Goal: Task Accomplishment & Management: Use online tool/utility

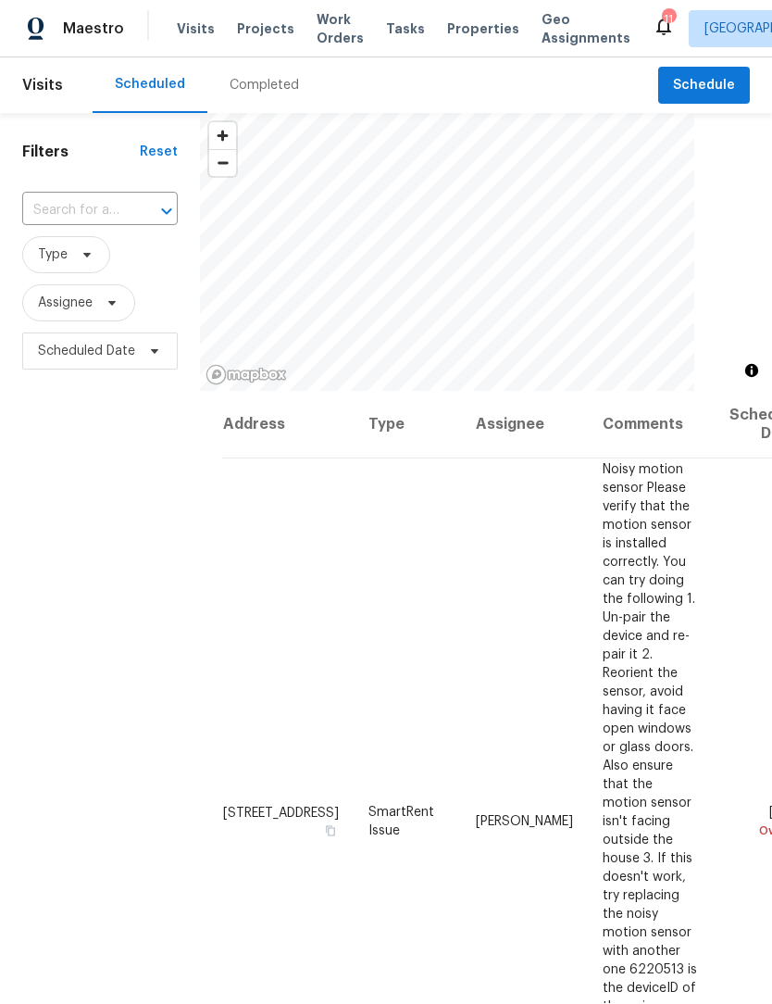
scroll to position [1, 0]
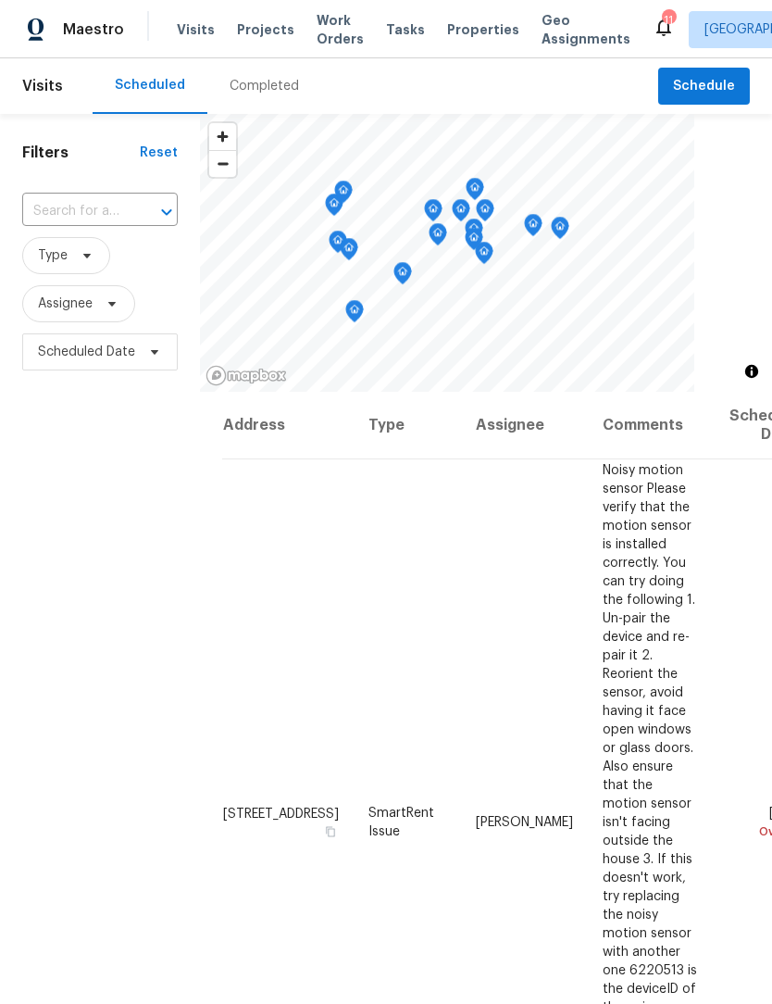
click at [623, 722] on td "Noisy motion sensor Please verify that the motion sensor is installed correctly…" at bounding box center [651, 821] width 127 height 725
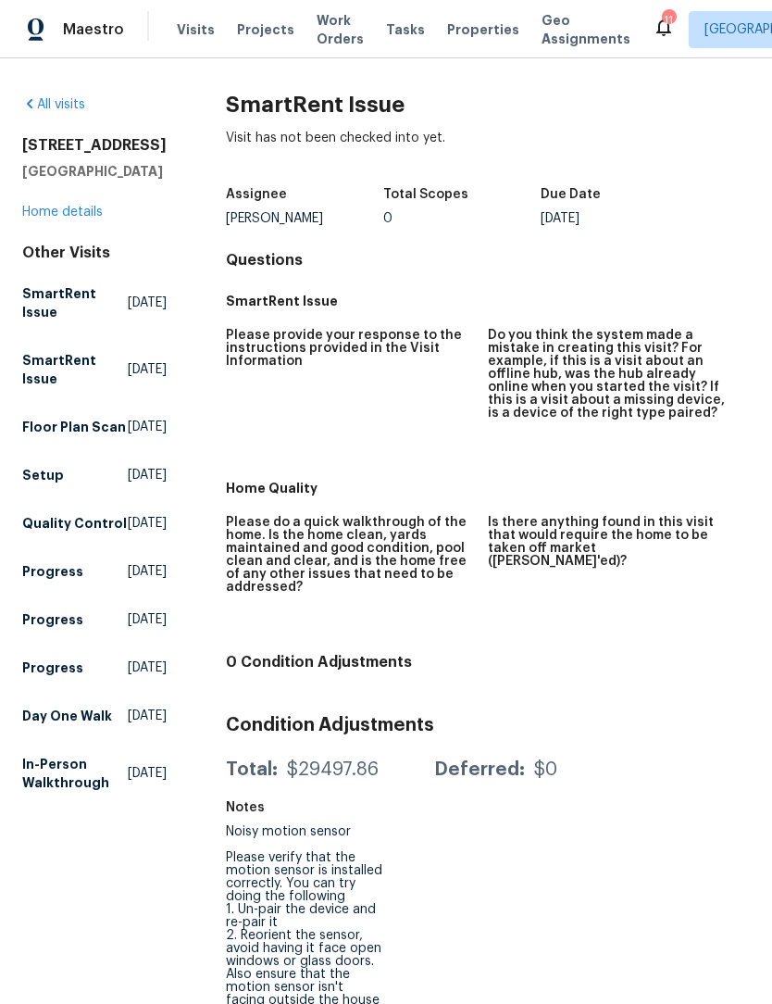
click at [92, 31] on span "Maestro" at bounding box center [93, 29] width 61 height 19
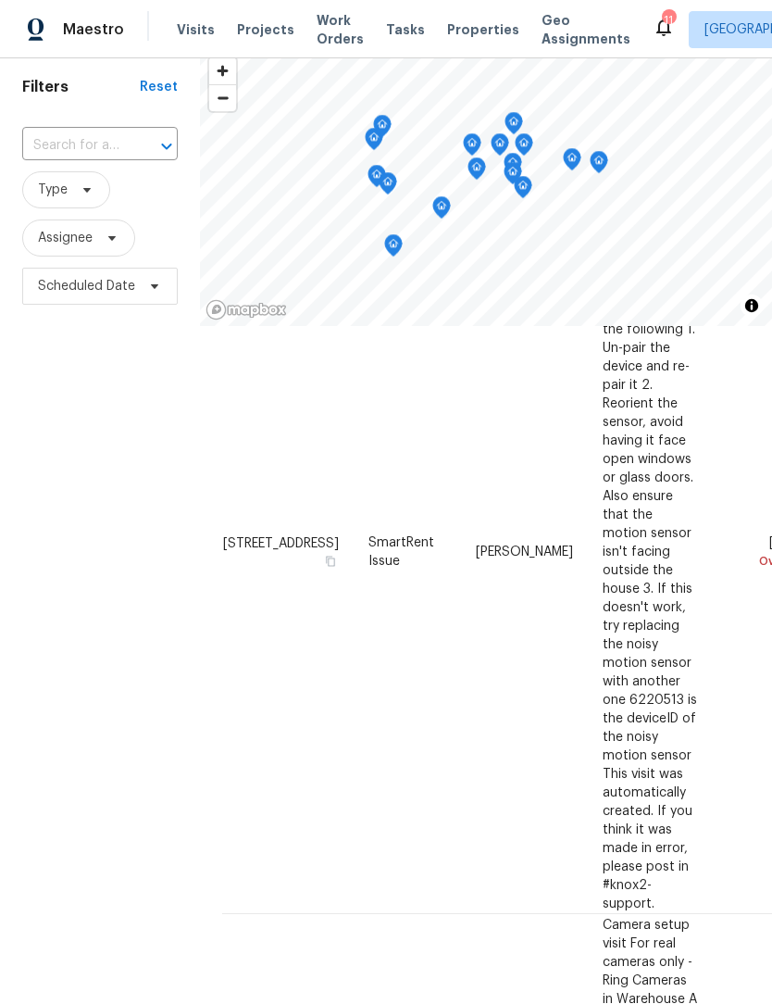
scroll to position [204, 0]
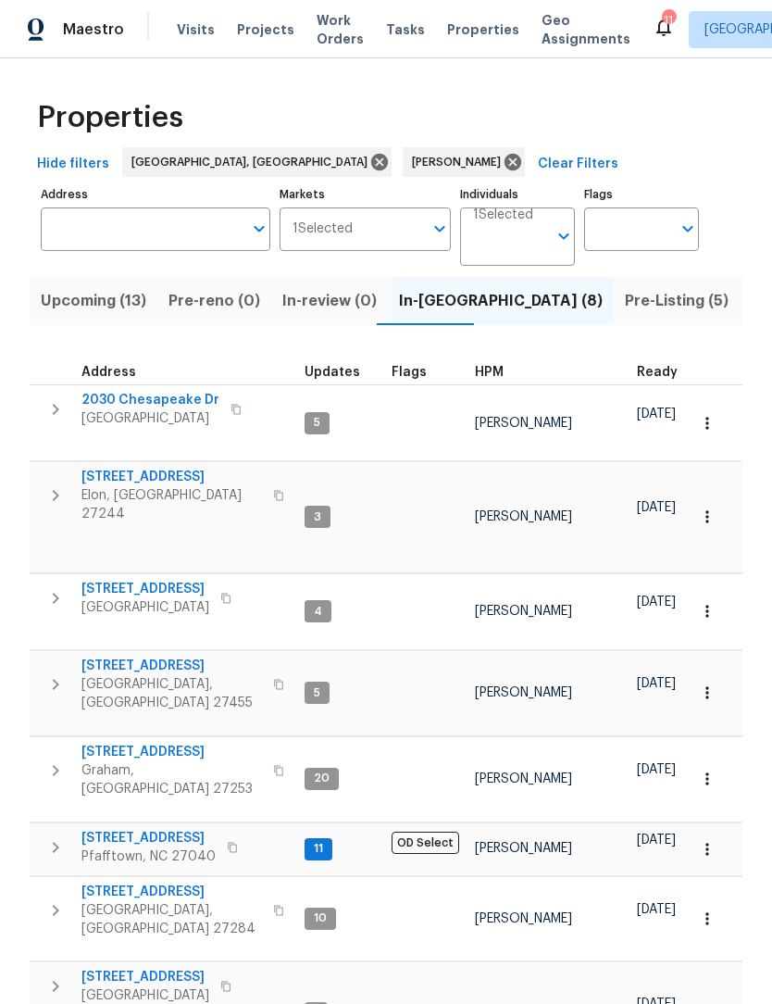
click at [99, 307] on span "Upcoming (13)" at bounding box center [94, 301] width 106 height 26
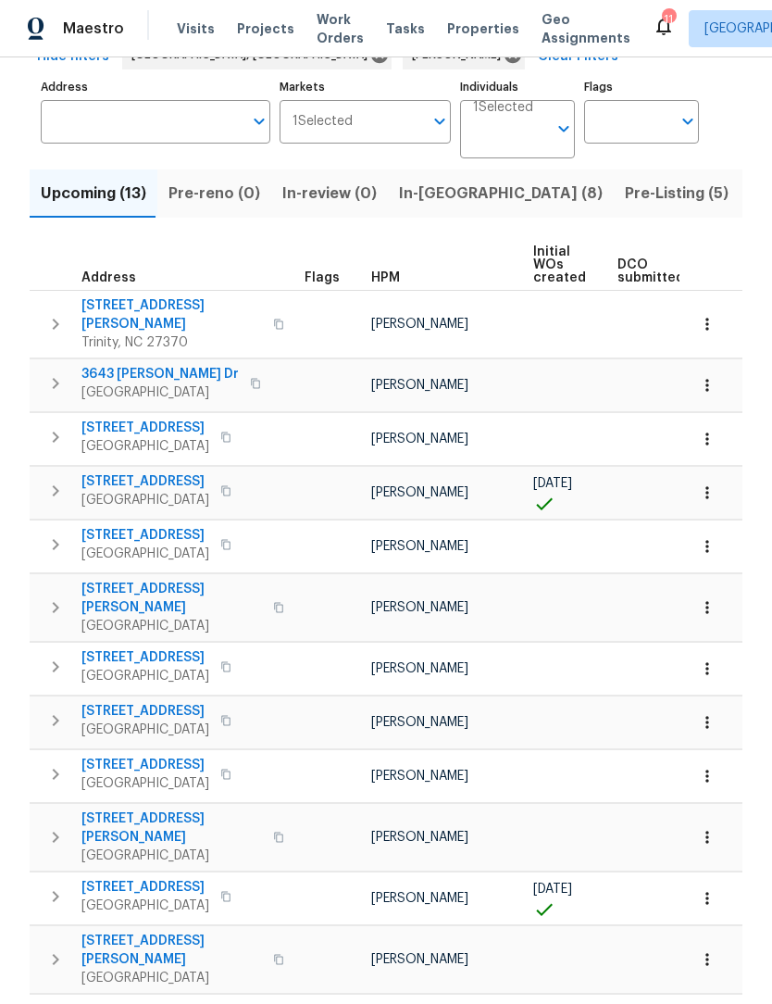
click at [437, 181] on span "In-reno (8)" at bounding box center [501, 194] width 204 height 26
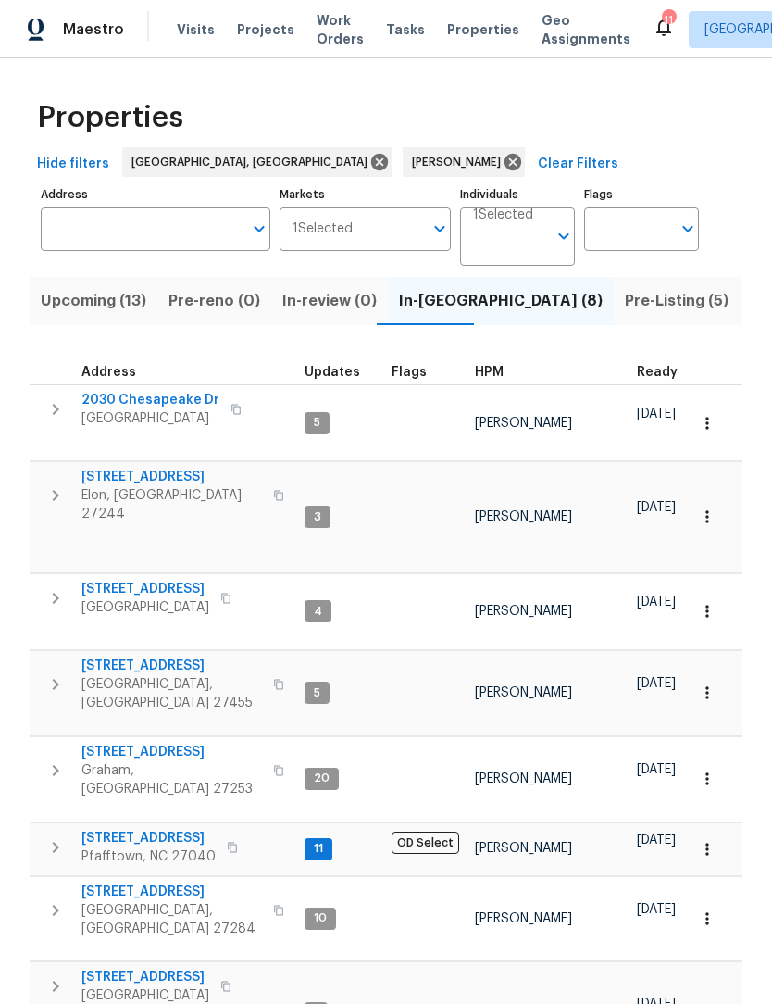
click at [140, 882] on span "[STREET_ADDRESS]" at bounding box center [171, 891] width 181 height 19
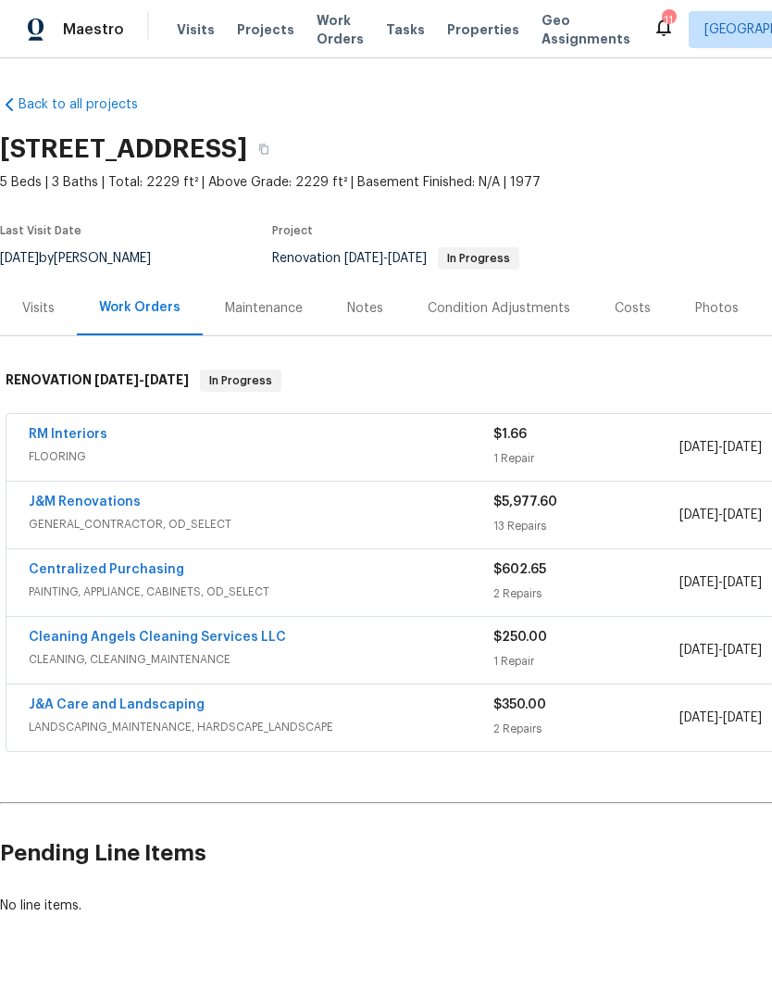
click at [89, 503] on link "J&M Renovations" at bounding box center [85, 501] width 112 height 13
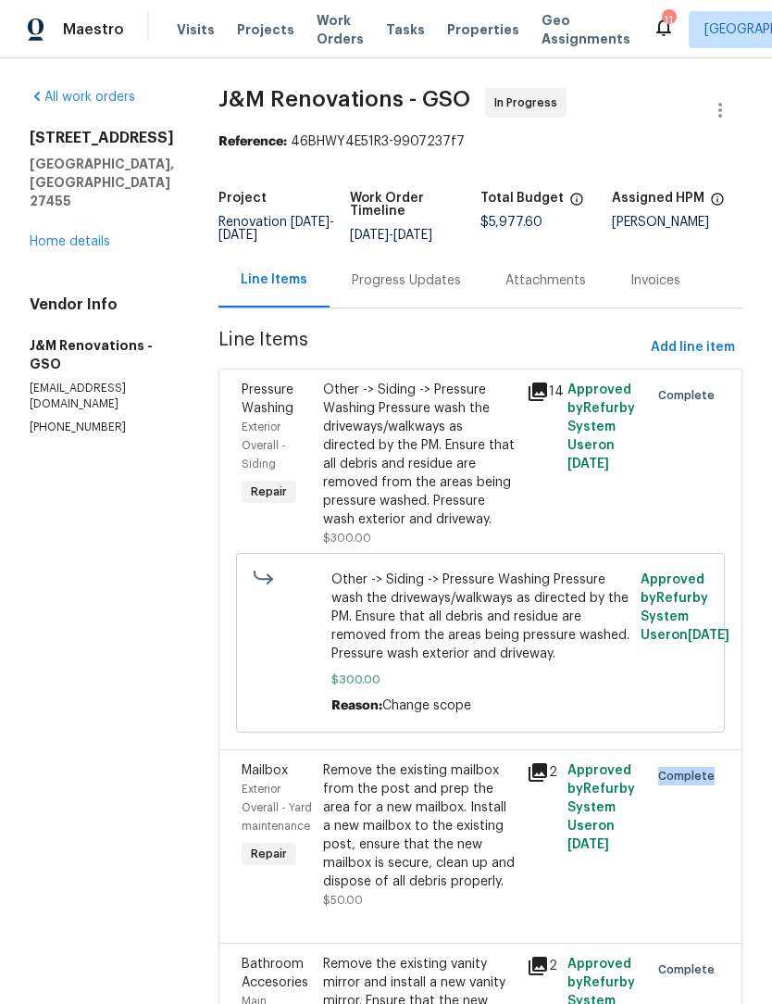
click at [705, 485] on div at bounding box center [704, 464] width 41 height 178
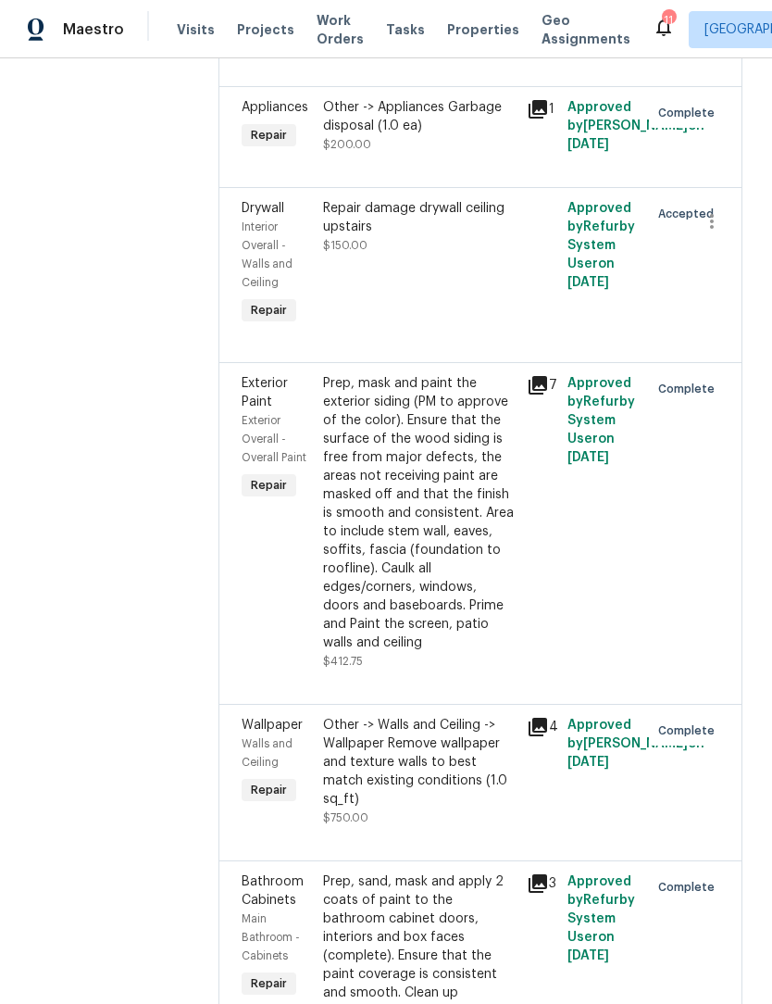
scroll to position [1049, 0]
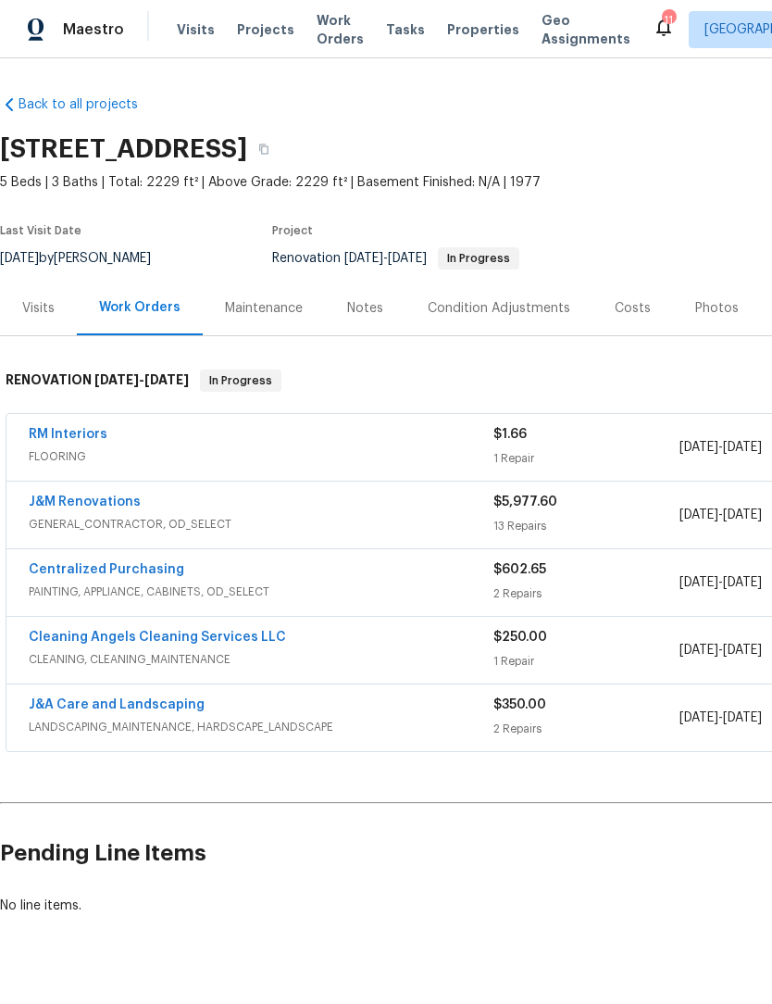
click at [57, 438] on link "RM Interiors" at bounding box center [68, 434] width 79 height 13
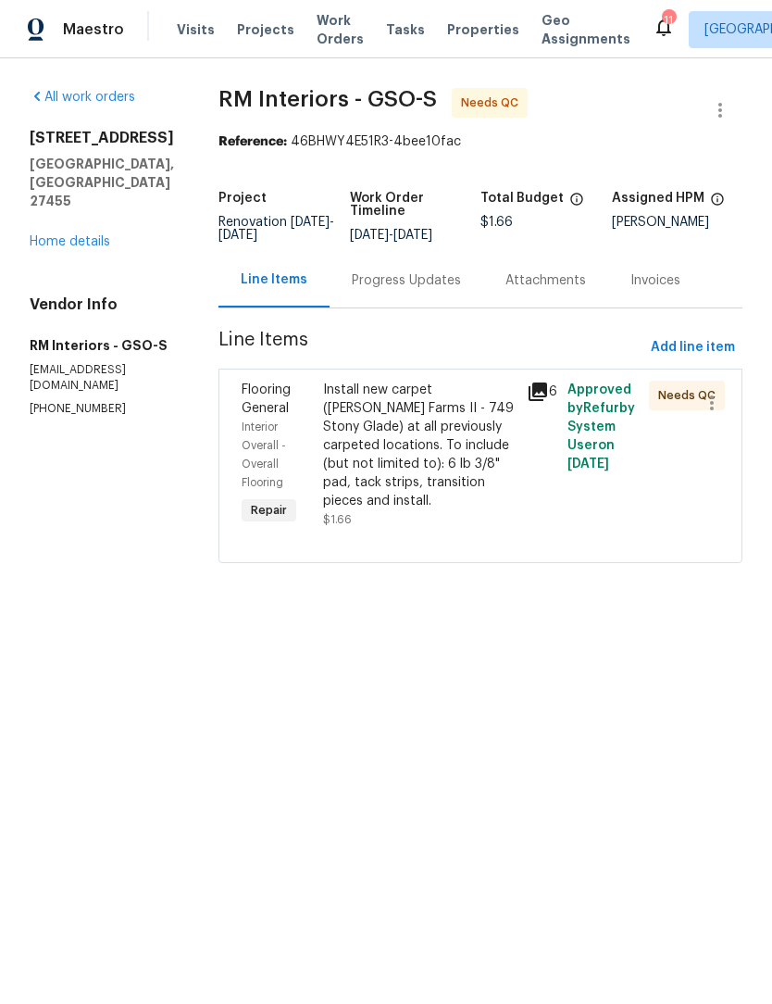
click at [385, 282] on div "Progress Updates" at bounding box center [406, 280] width 109 height 19
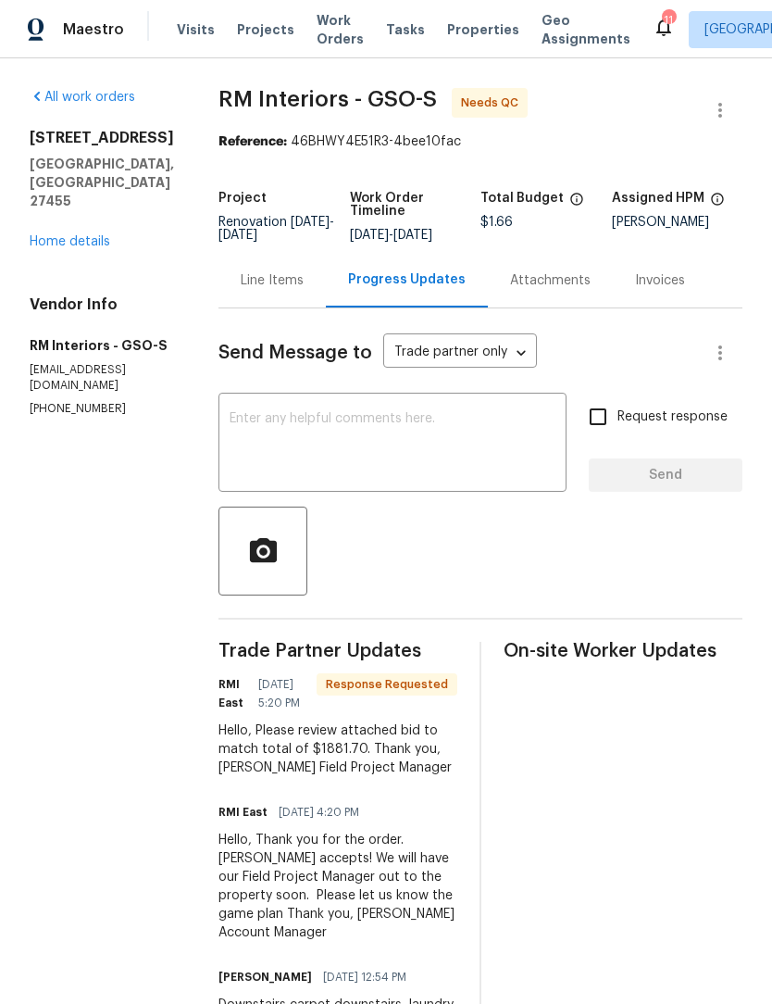
click at [263, 285] on div "Line Items" at bounding box center [272, 280] width 63 height 19
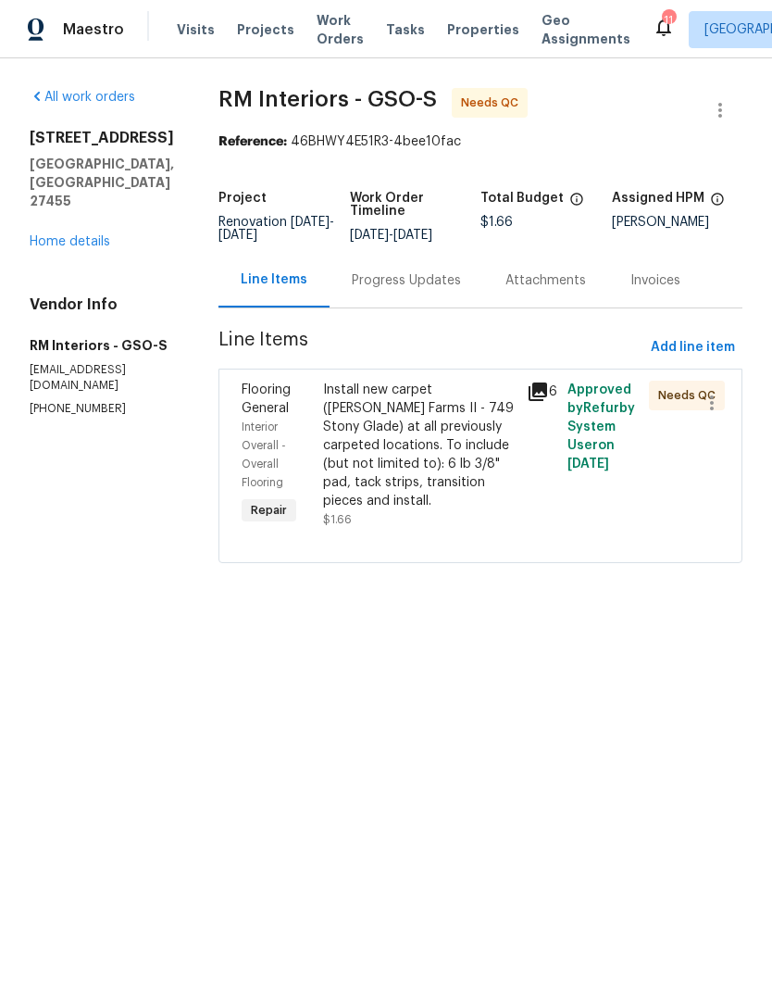
click at [356, 443] on div "Install new carpet ([PERSON_NAME] Farms II - 749 Stony Glade) at all previously…" at bounding box center [419, 446] width 193 height 130
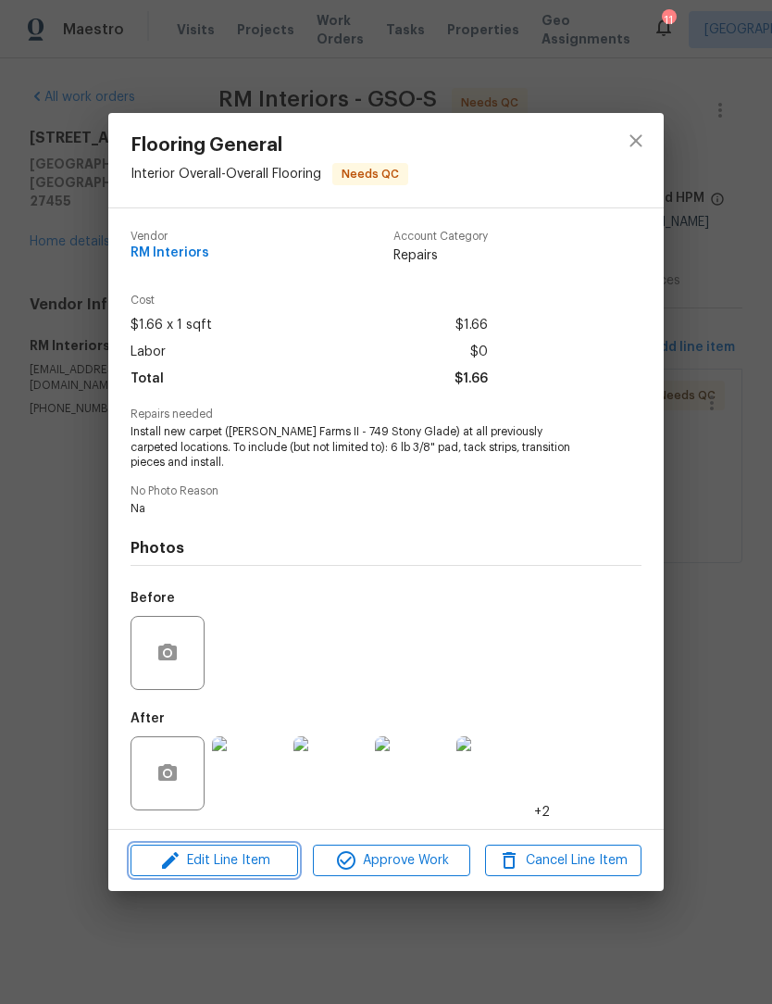
click at [252, 864] on span "Edit Line Item" at bounding box center [214, 860] width 156 height 23
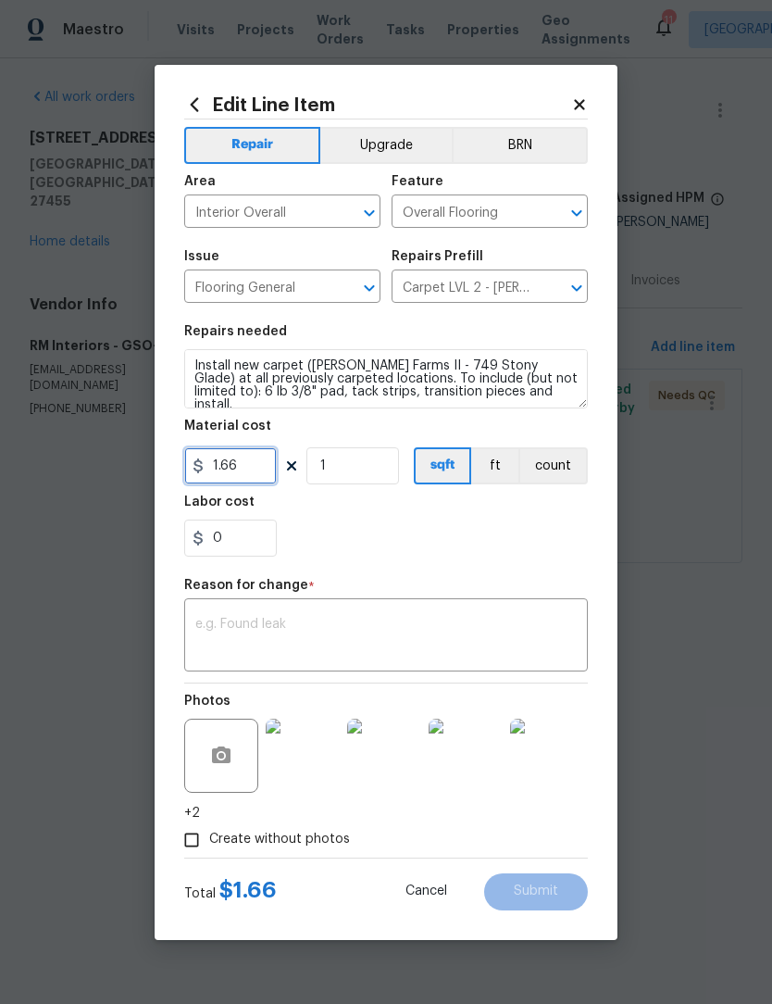
click at [248, 473] on input "1.66" at bounding box center [230, 465] width 93 height 37
click at [247, 637] on textarea at bounding box center [385, 637] width 381 height 39
type input "1881.7"
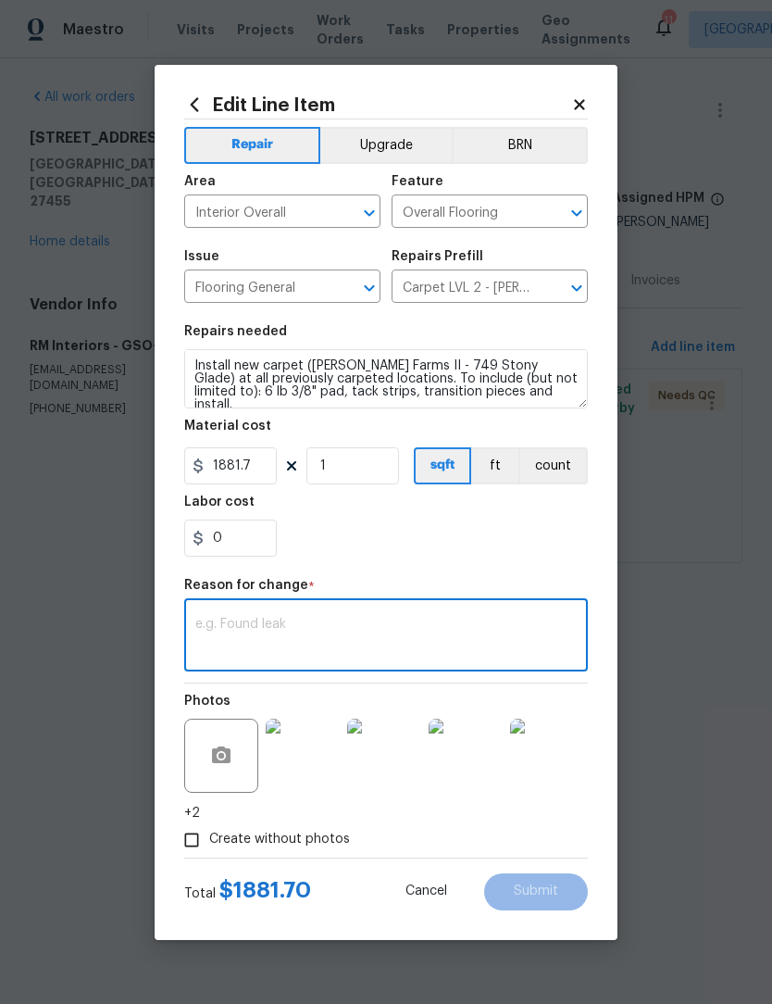
type textarea "M"
type textarea "Na"
click at [541, 894] on span "Submit" at bounding box center [536, 891] width 44 height 14
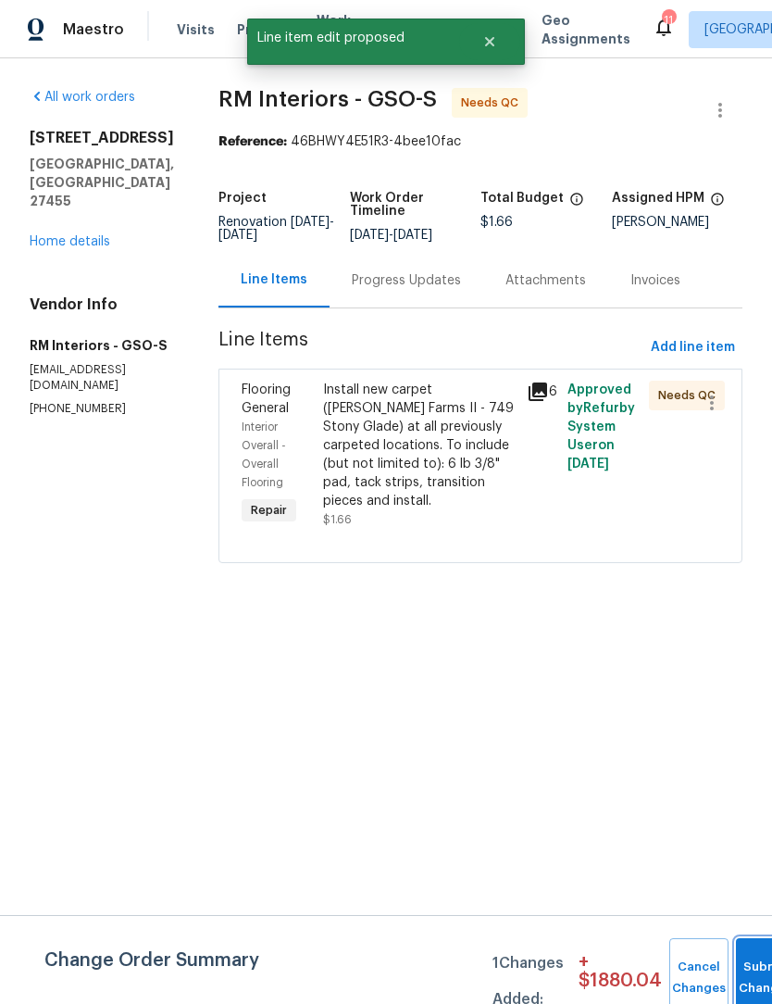
click at [751, 970] on button "Submit Changes" at bounding box center [765, 978] width 59 height 80
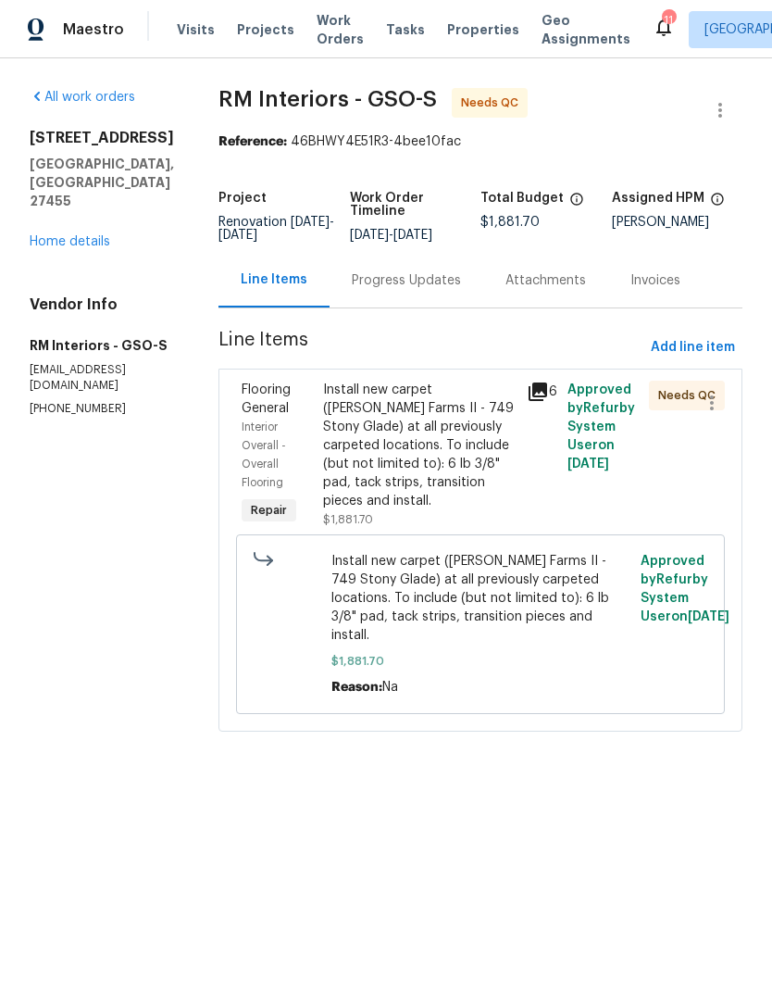
click at [75, 247] on link "Home details" at bounding box center [70, 241] width 81 height 13
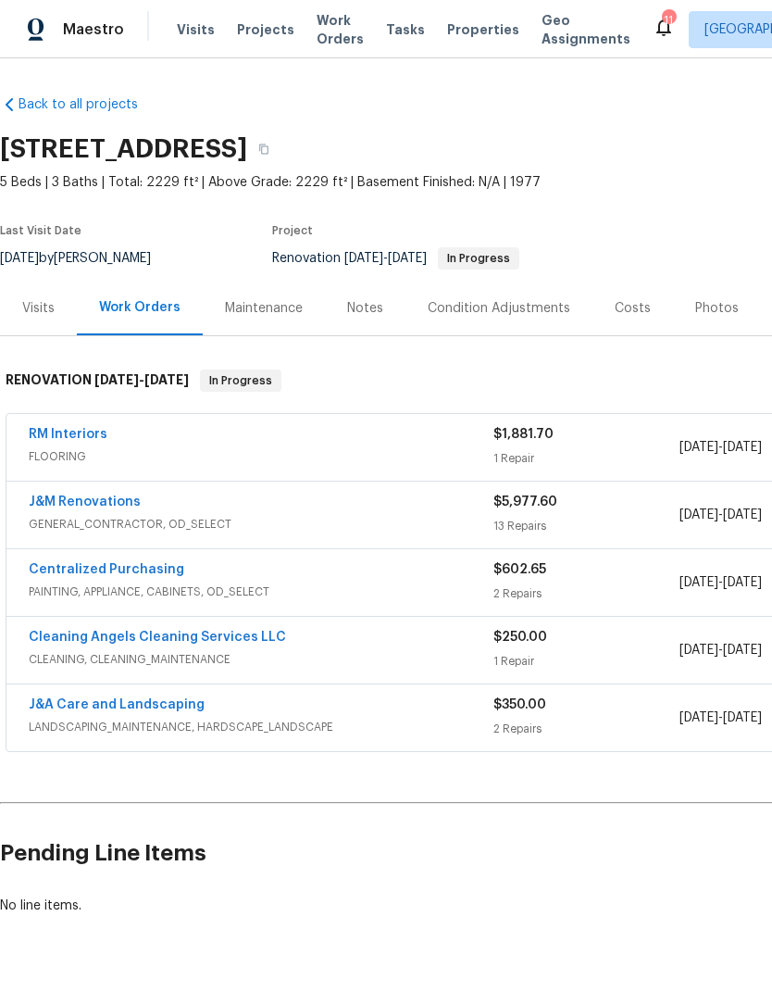
click at [103, 507] on link "J&M Renovations" at bounding box center [85, 501] width 112 height 13
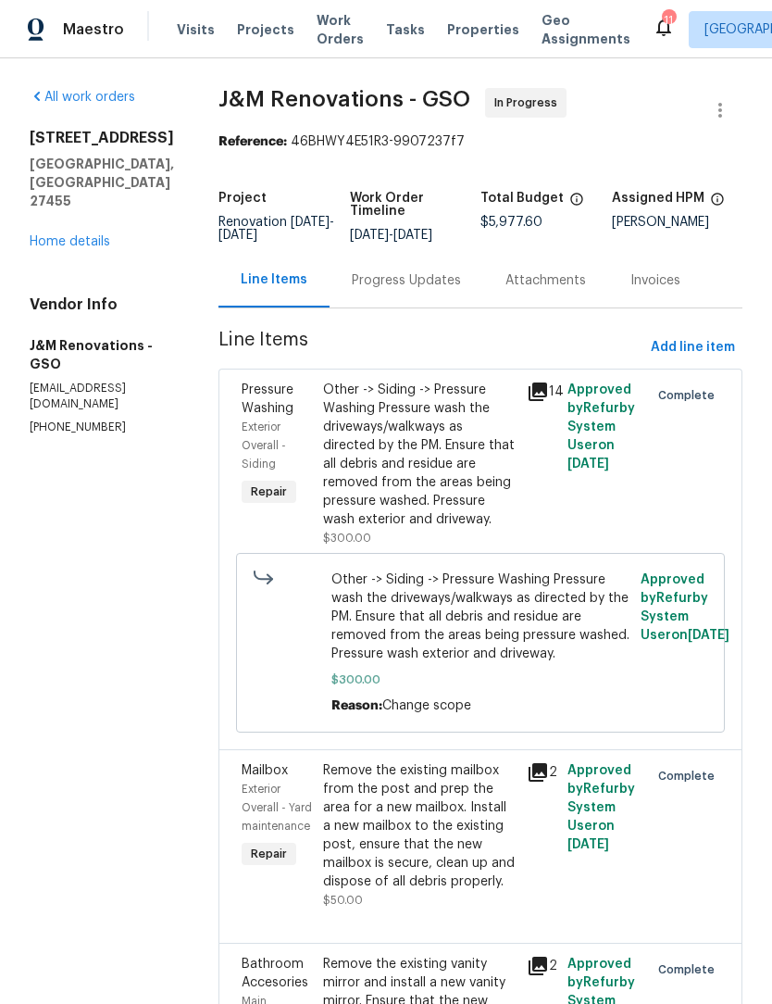
click at [61, 235] on link "Home details" at bounding box center [70, 241] width 81 height 13
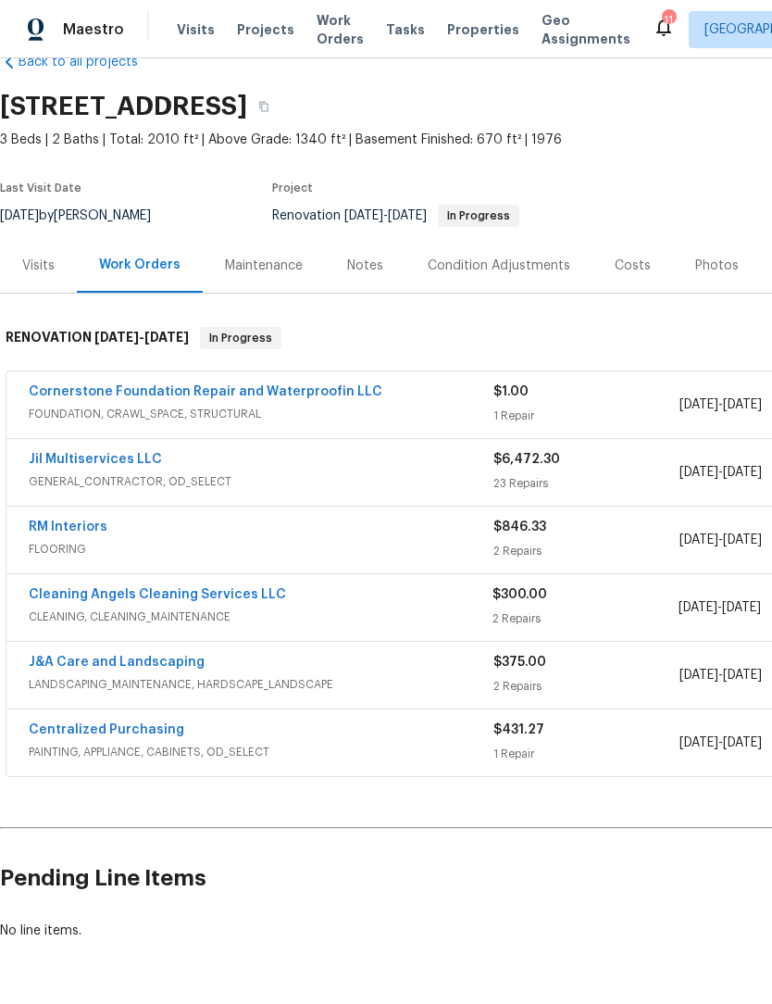
scroll to position [43, 0]
click at [119, 465] on link "Jil Multiservices LLC" at bounding box center [95, 459] width 133 height 13
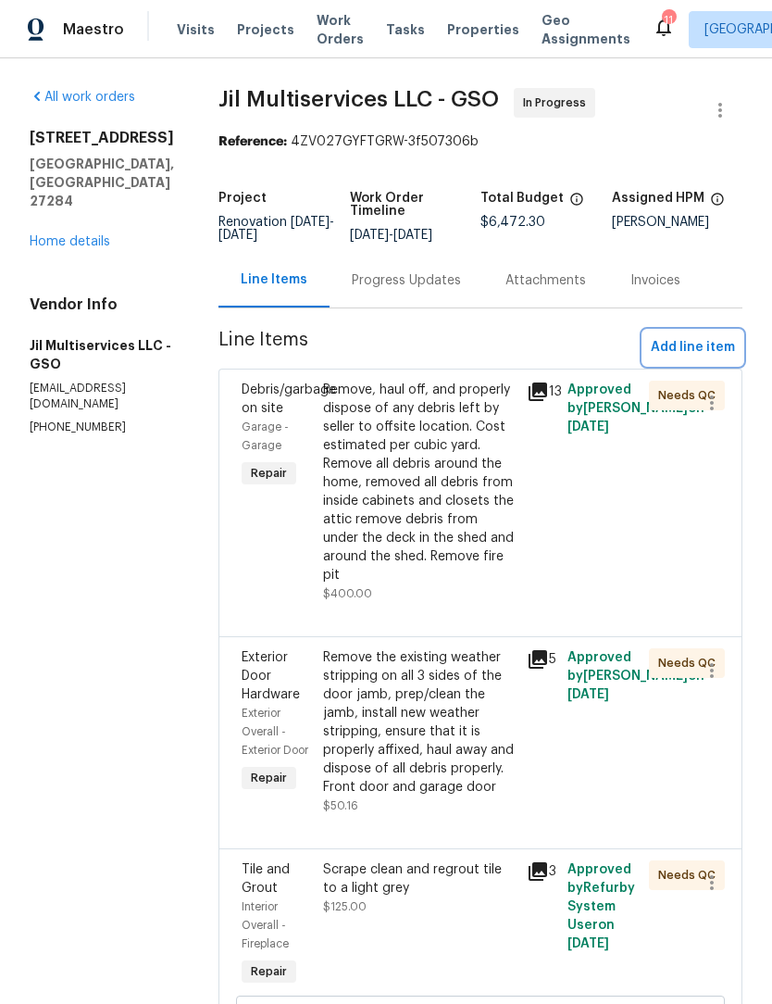
click at [684, 359] on span "Add line item" at bounding box center [693, 347] width 84 height 23
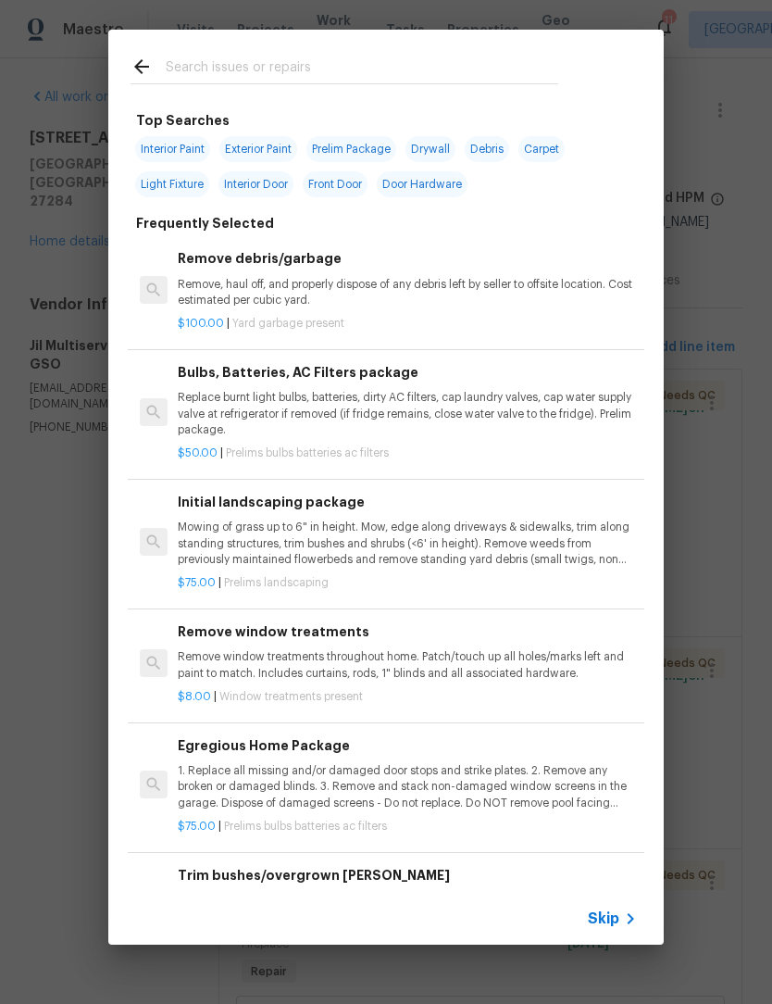
click at [201, 66] on input "text" at bounding box center [362, 70] width 393 height 28
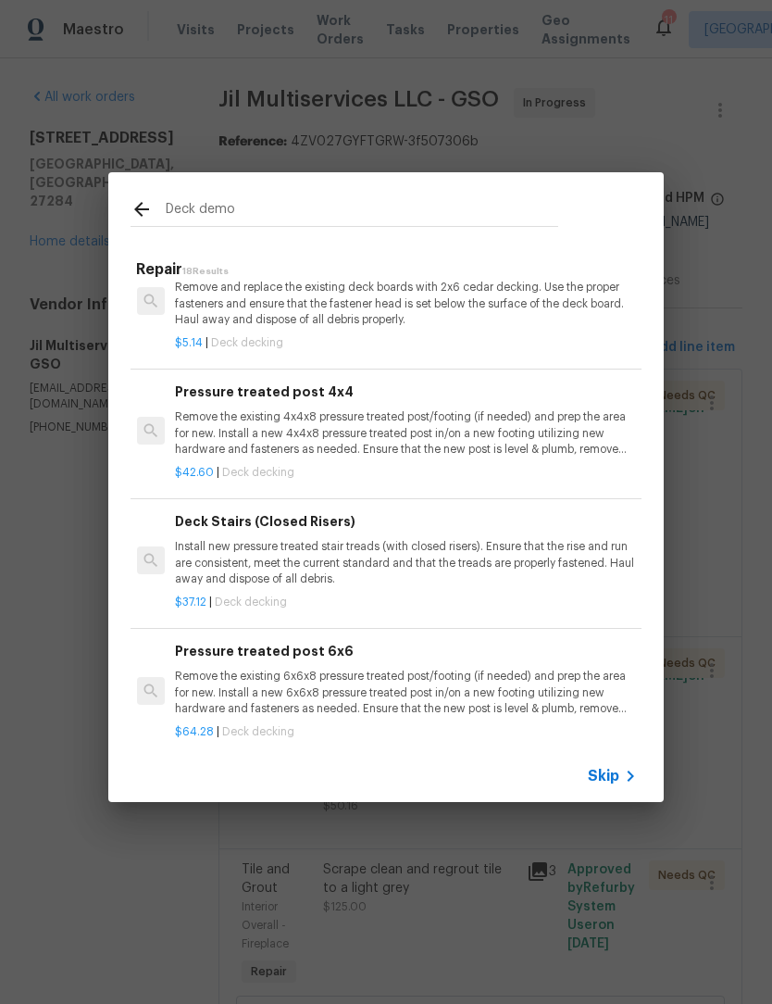
scroll to position [1793, 3]
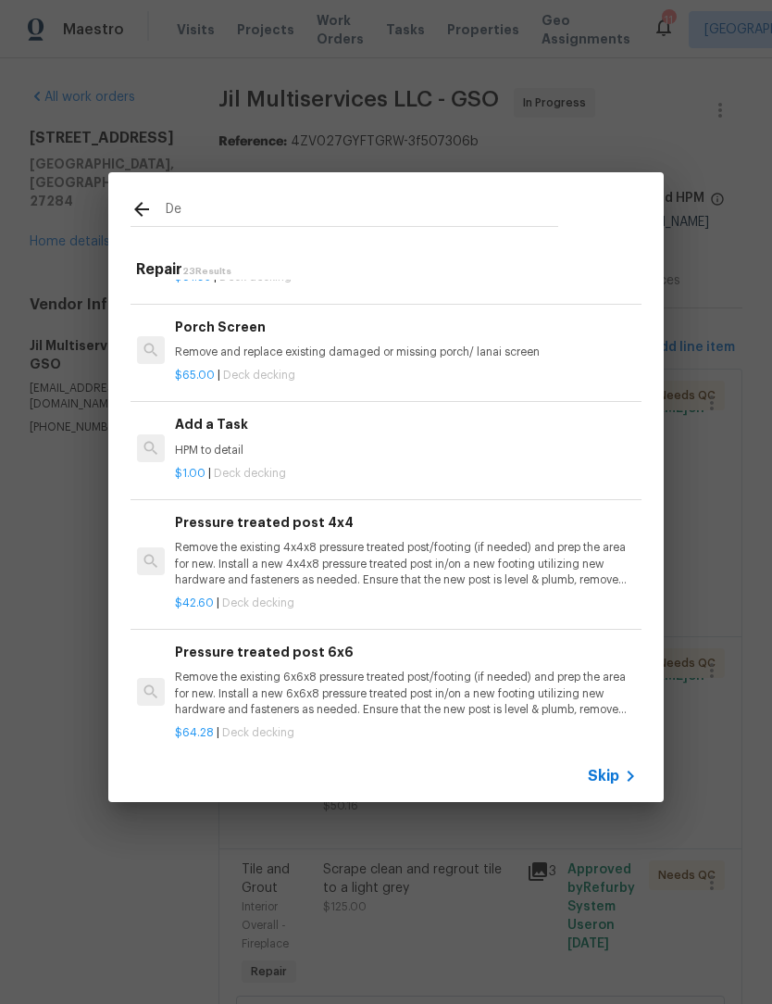
type input "D"
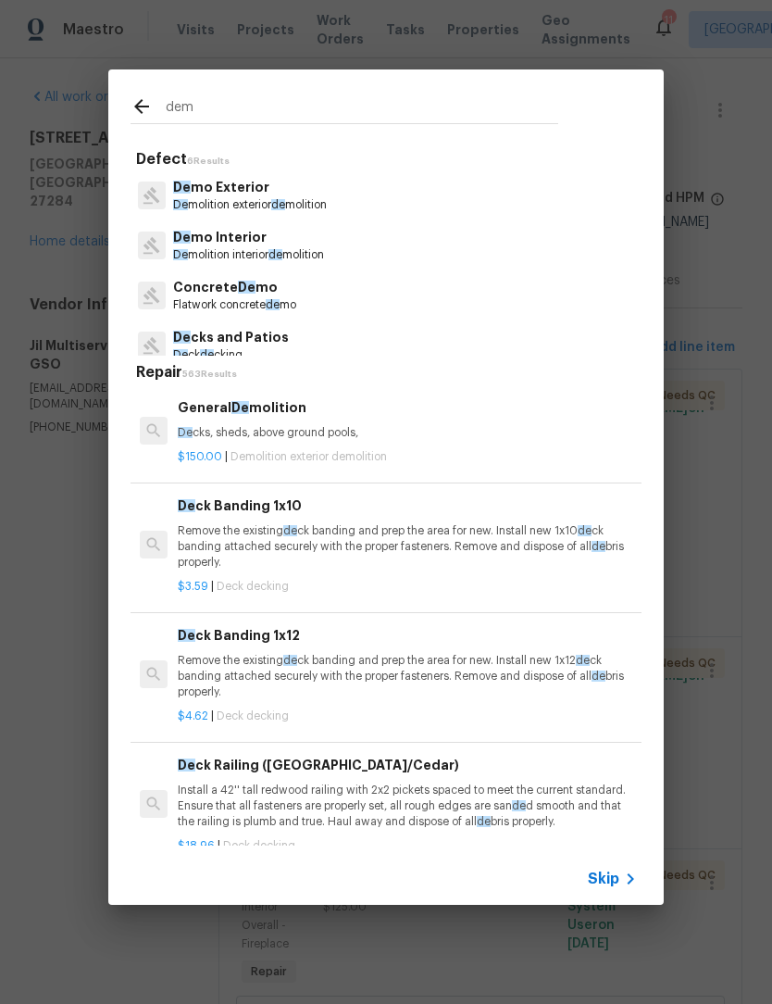
type input "demo"
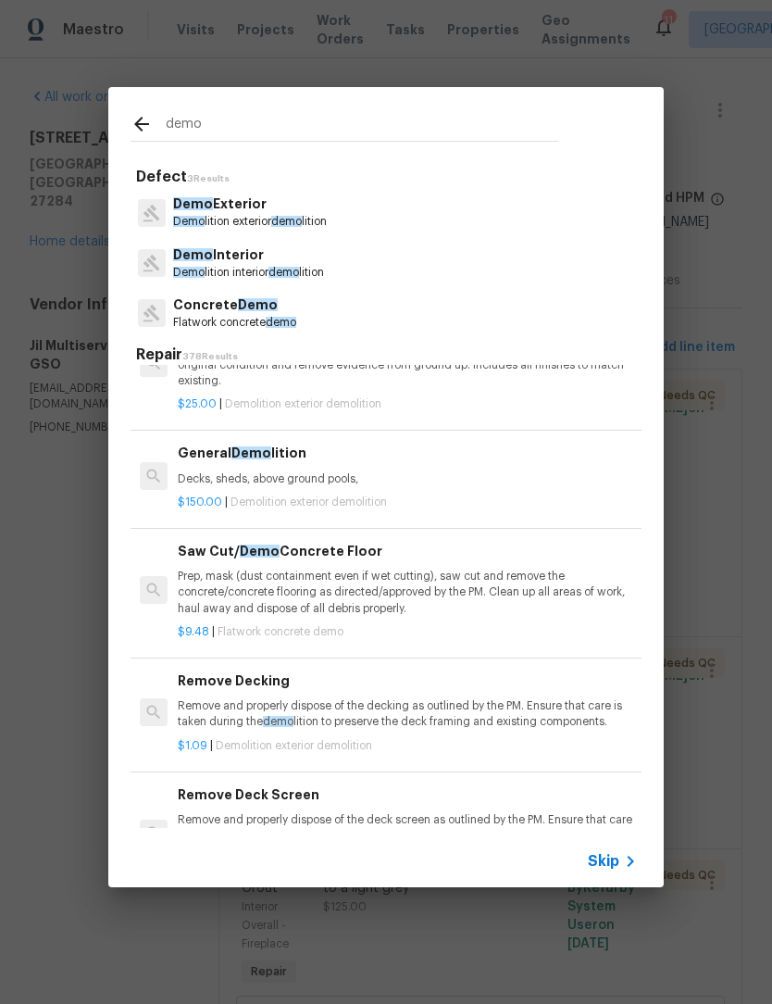
scroll to position [180, 0]
click at [295, 488] on div "$150.00 | Demolition exterior demolition" at bounding box center [407, 499] width 459 height 23
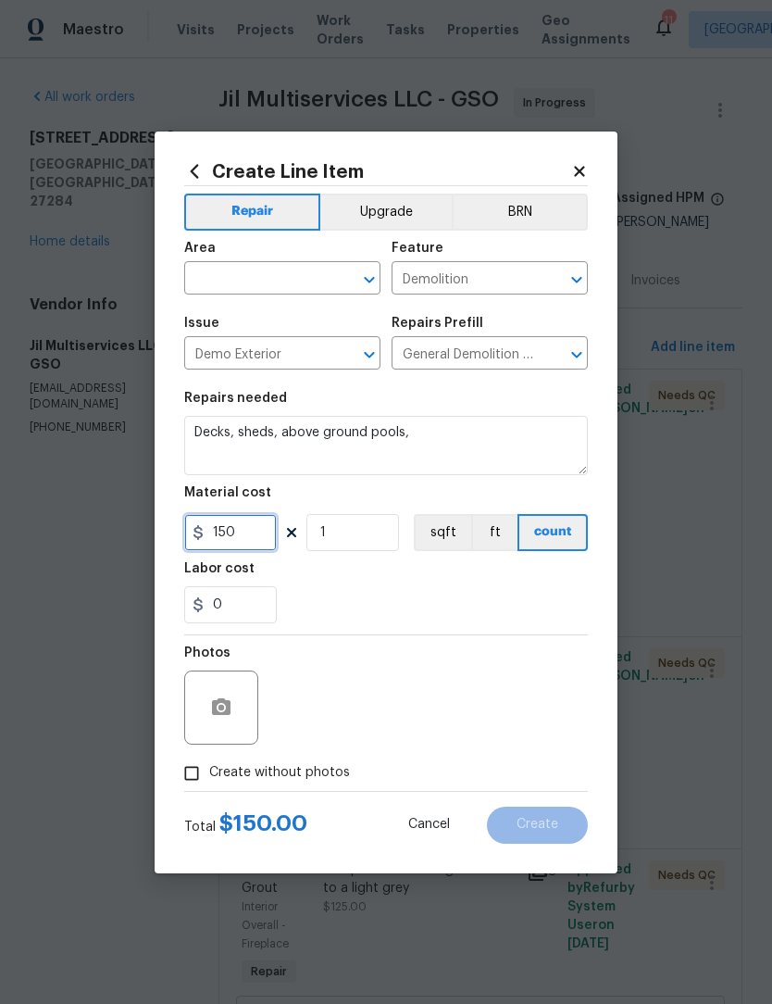
click at [267, 538] on input "150" at bounding box center [230, 532] width 93 height 37
type input "800"
click at [427, 442] on textarea "Decks, sheds, above ground pools," at bounding box center [386, 445] width 404 height 59
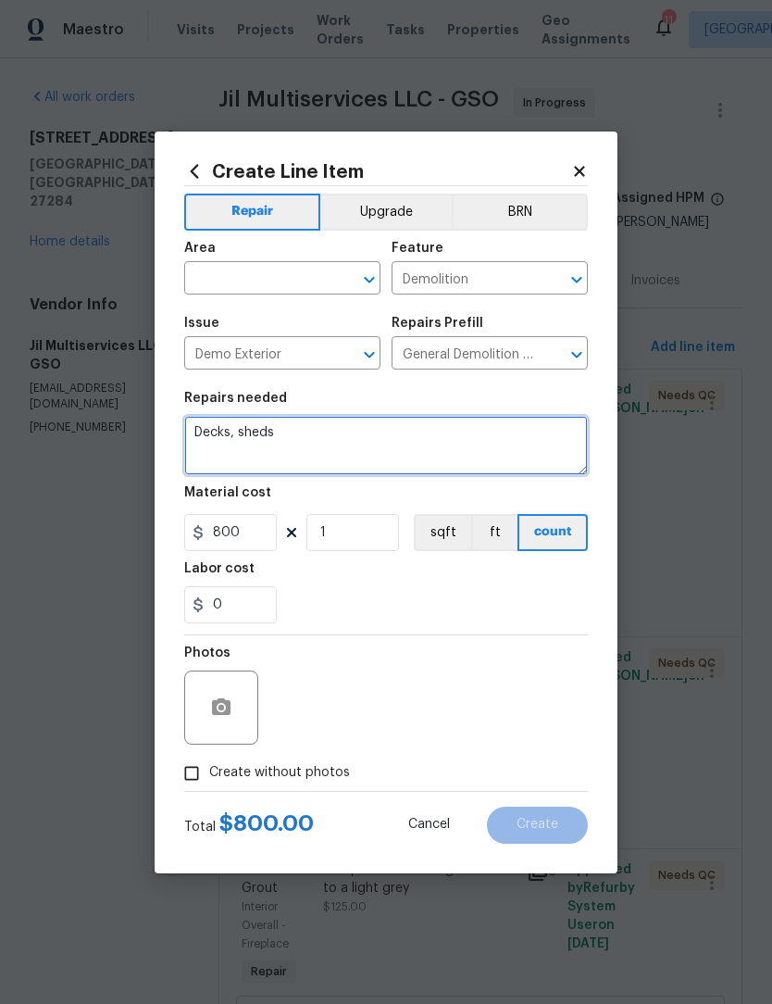
type textarea "Decks,"
type textarea "Removing all the way deck at front door deck needs to be removed for foundation…"
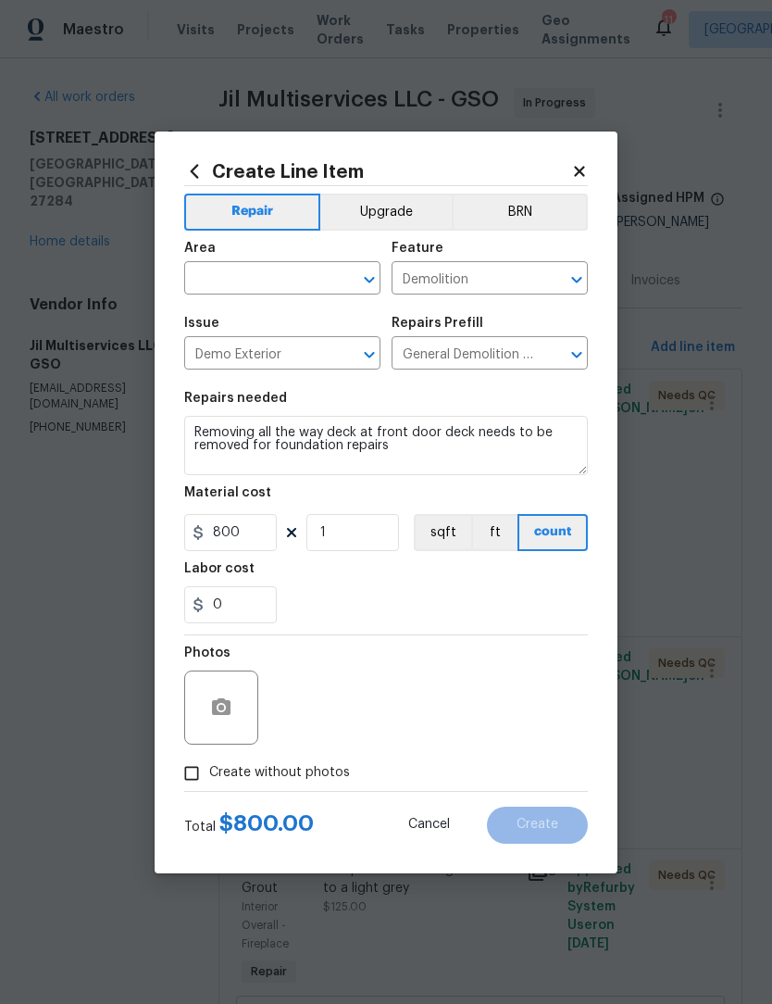
click at [229, 278] on input "text" at bounding box center [256, 280] width 144 height 29
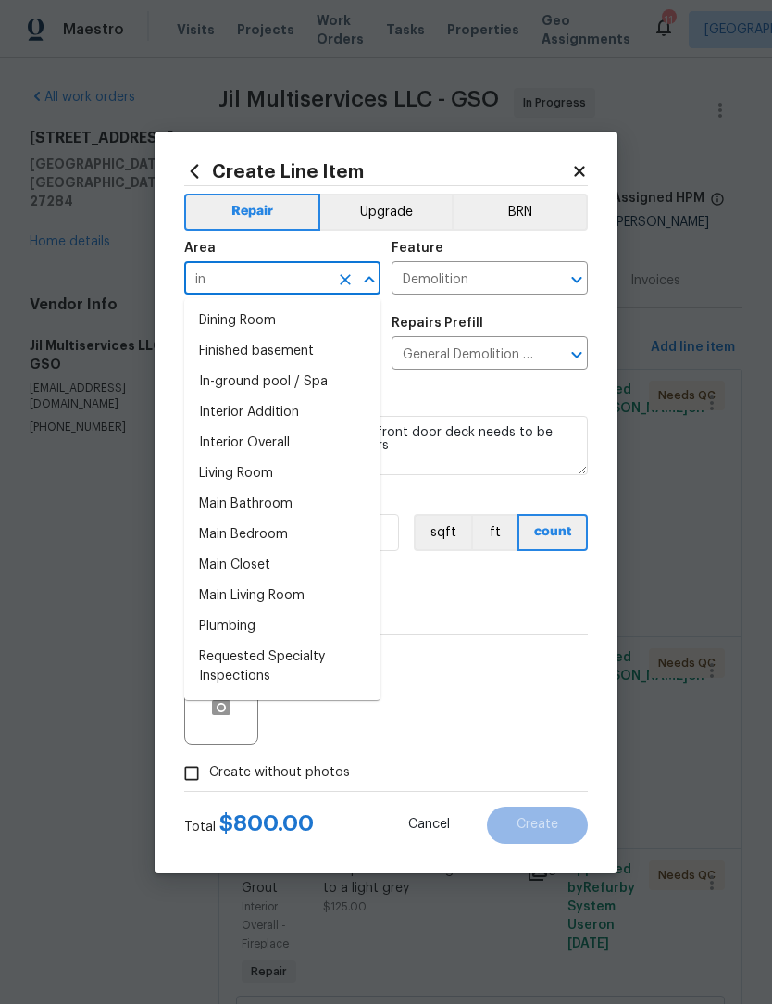
type input "i"
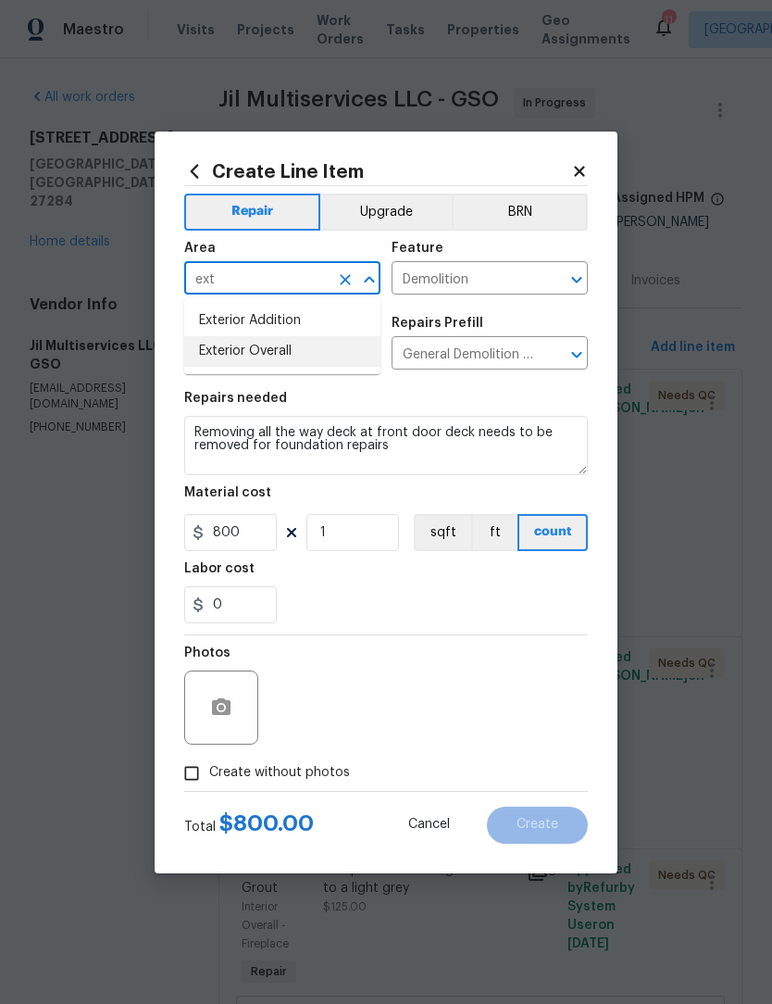
click at [268, 349] on li "Exterior Overall" at bounding box center [282, 351] width 196 height 31
type input "Exterior Overall"
click at [211, 714] on icon "button" at bounding box center [221, 707] width 22 height 22
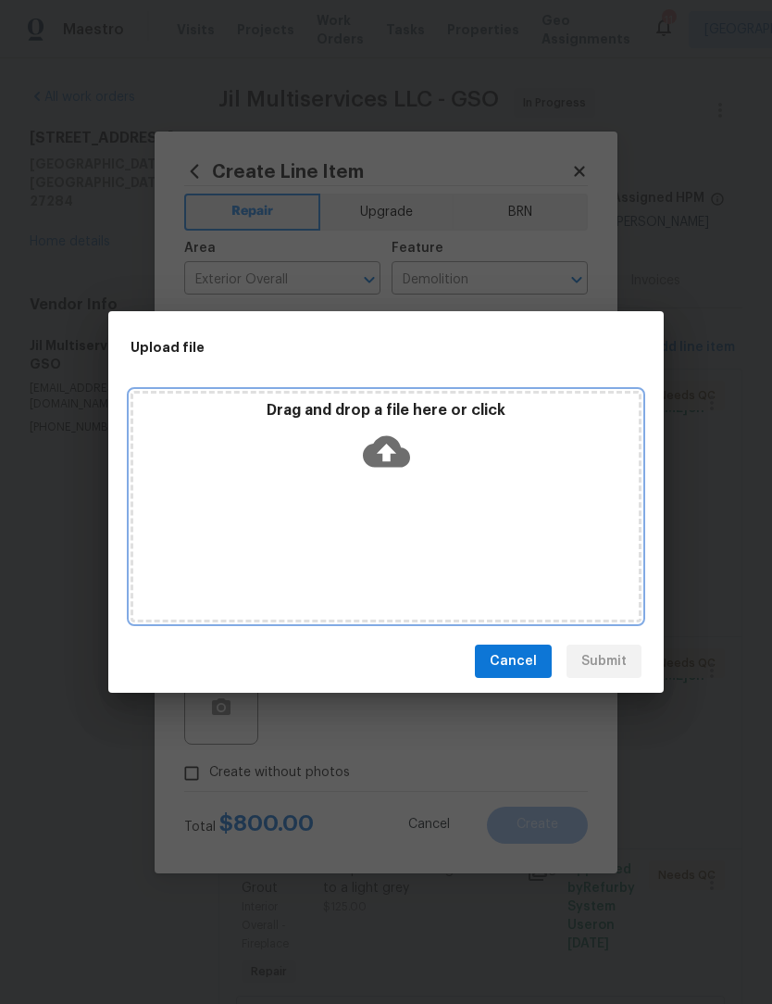
click at [247, 504] on div "Drag and drop a file here or click" at bounding box center [386, 506] width 511 height 231
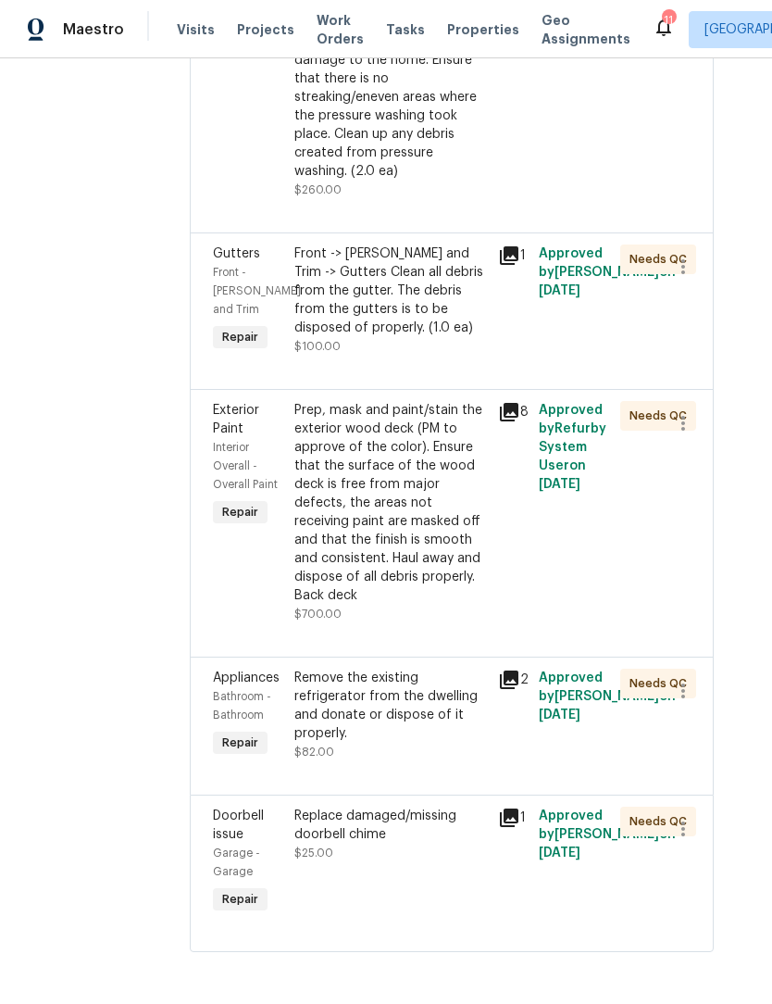
scroll to position [4809, 29]
click at [392, 843] on div "Replace damaged/missing doorbell chime" at bounding box center [390, 824] width 193 height 37
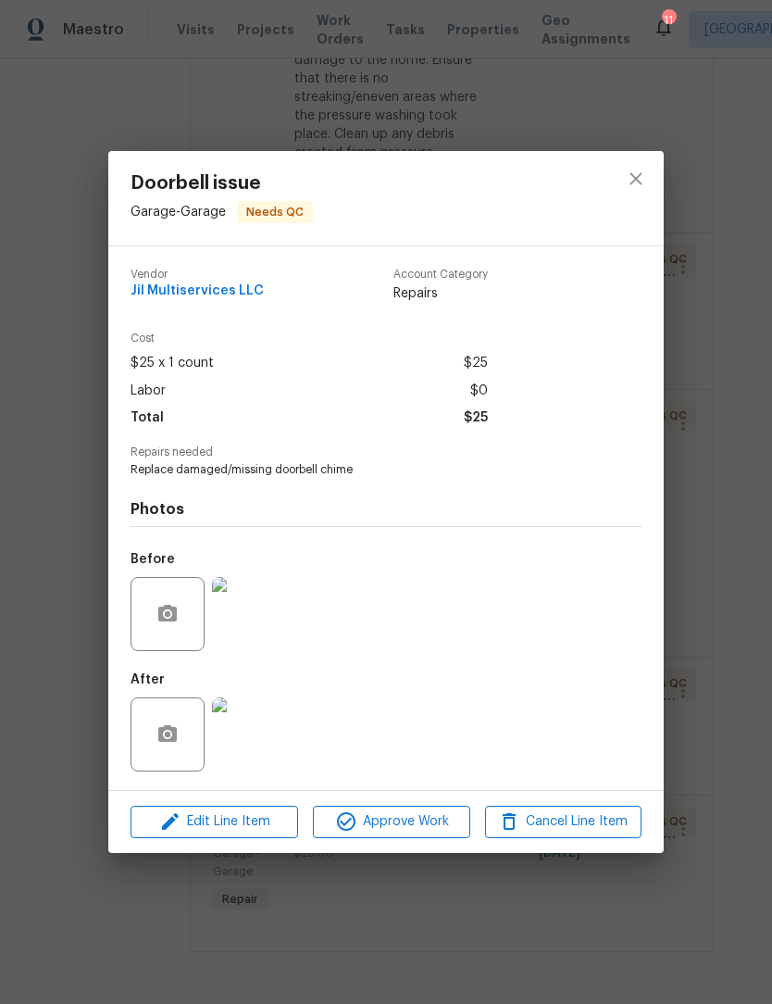
click at [255, 749] on img at bounding box center [249, 734] width 74 height 74
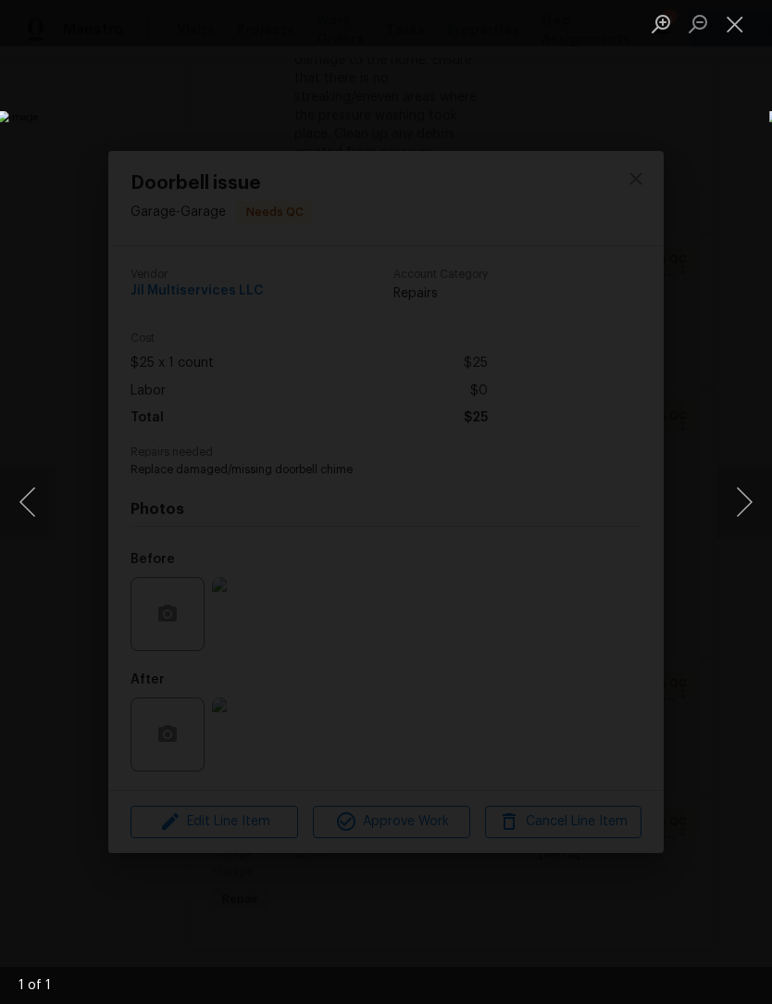
click at [735, 33] on button "Close lightbox" at bounding box center [735, 23] width 37 height 32
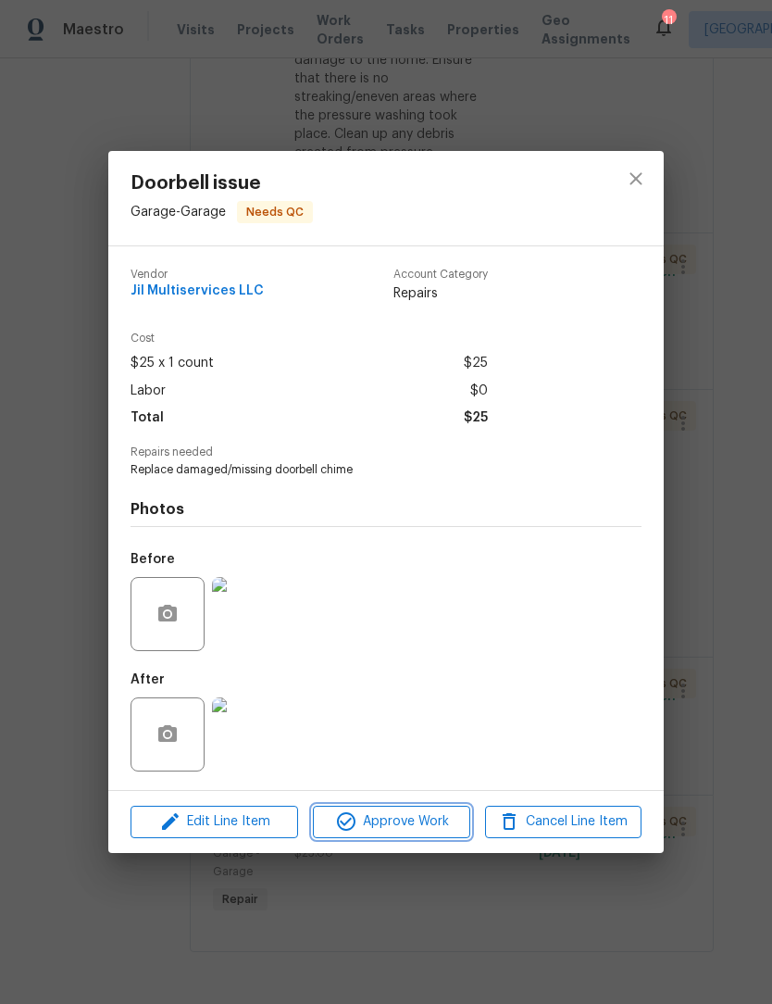
click at [425, 838] on button "Approve Work" at bounding box center [391, 821] width 156 height 32
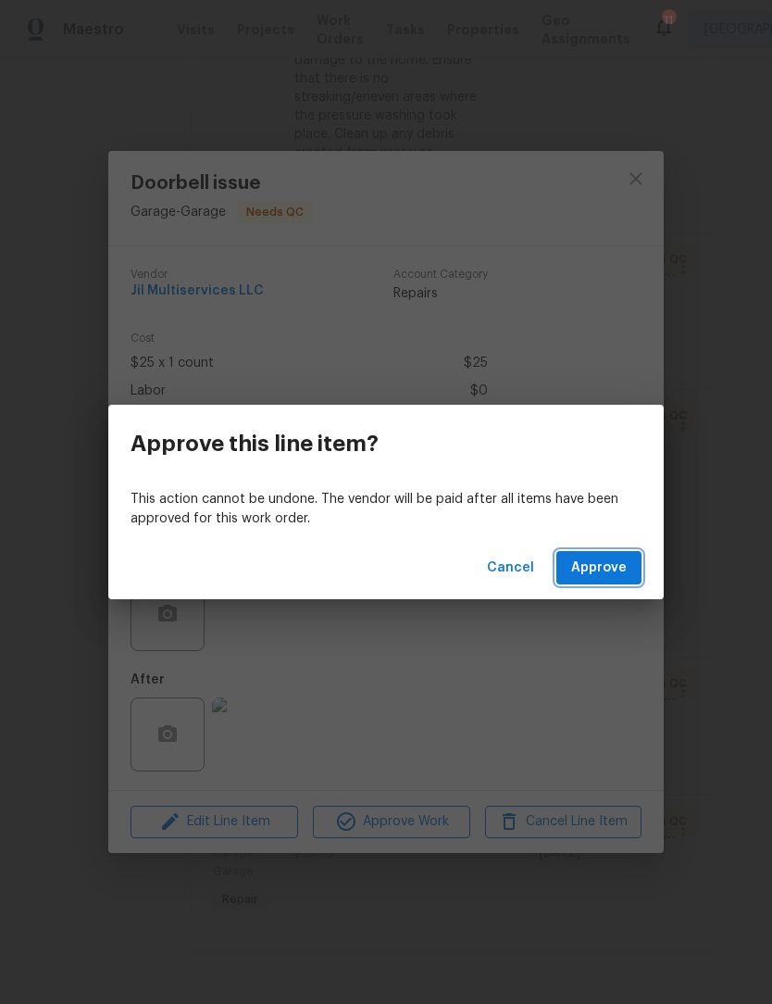
click at [616, 569] on span "Approve" at bounding box center [599, 567] width 56 height 23
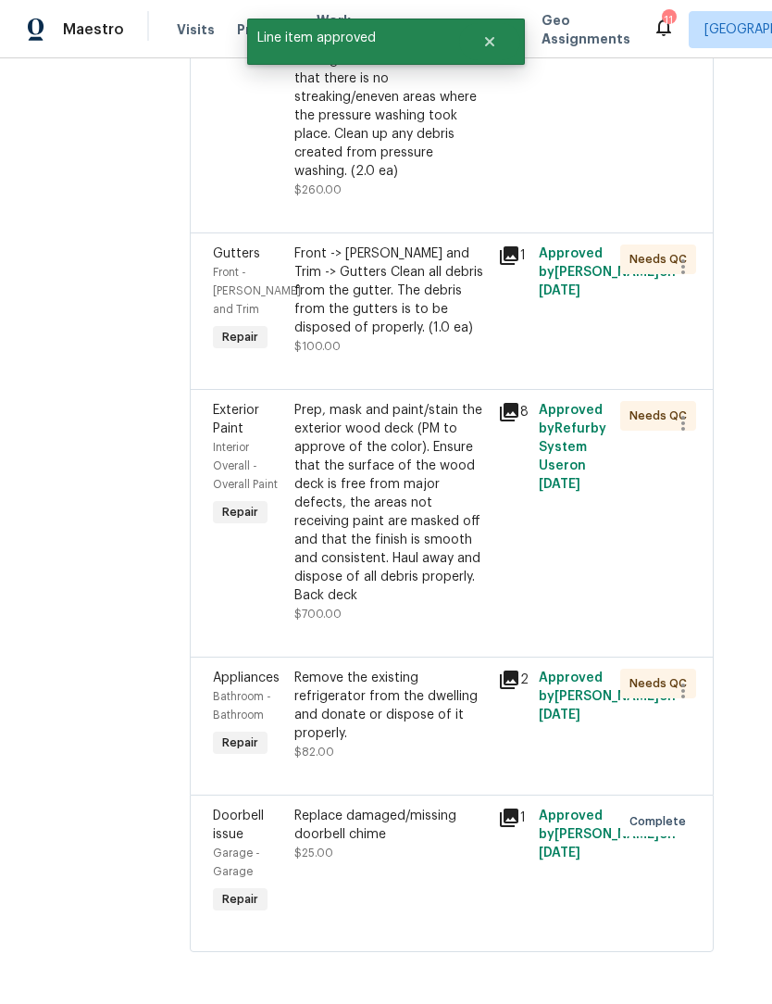
click at [428, 743] on div "Remove the existing refrigerator from the dwelling and donate or dispose of it …" at bounding box center [390, 705] width 193 height 74
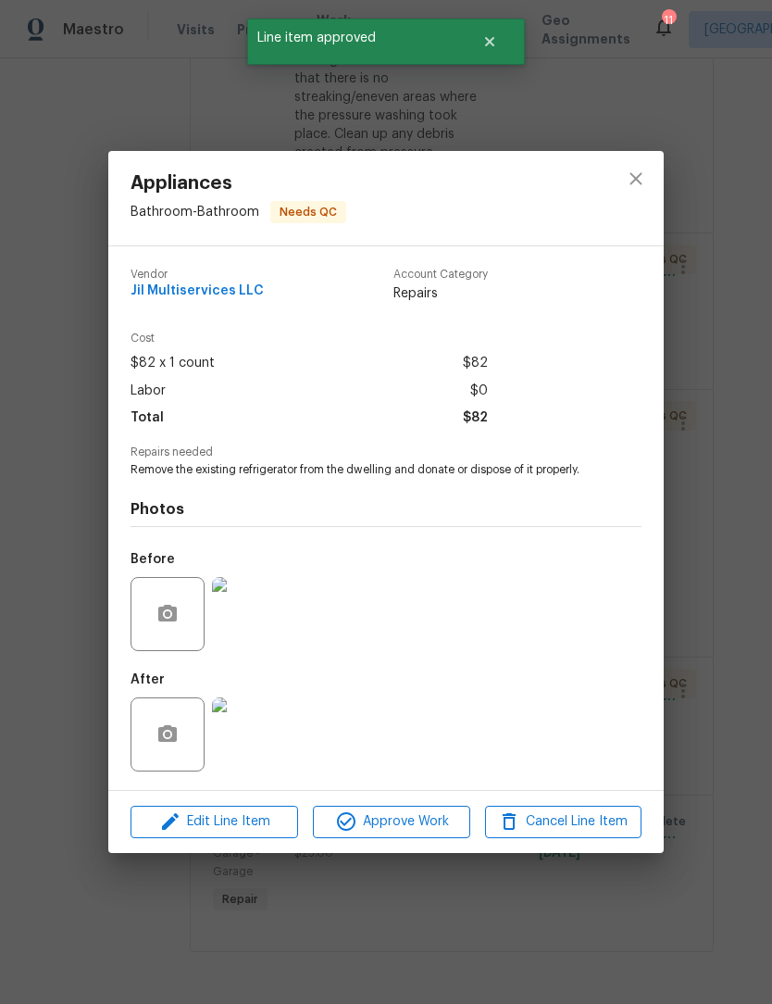
click at [258, 748] on img at bounding box center [249, 734] width 74 height 74
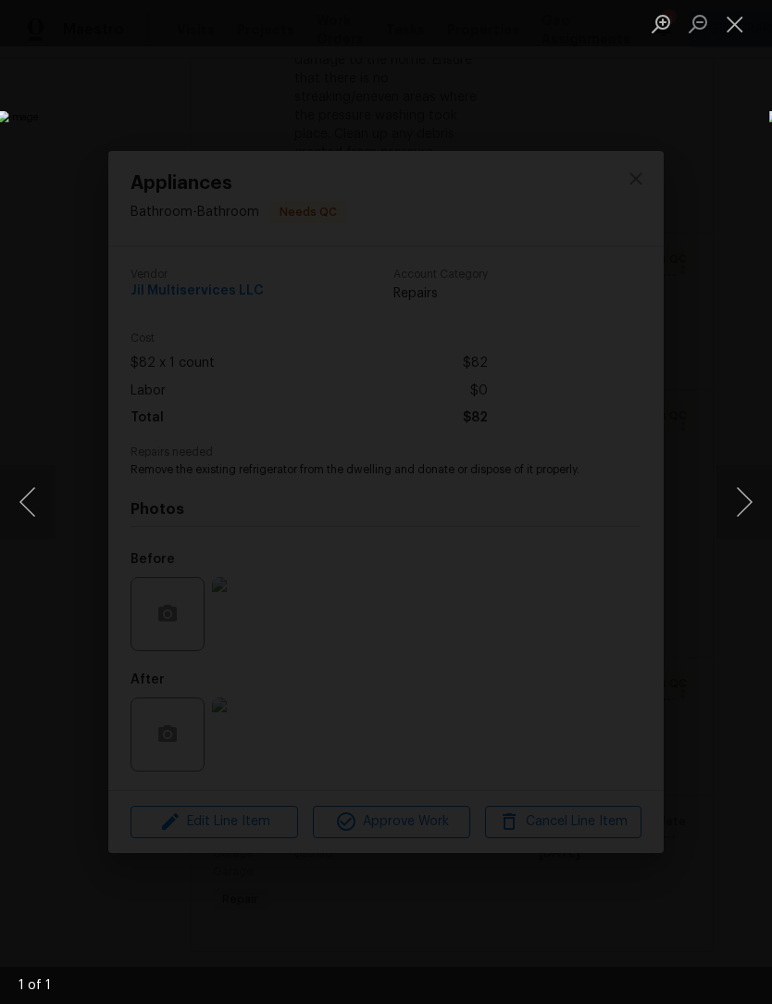
click at [745, 23] on button "Close lightbox" at bounding box center [735, 23] width 37 height 32
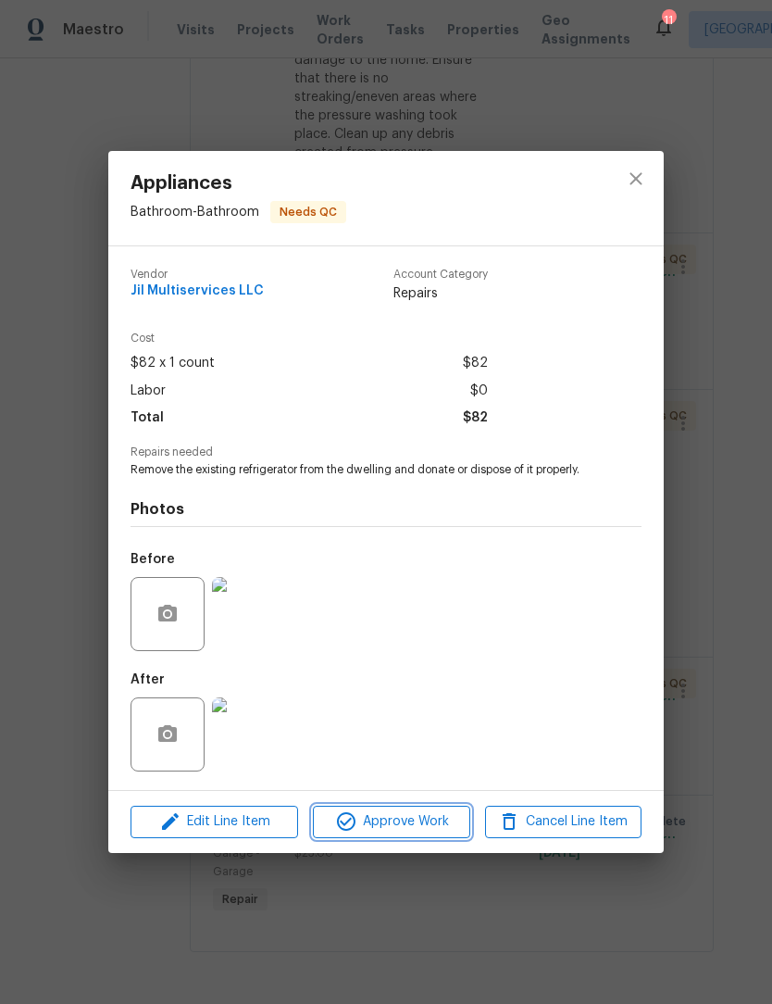
click at [423, 827] on span "Approve Work" at bounding box center [390, 821] width 145 height 23
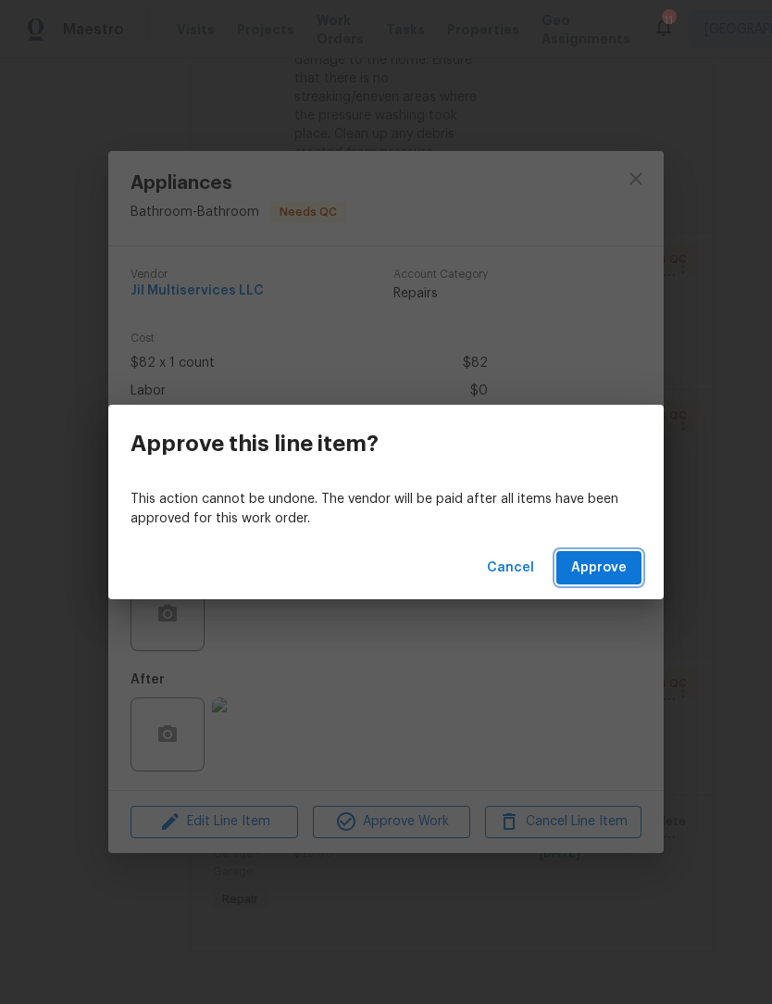
click at [598, 570] on span "Approve" at bounding box center [599, 567] width 56 height 23
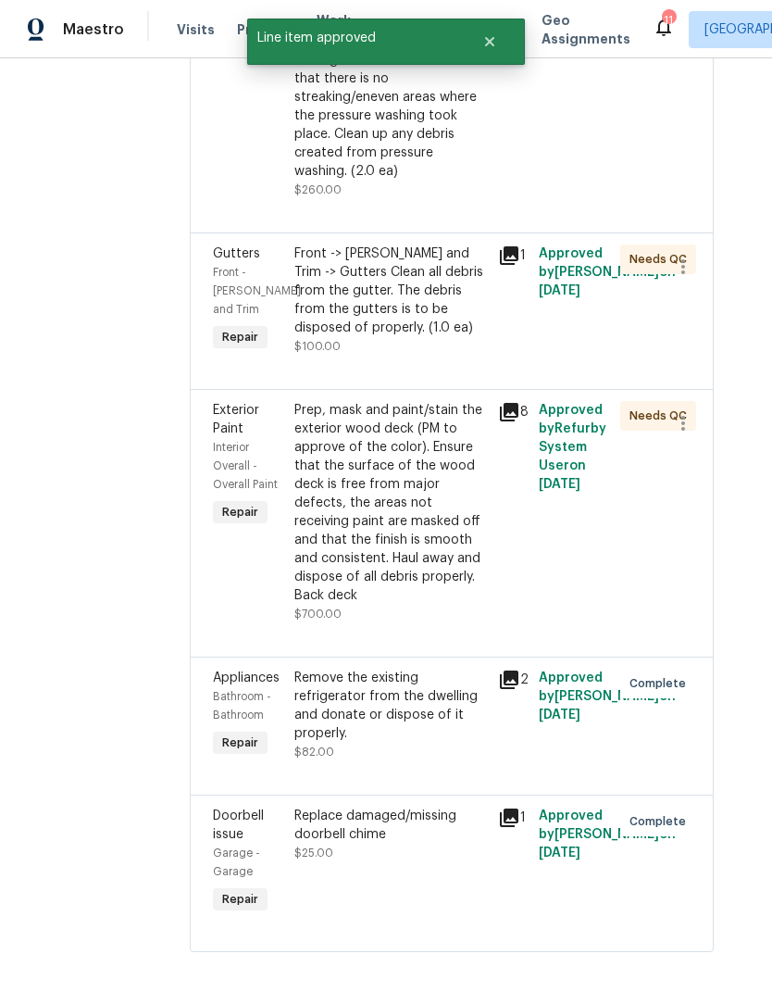
click at [432, 605] on div "Prep, mask and paint/stain the exterior wood deck (PM to approve of the color).…" at bounding box center [390, 503] width 193 height 204
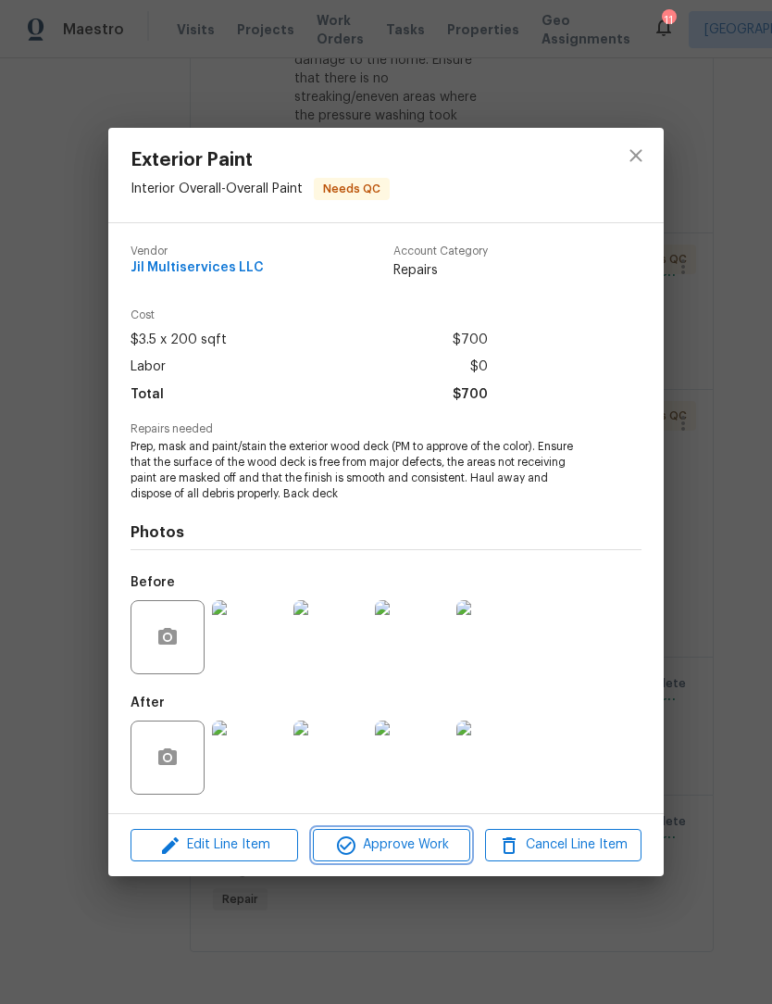
click at [402, 851] on span "Approve Work" at bounding box center [390, 844] width 145 height 23
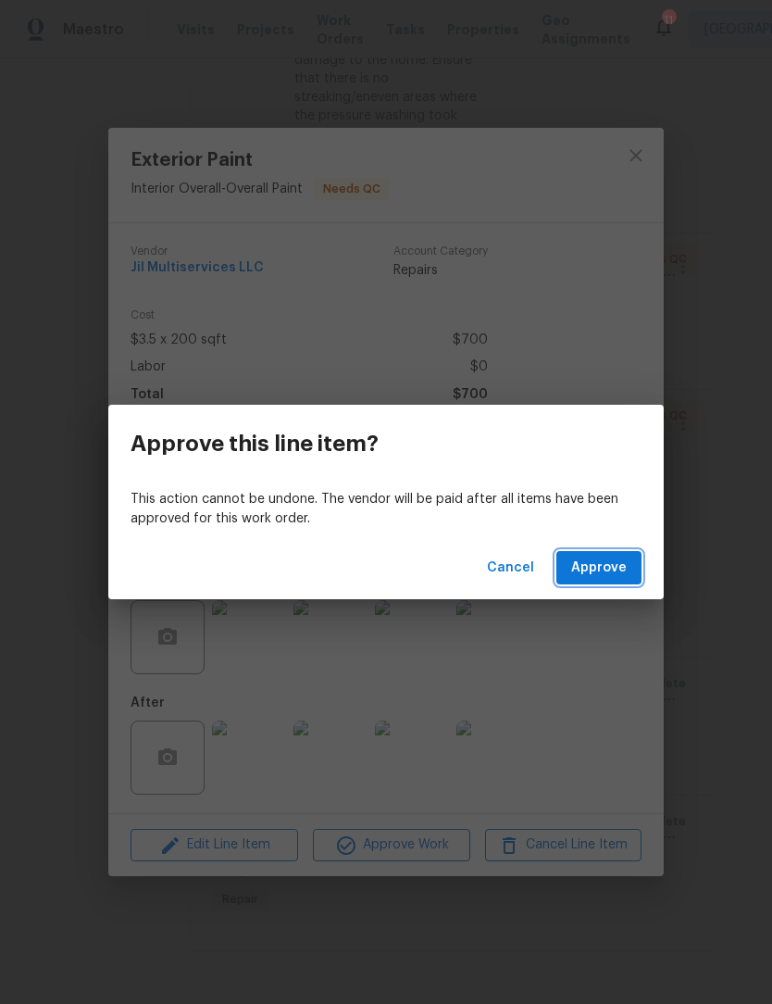
click at [605, 572] on span "Approve" at bounding box center [599, 567] width 56 height 23
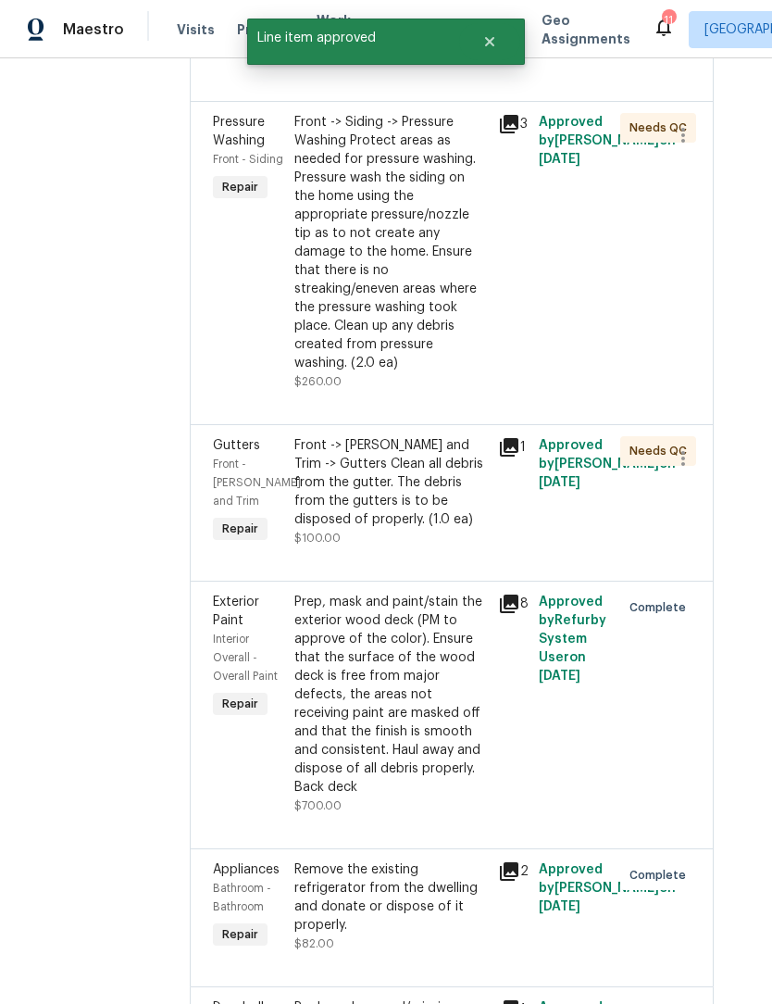
scroll to position [4587, 26]
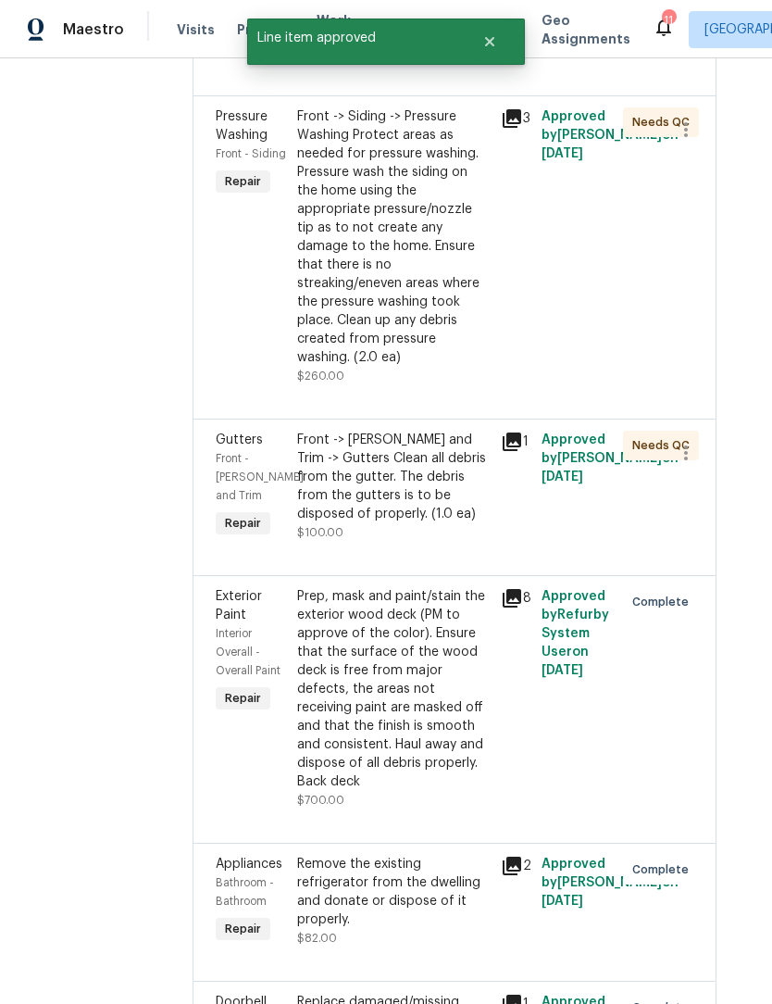
click at [441, 523] on div "Front -> [PERSON_NAME] and Trim -> Gutters Clean all debris from the gutter. Th…" at bounding box center [393, 477] width 193 height 93
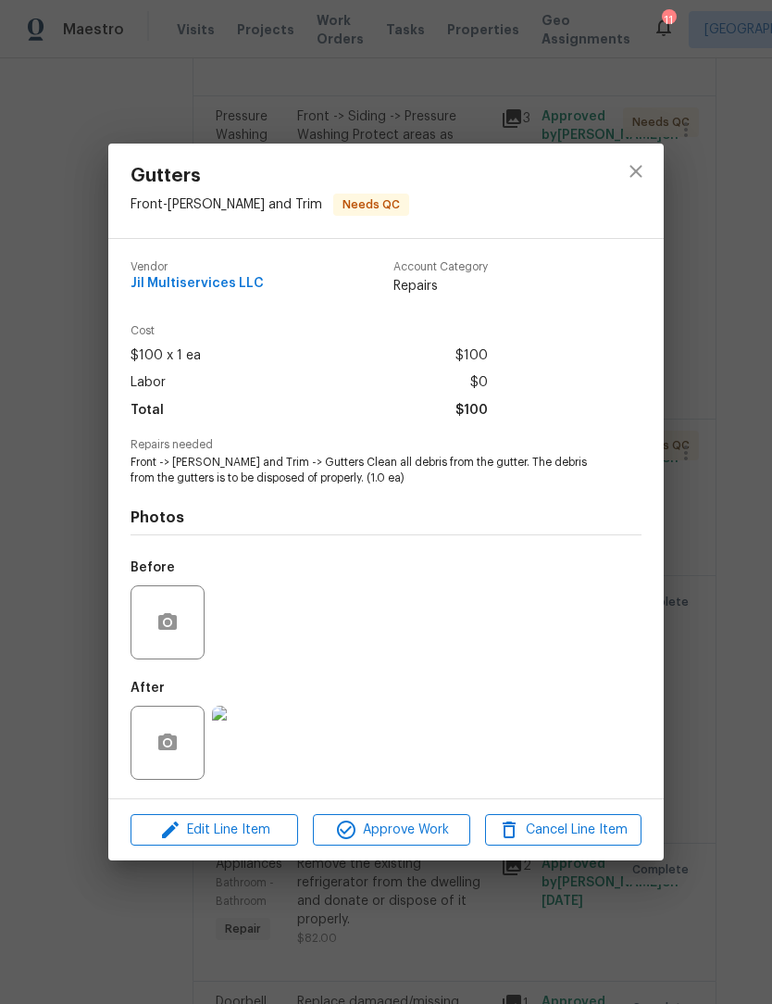
click at [272, 742] on img at bounding box center [249, 742] width 74 height 74
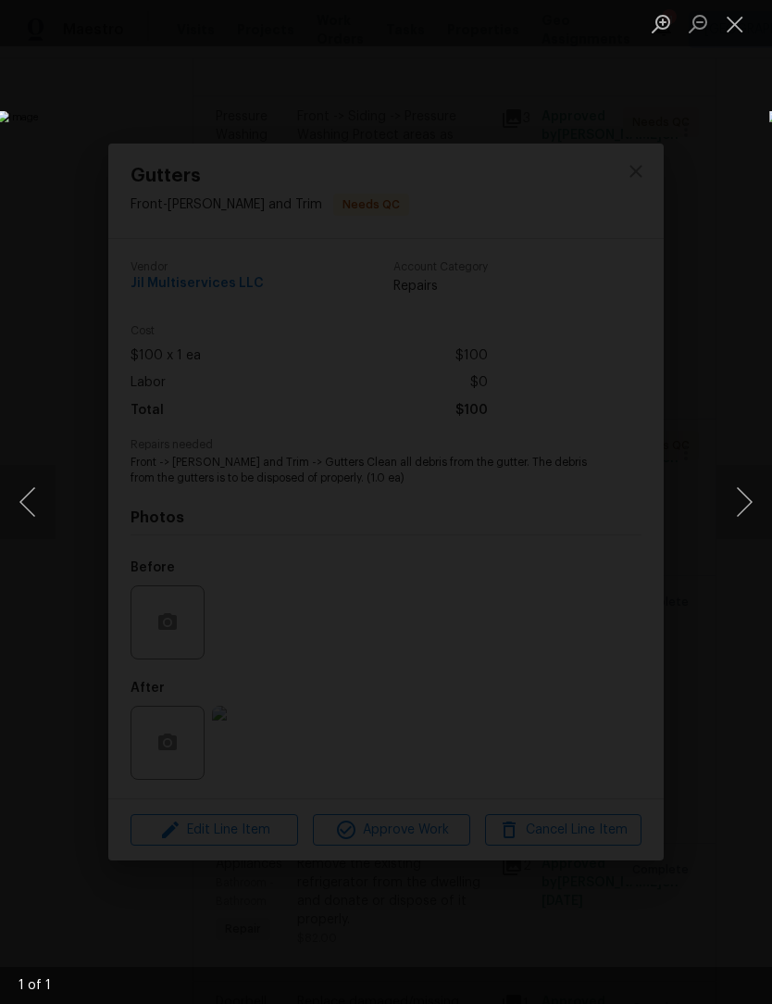
click at [745, 496] on button "Next image" at bounding box center [745, 502] width 56 height 74
click at [739, 27] on button "Close lightbox" at bounding box center [735, 23] width 37 height 32
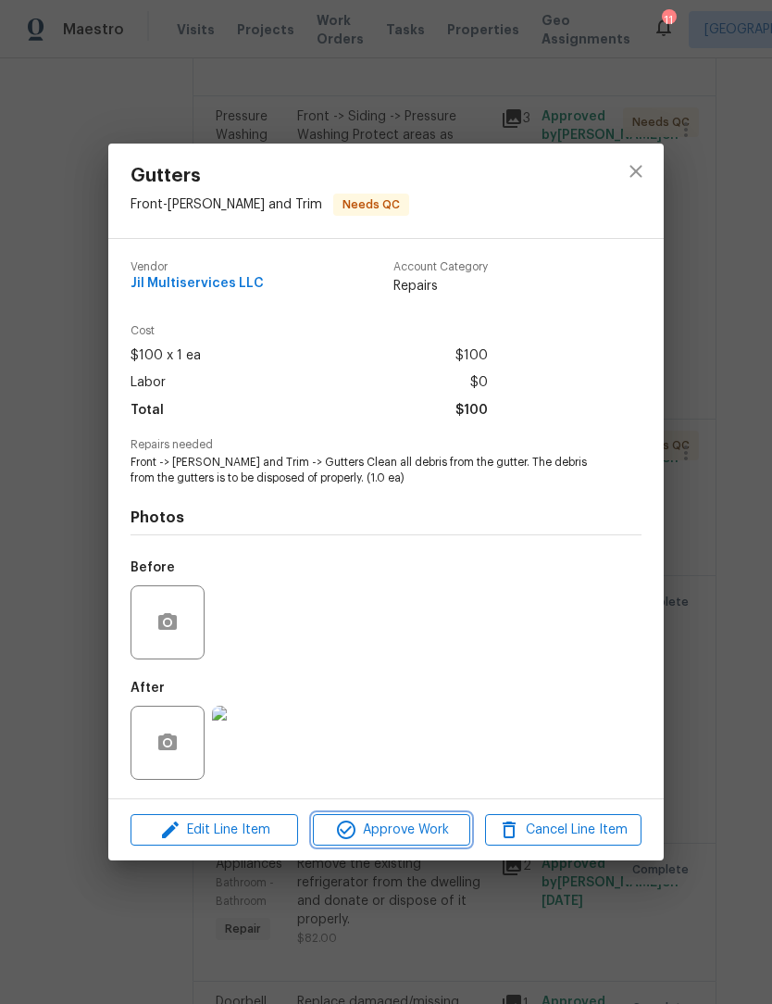
click at [436, 829] on span "Approve Work" at bounding box center [390, 829] width 145 height 23
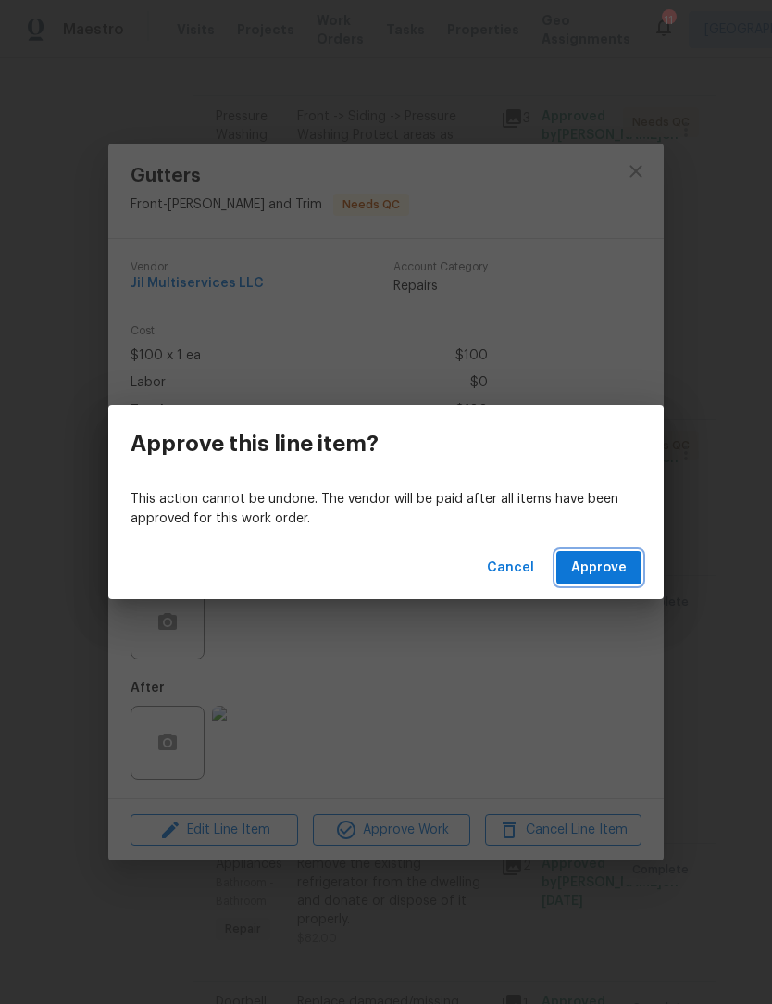
click at [630, 558] on button "Approve" at bounding box center [598, 568] width 85 height 34
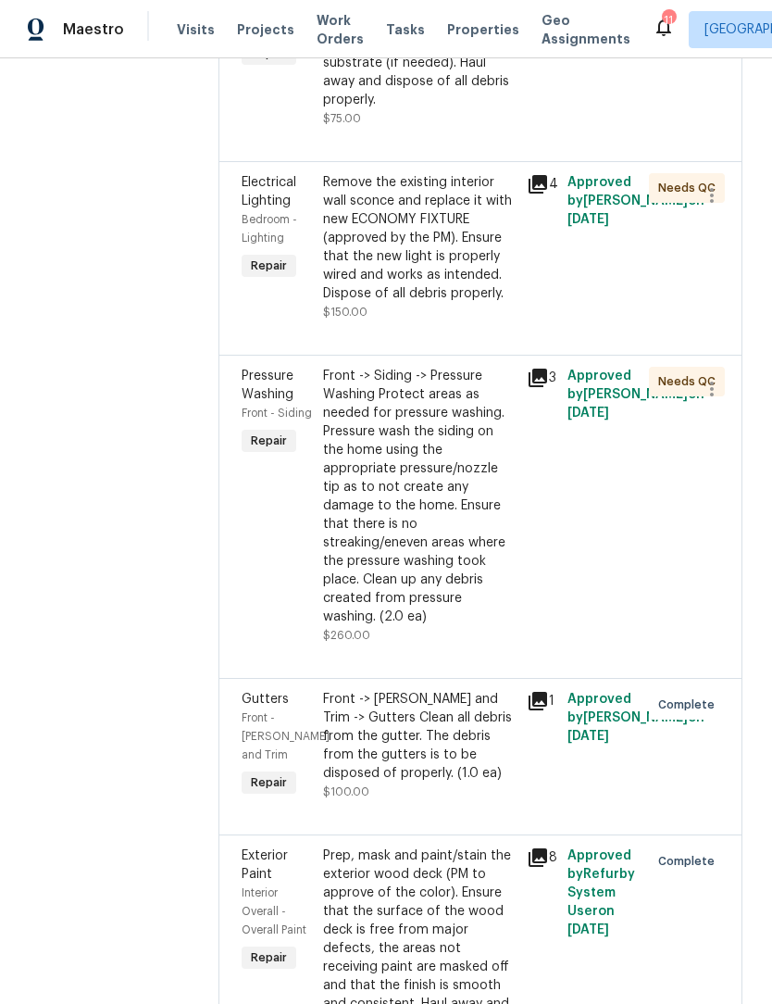
scroll to position [4327, 0]
click at [421, 609] on div "Front -> Siding -> Pressure Washing Protect areas as needed for pressure washin…" at bounding box center [419, 496] width 193 height 259
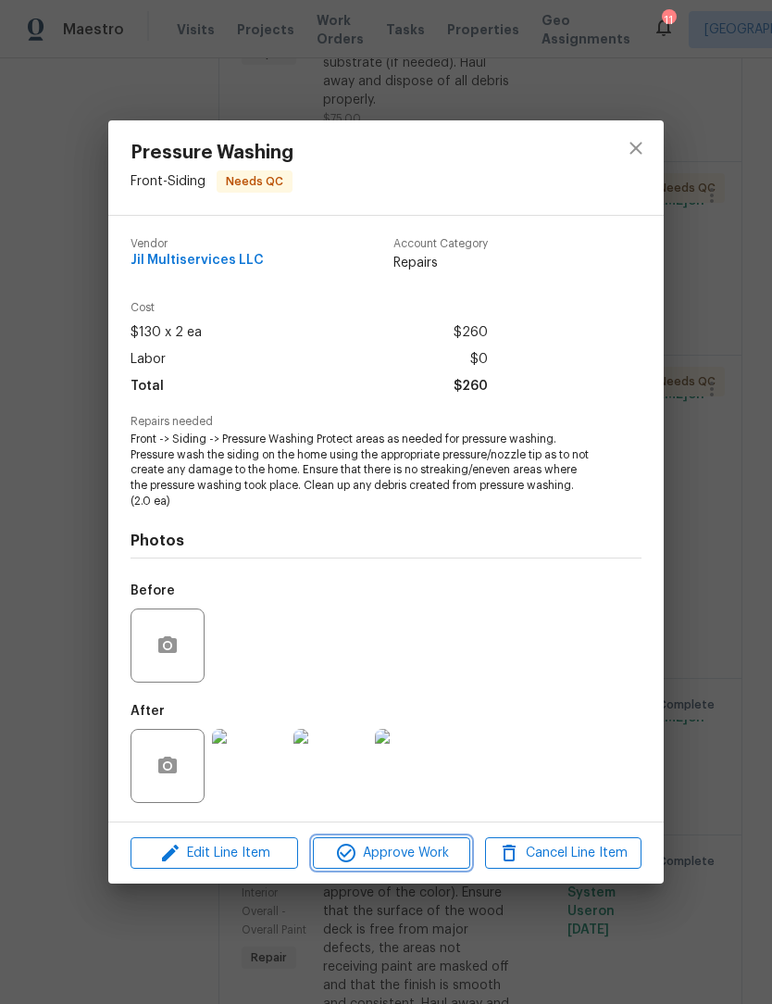
click at [409, 859] on span "Approve Work" at bounding box center [390, 853] width 145 height 23
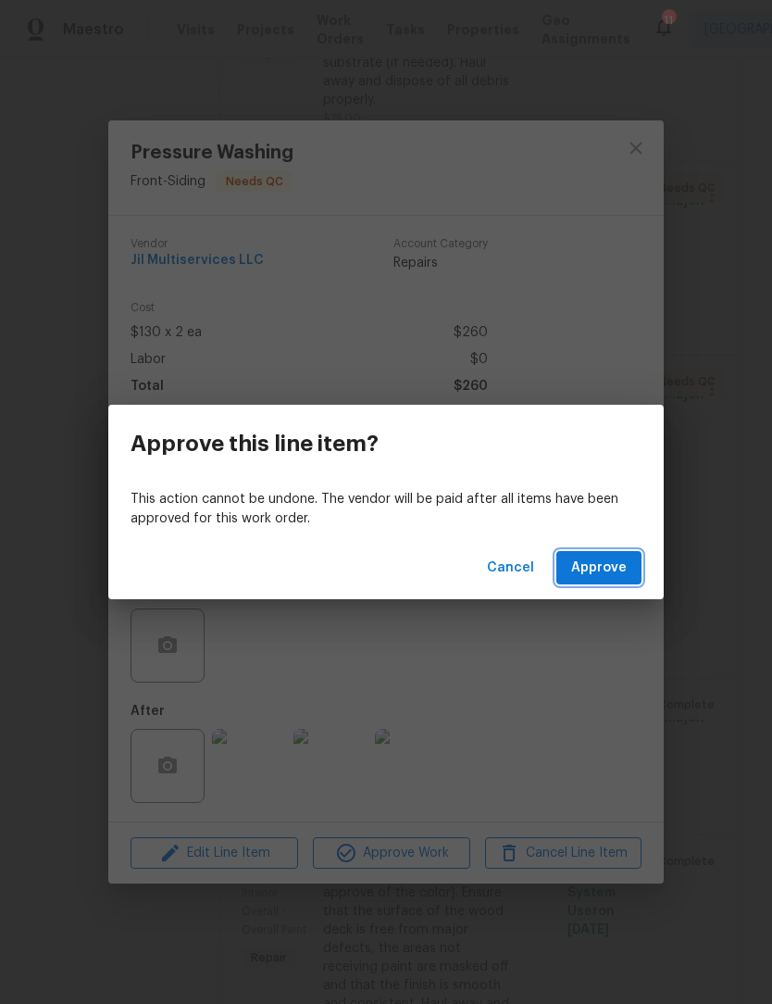
click at [619, 564] on span "Approve" at bounding box center [599, 567] width 56 height 23
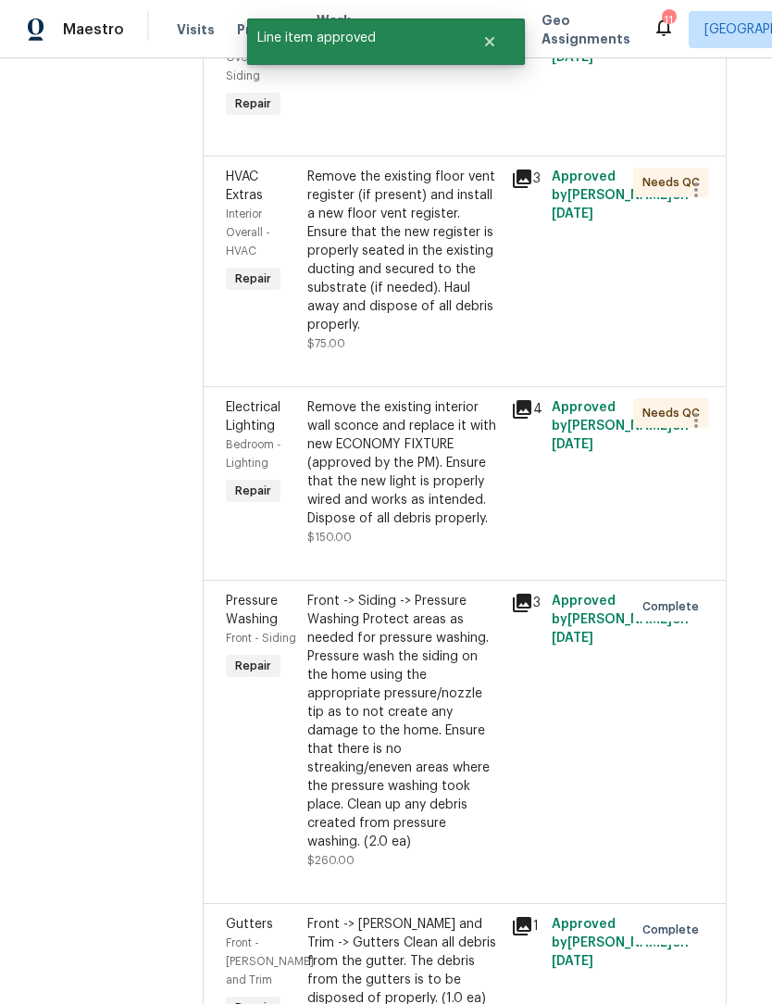
scroll to position [4102, 17]
click at [447, 528] on div "Remove the existing interior wall sconce and replace it with new ECONOMY FIXTUR…" at bounding box center [402, 463] width 193 height 130
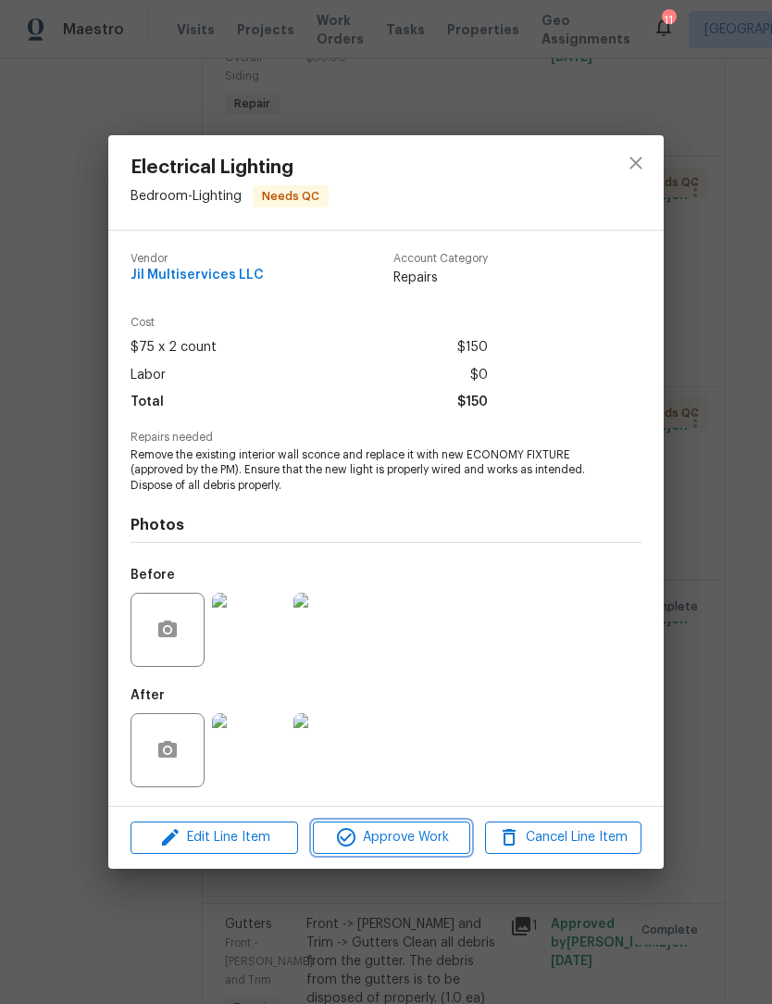
click at [423, 836] on span "Approve Work" at bounding box center [390, 837] width 145 height 23
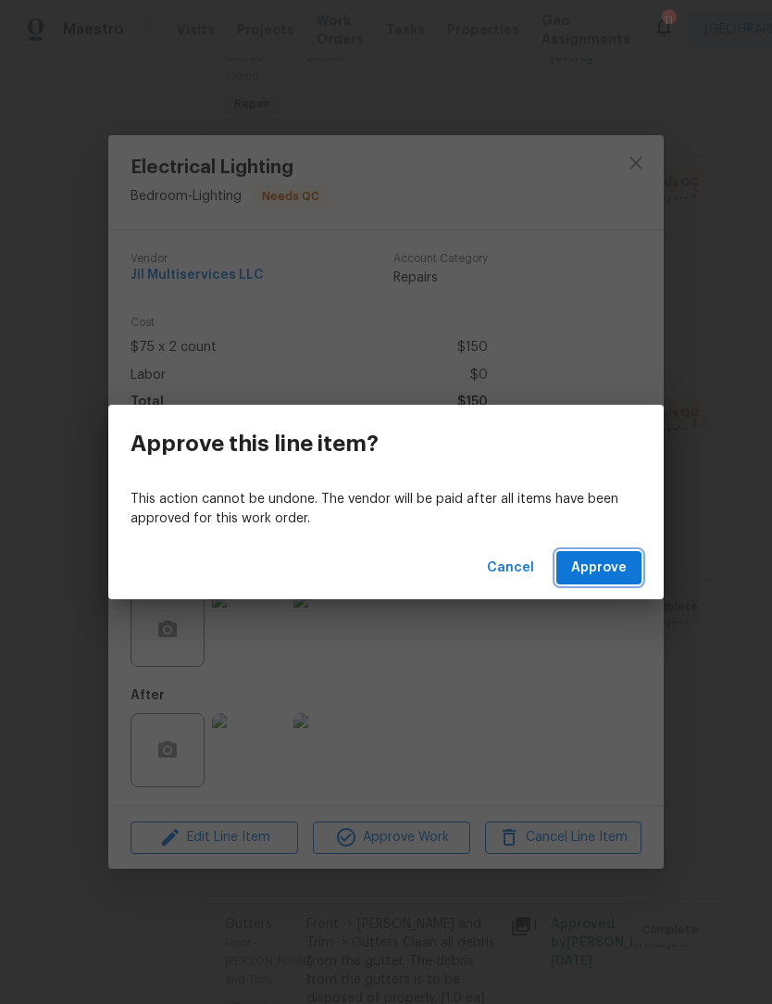
click at [614, 560] on span "Approve" at bounding box center [599, 567] width 56 height 23
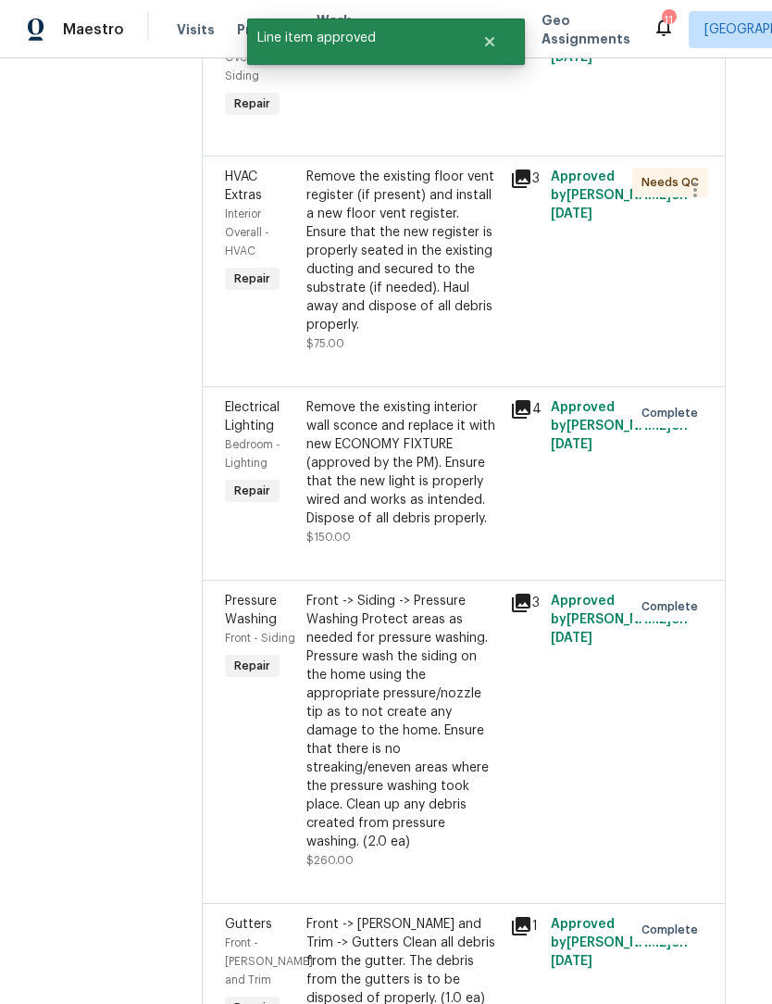
click at [439, 528] on div "Remove the existing interior wall sconce and replace it with new ECONOMY FIXTUR…" at bounding box center [402, 463] width 193 height 130
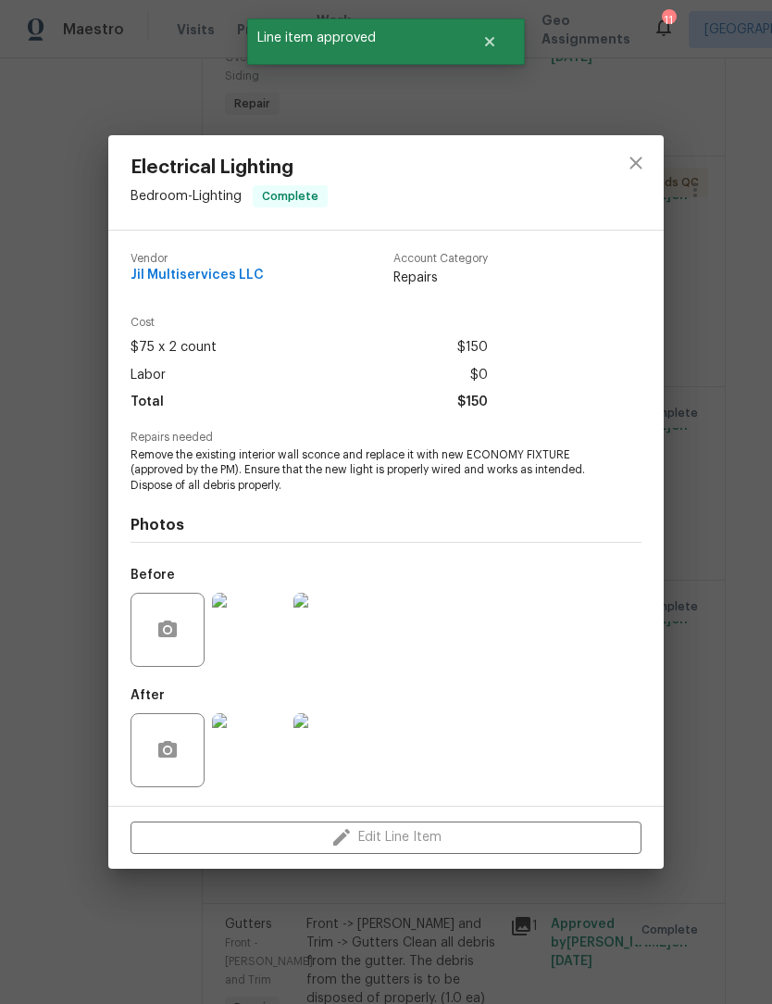
click at [256, 760] on img at bounding box center [249, 750] width 74 height 74
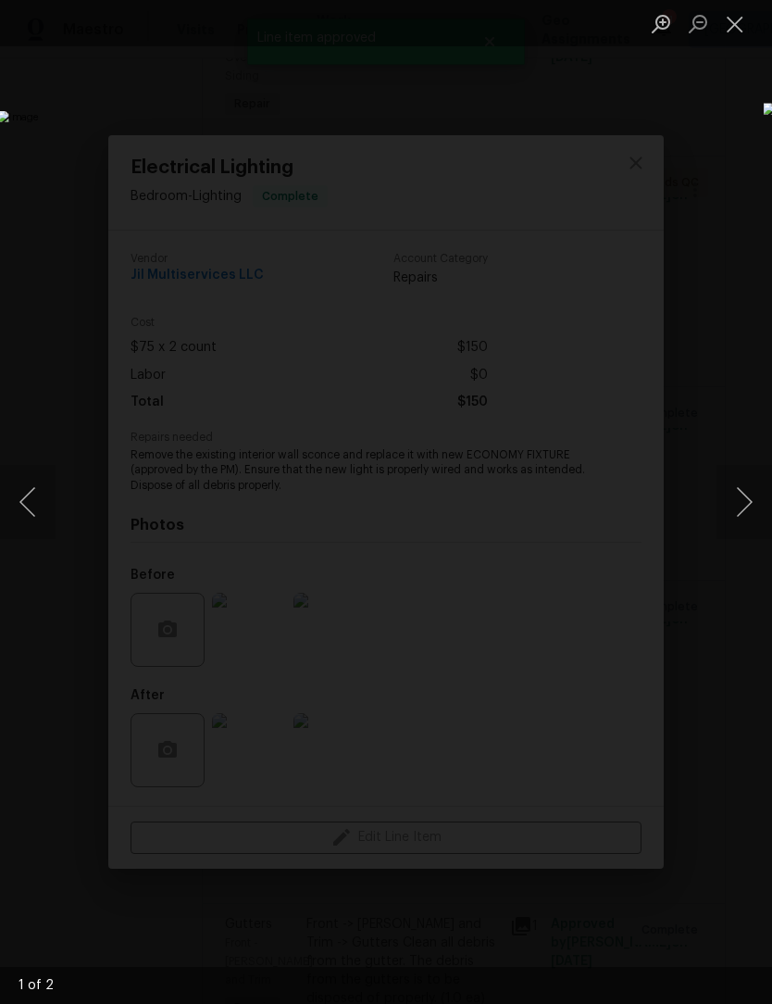
click at [751, 502] on button "Next image" at bounding box center [745, 502] width 56 height 74
click at [736, 27] on button "Close lightbox" at bounding box center [735, 23] width 37 height 32
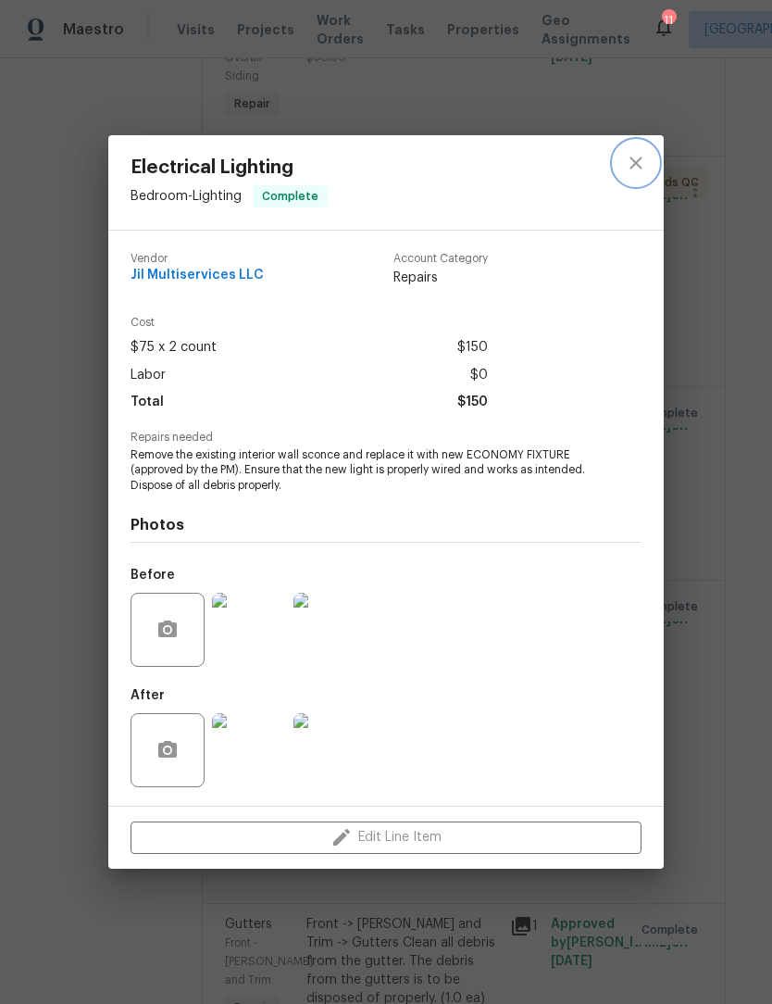
click at [639, 164] on icon "close" at bounding box center [636, 163] width 12 height 12
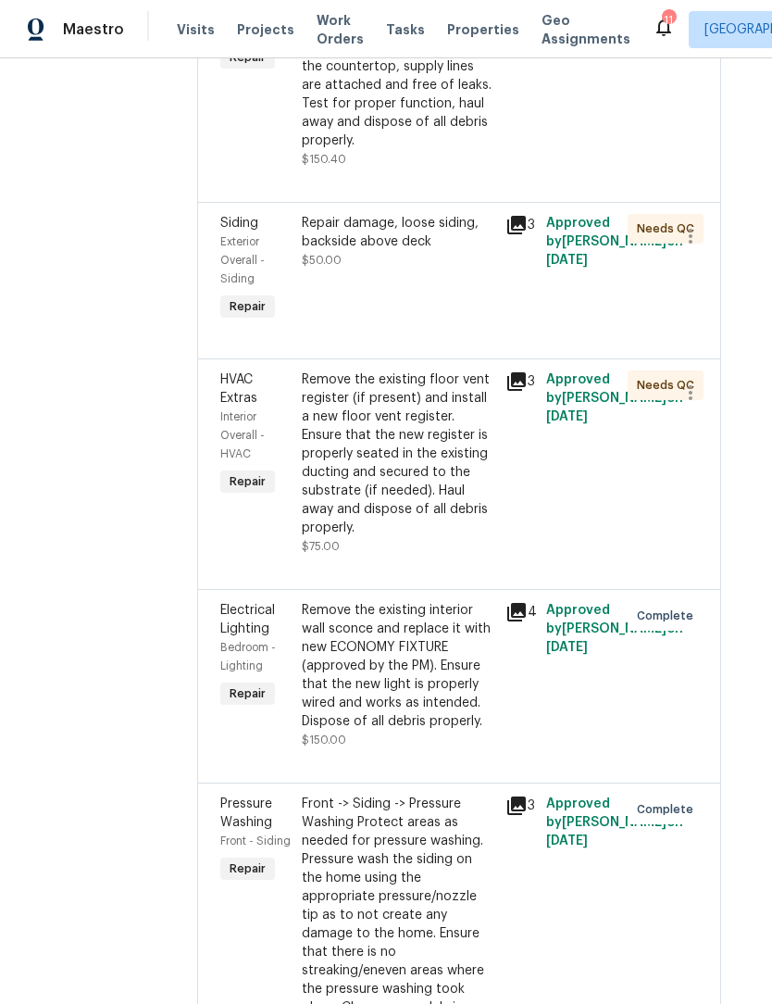
scroll to position [3900, 22]
click at [445, 537] on div "Remove the existing floor vent register (if present) and install a new floor ve…" at bounding box center [397, 453] width 193 height 167
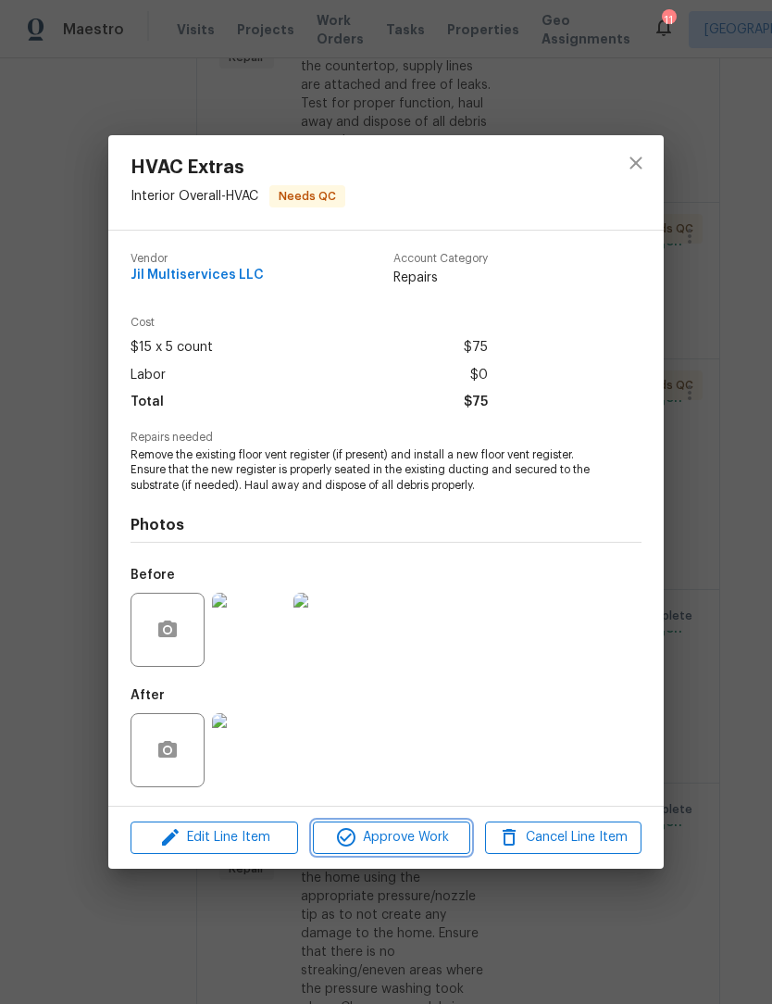
click at [428, 850] on button "Approve Work" at bounding box center [391, 837] width 156 height 32
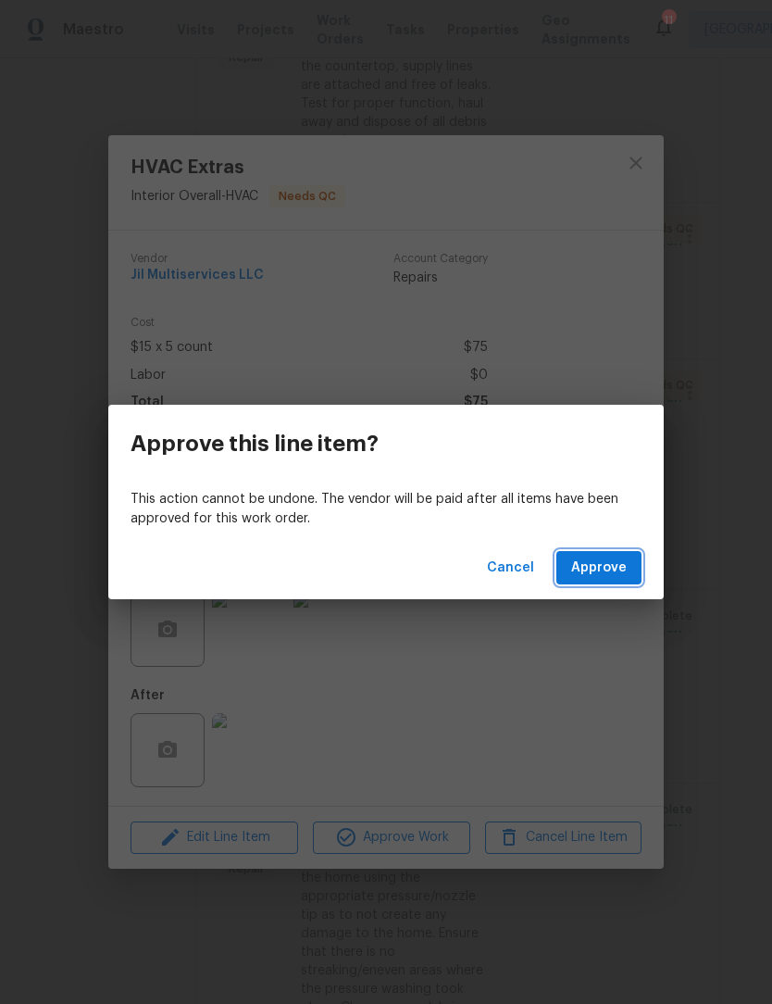
click at [602, 566] on span "Approve" at bounding box center [599, 567] width 56 height 23
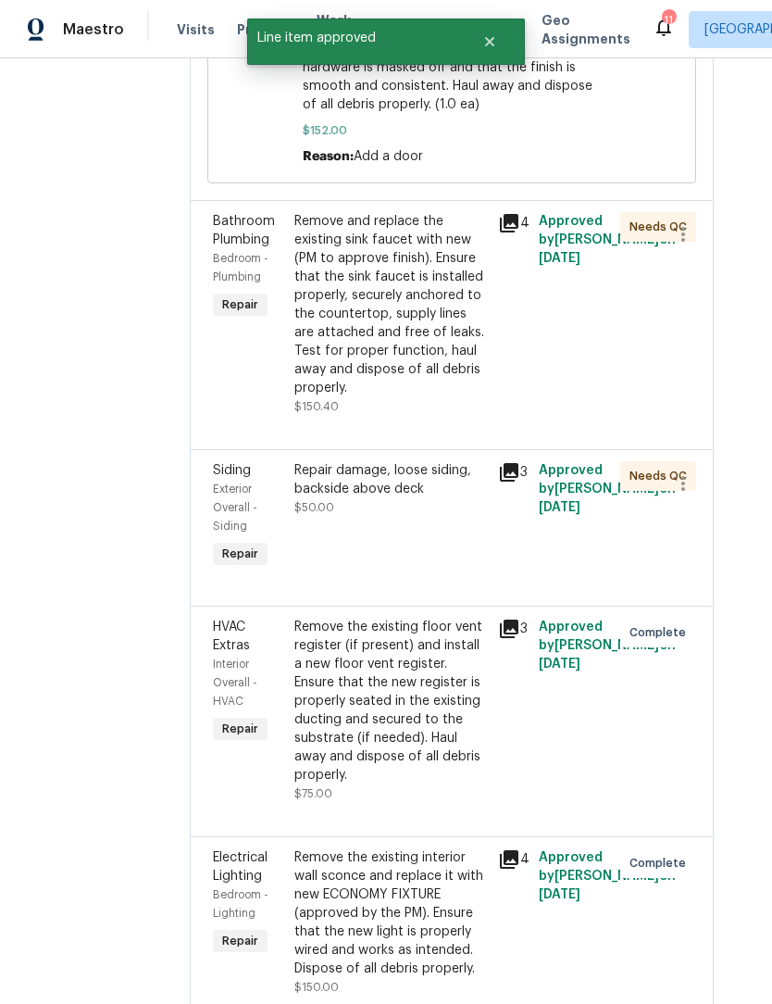
scroll to position [3651, 29]
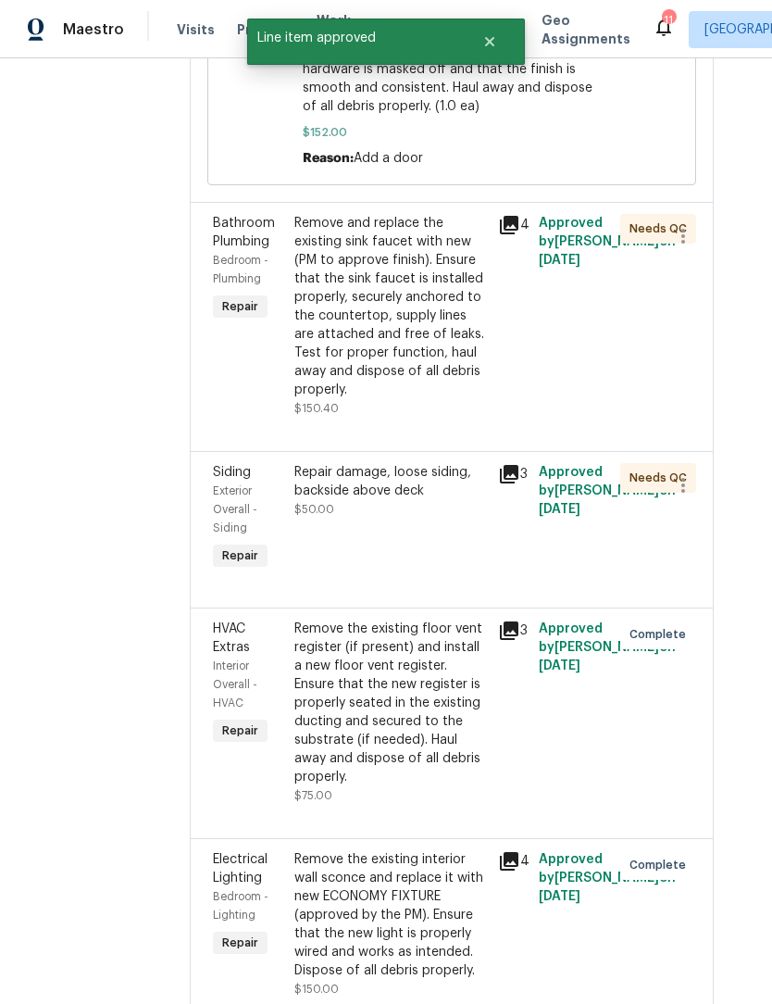
click at [388, 518] on div "Repair damage, loose siding, backside above deck $50.00" at bounding box center [390, 491] width 193 height 56
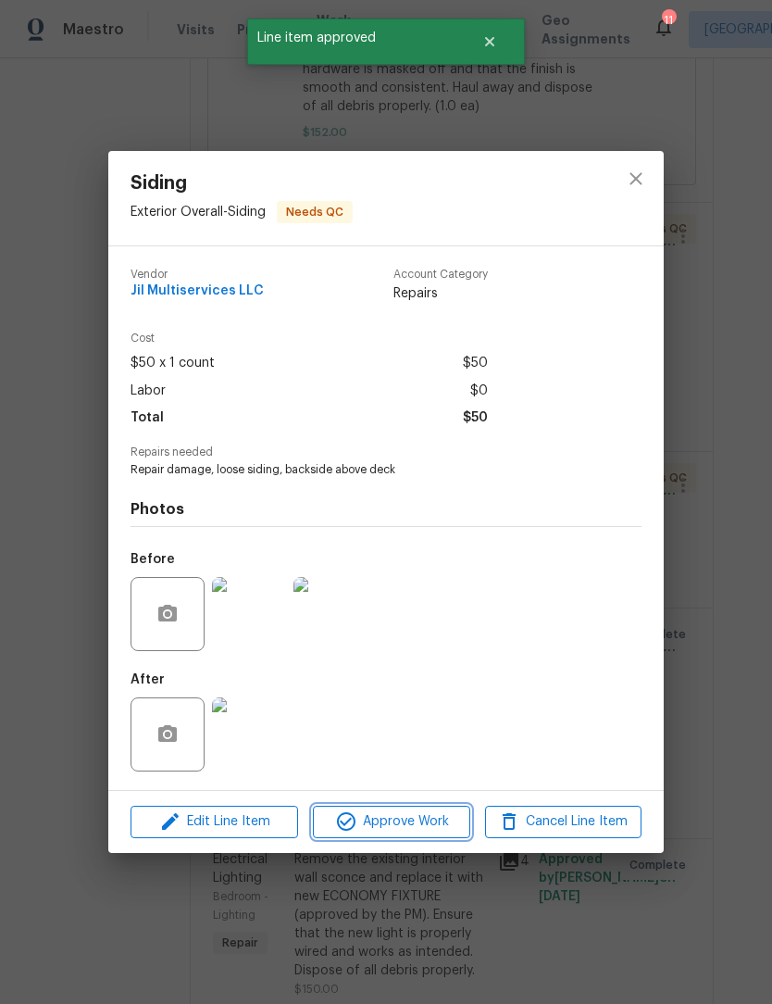
click at [421, 825] on span "Approve Work" at bounding box center [390, 821] width 145 height 23
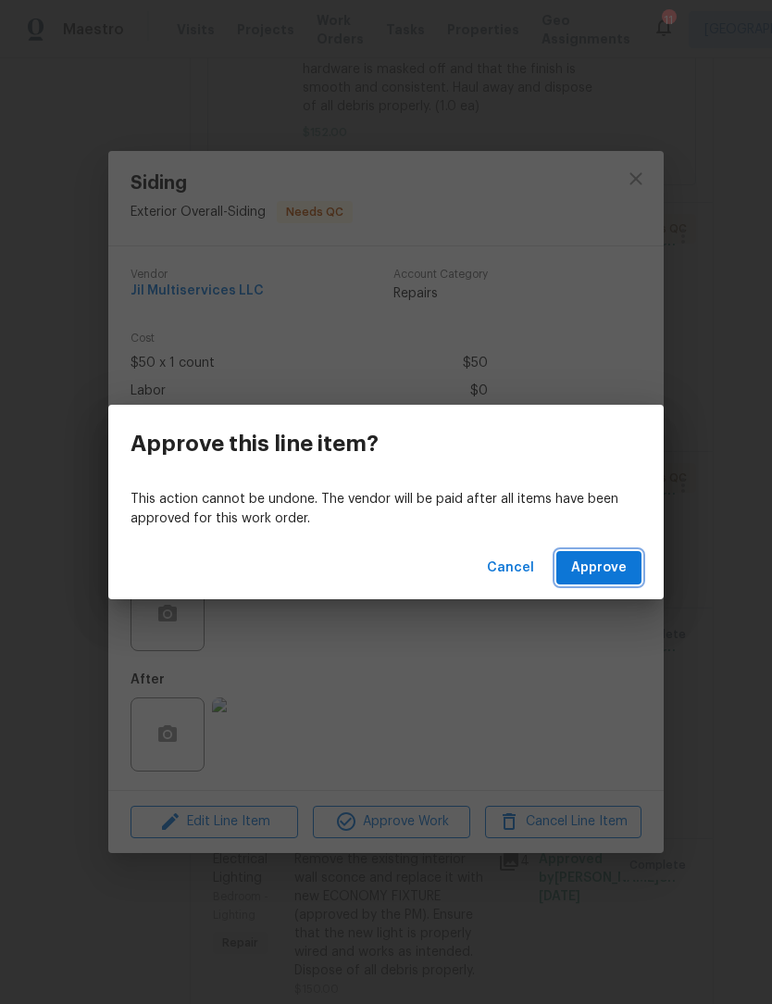
click at [610, 582] on button "Approve" at bounding box center [598, 568] width 85 height 34
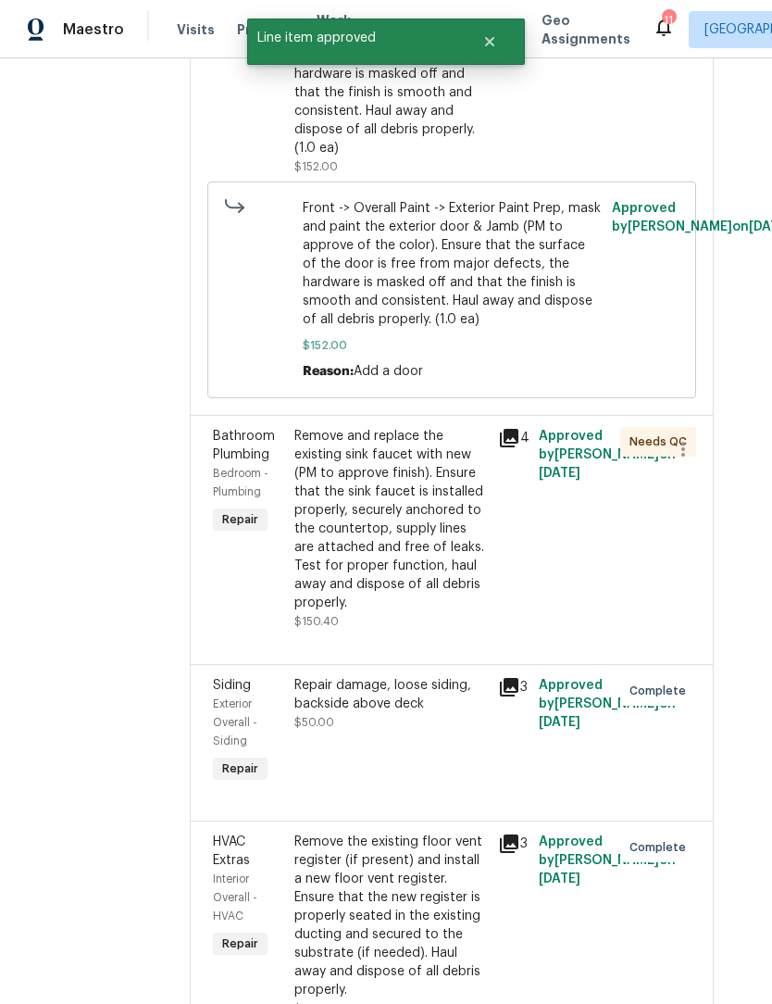
scroll to position [3437, 29]
click at [421, 613] on div "Remove and replace the existing sink faucet with new (PM to approve finish). En…" at bounding box center [390, 520] width 193 height 185
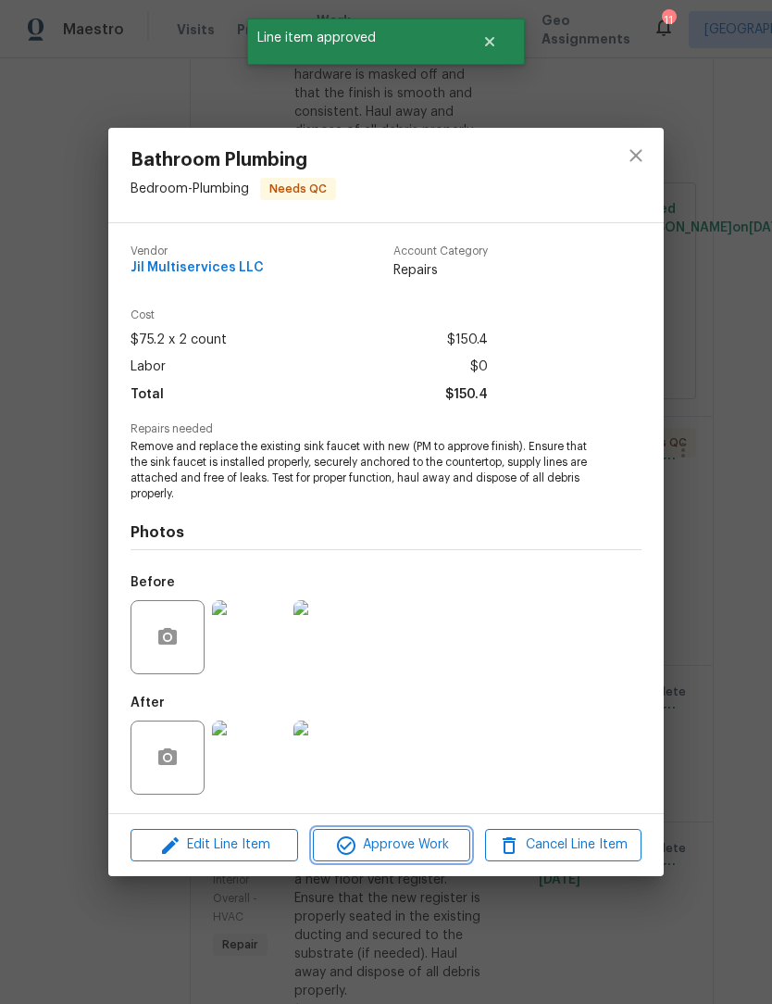
click at [418, 843] on span "Approve Work" at bounding box center [390, 844] width 145 height 23
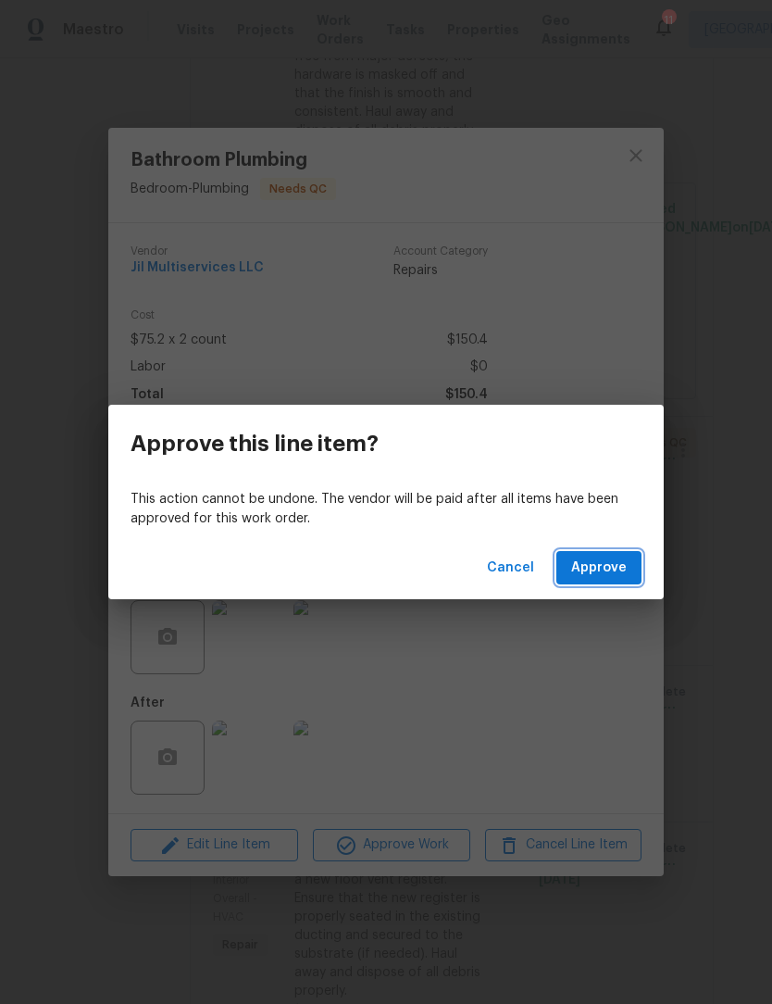
click at [624, 565] on span "Approve" at bounding box center [599, 567] width 56 height 23
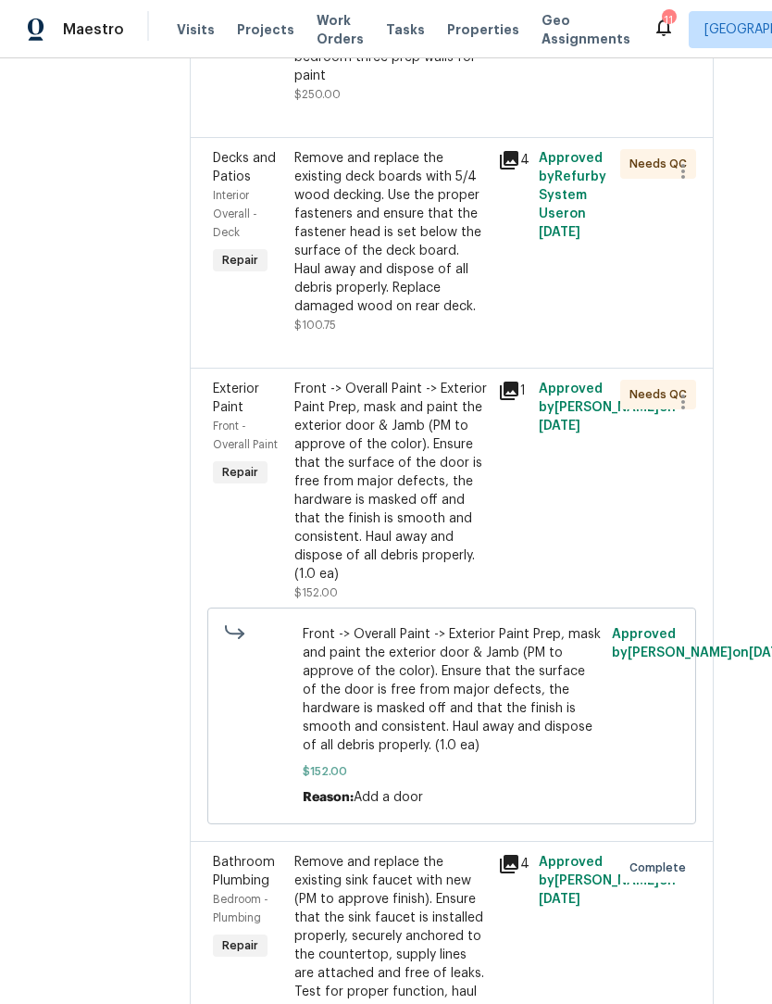
scroll to position [3011, 29]
click at [431, 584] on div "Front -> Overall Paint -> Exterior Paint Prep, mask and paint the exterior door…" at bounding box center [390, 483] width 193 height 204
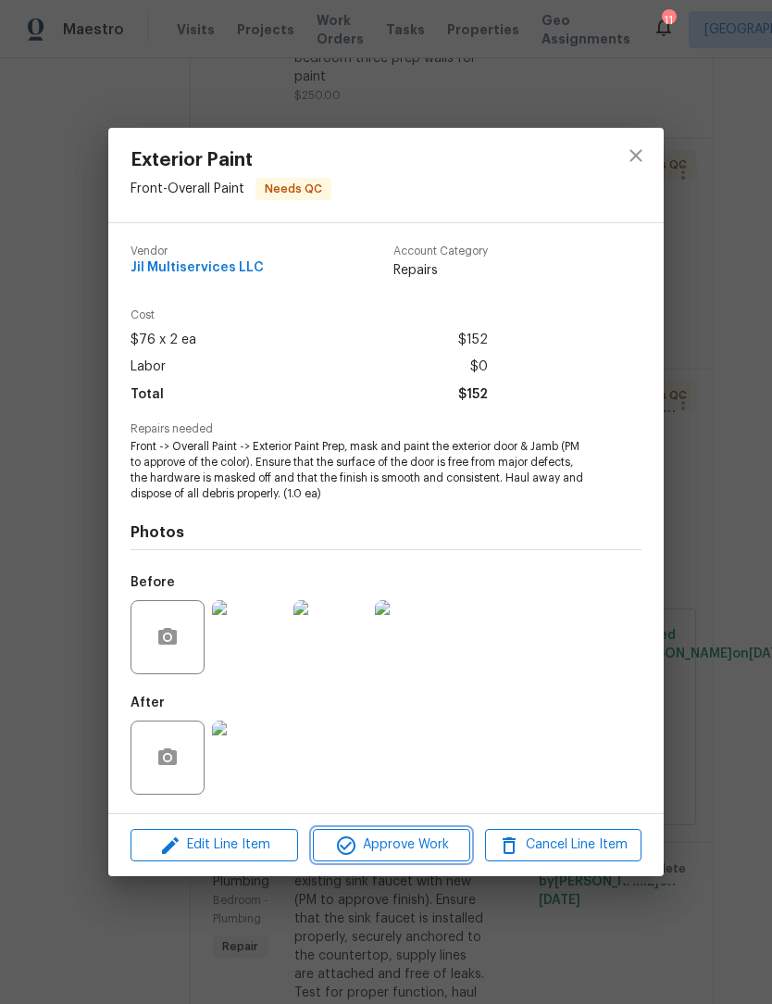
click at [418, 858] on button "Approve Work" at bounding box center [391, 845] width 156 height 32
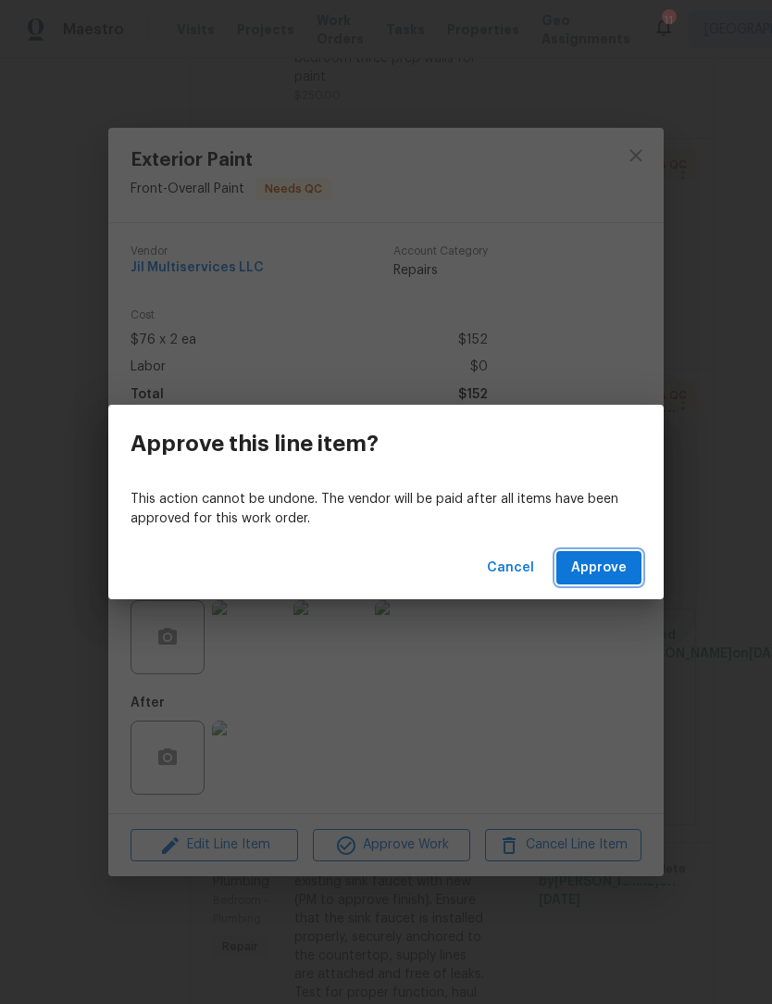
click at [612, 581] on button "Approve" at bounding box center [598, 568] width 85 height 34
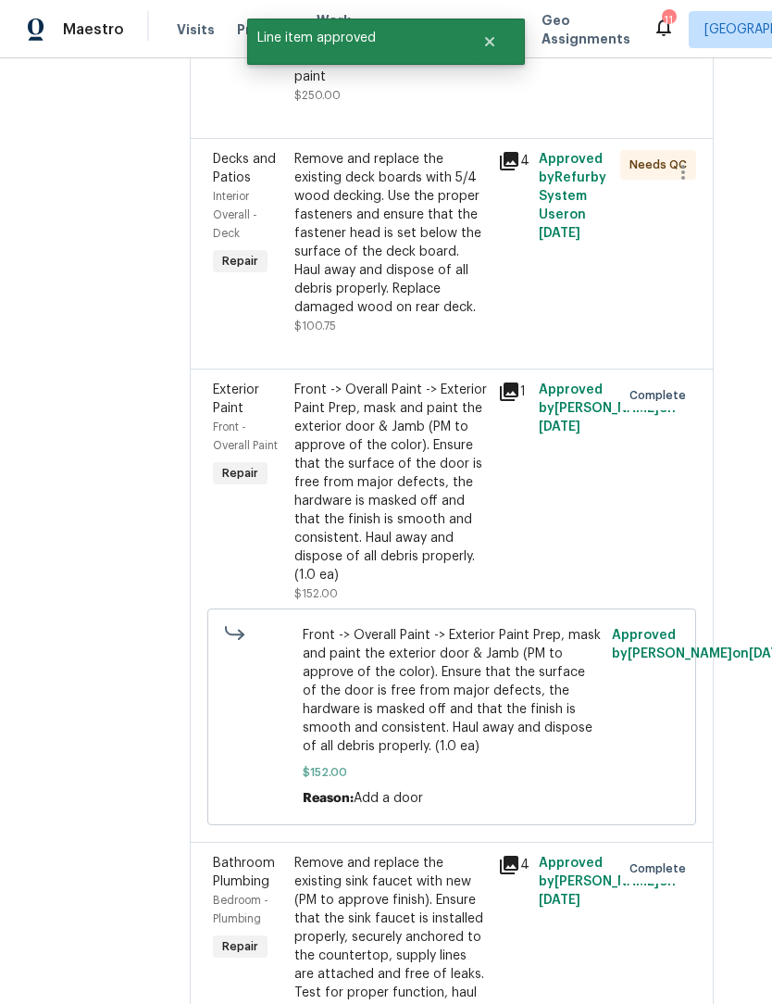
click at [412, 584] on div "Front -> Overall Paint -> Exterior Paint Prep, mask and paint the exterior door…" at bounding box center [390, 483] width 193 height 204
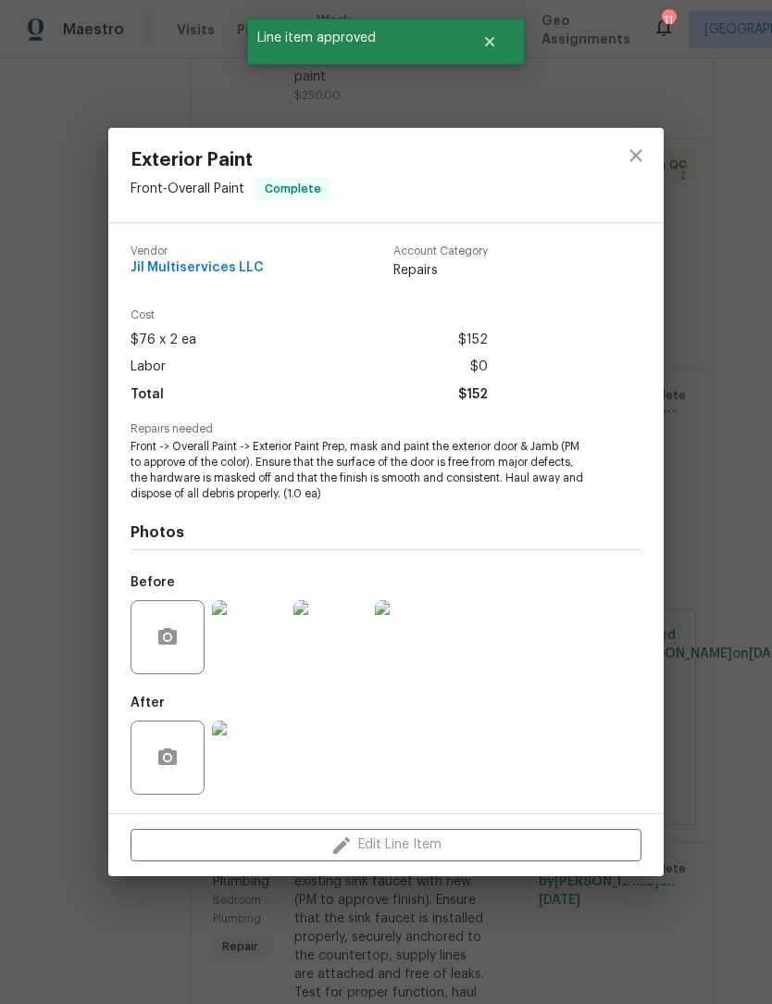
click at [259, 763] on img at bounding box center [249, 757] width 74 height 74
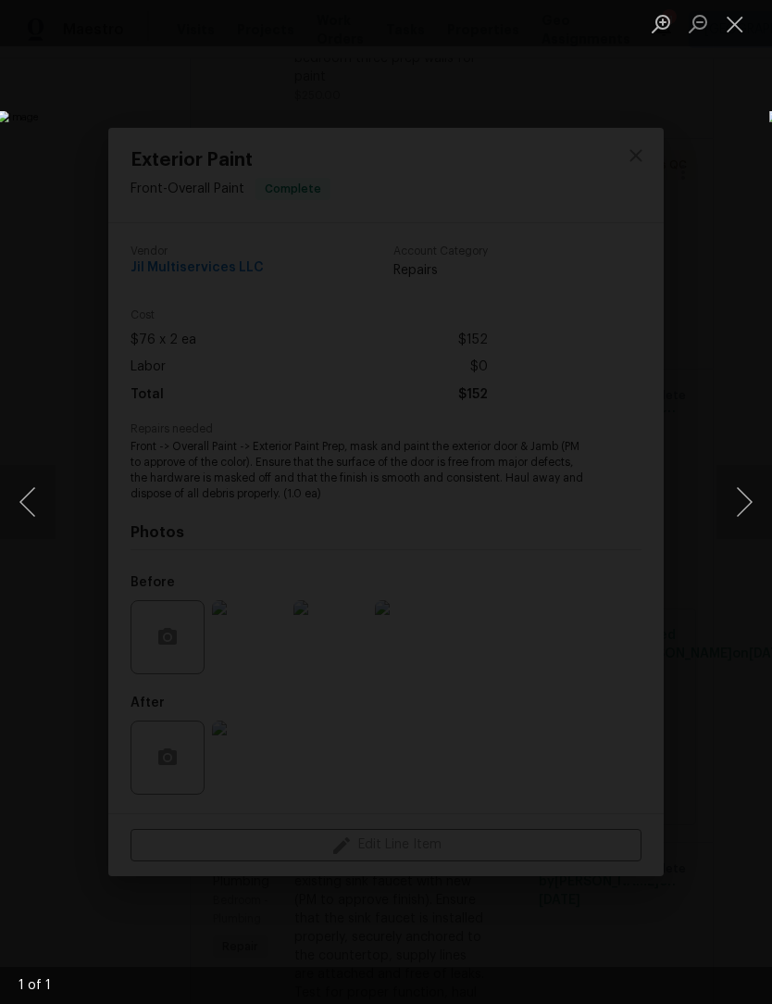
click at [743, 28] on button "Close lightbox" at bounding box center [735, 23] width 37 height 32
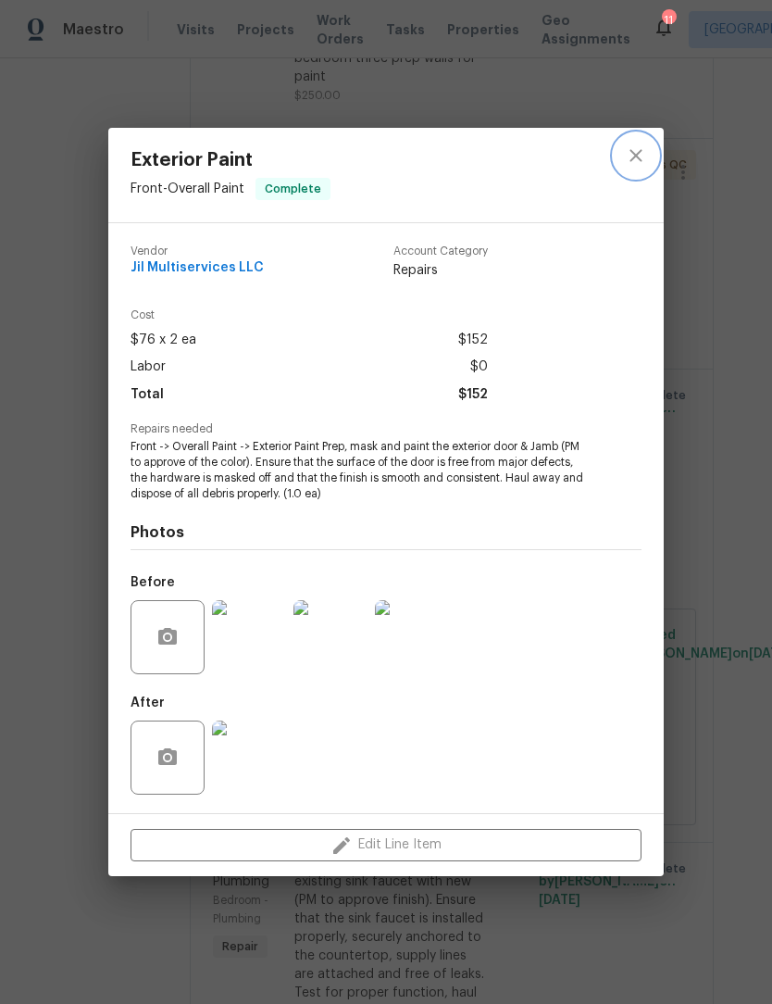
click at [640, 155] on icon "close" at bounding box center [636, 155] width 22 height 22
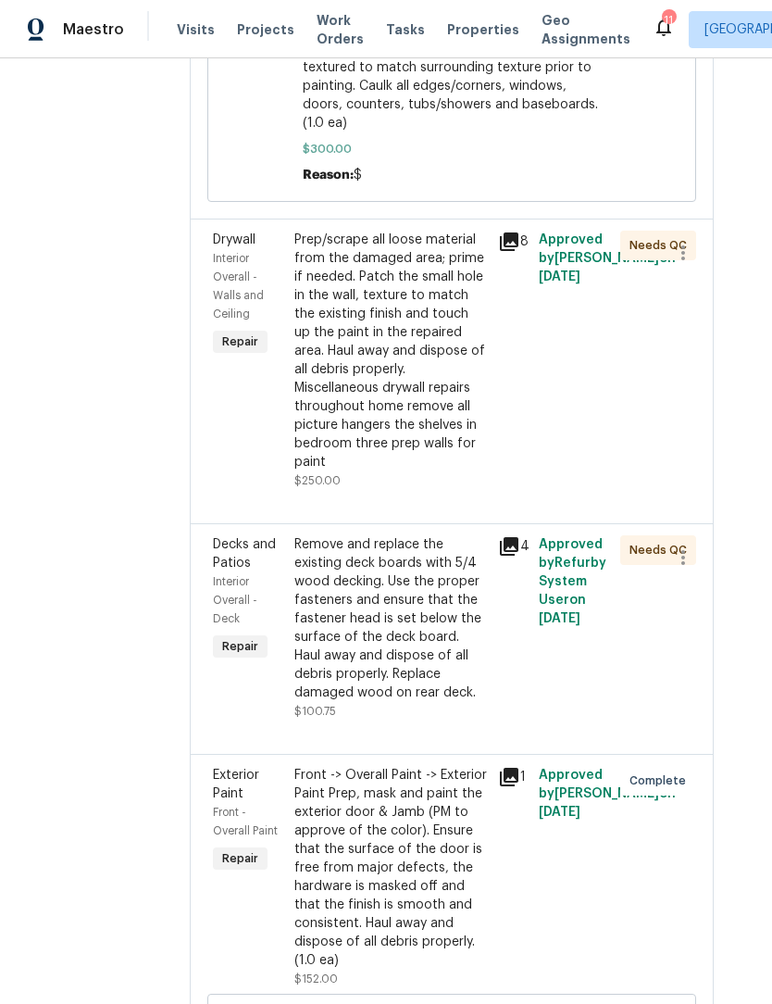
scroll to position [2625, 29]
click at [441, 703] on div "Remove and replace the existing deck boards with 5/4 wood decking. Use the prop…" at bounding box center [390, 619] width 193 height 167
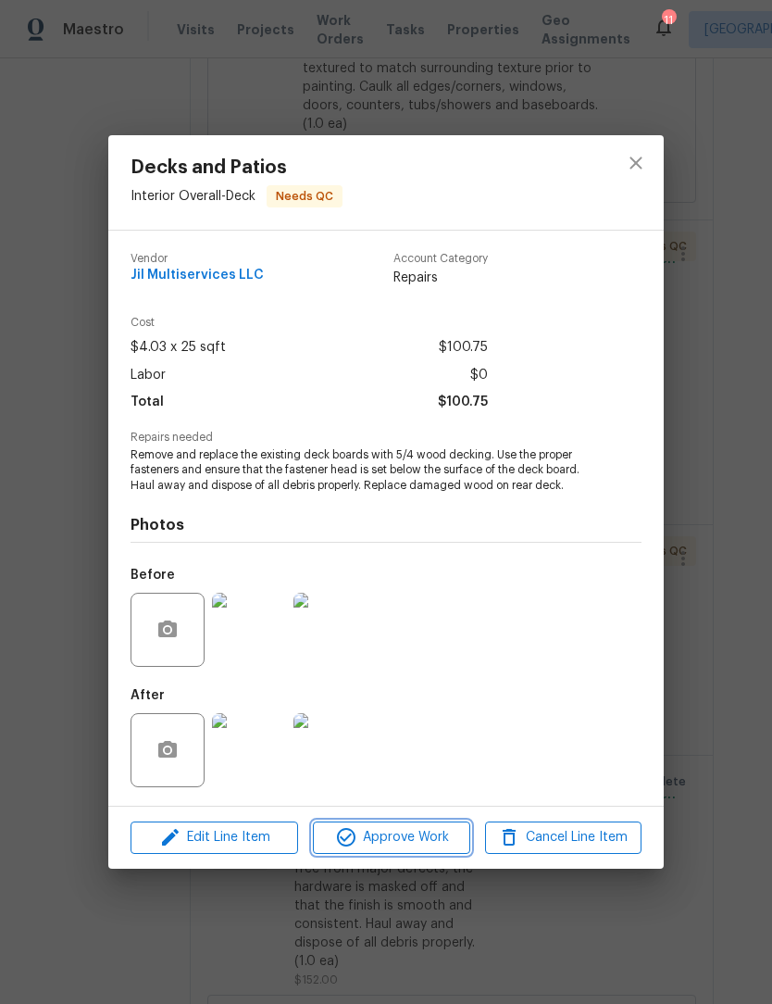
click at [415, 841] on span "Approve Work" at bounding box center [390, 837] width 145 height 23
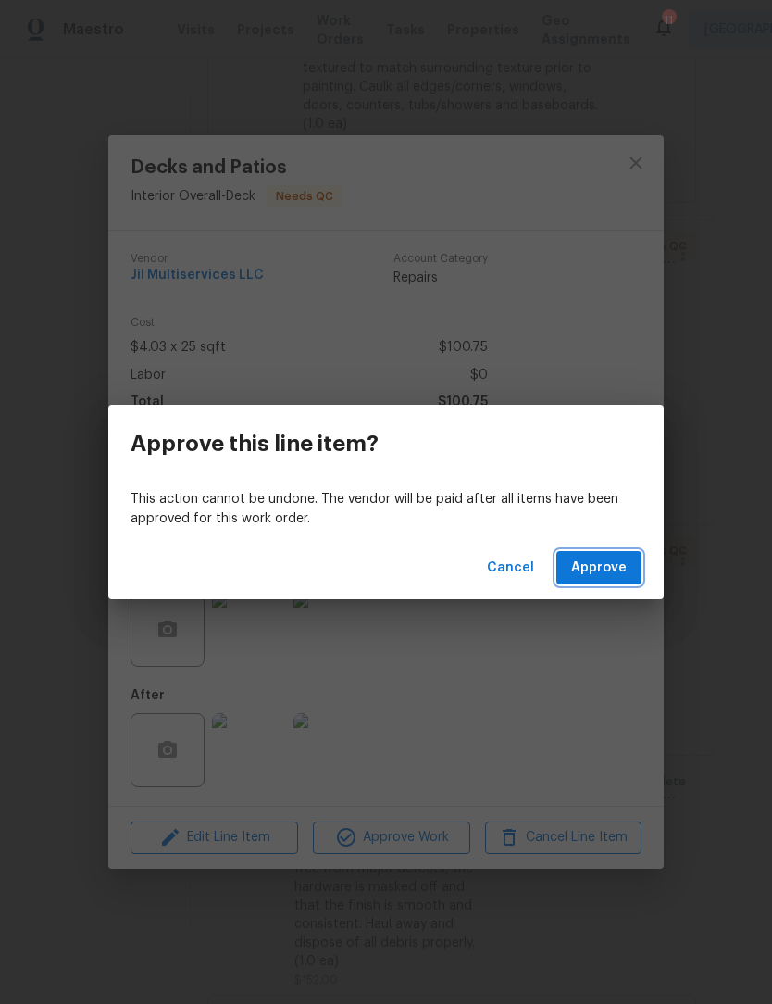
click at [612, 578] on span "Approve" at bounding box center [599, 567] width 56 height 23
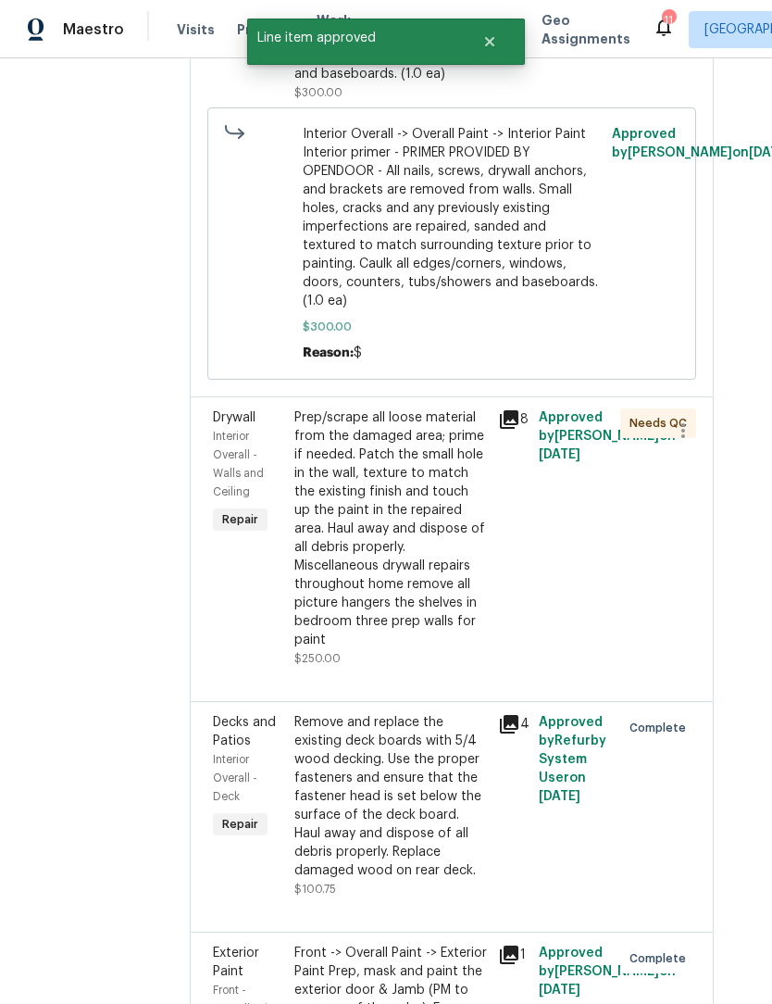
scroll to position [2446, 29]
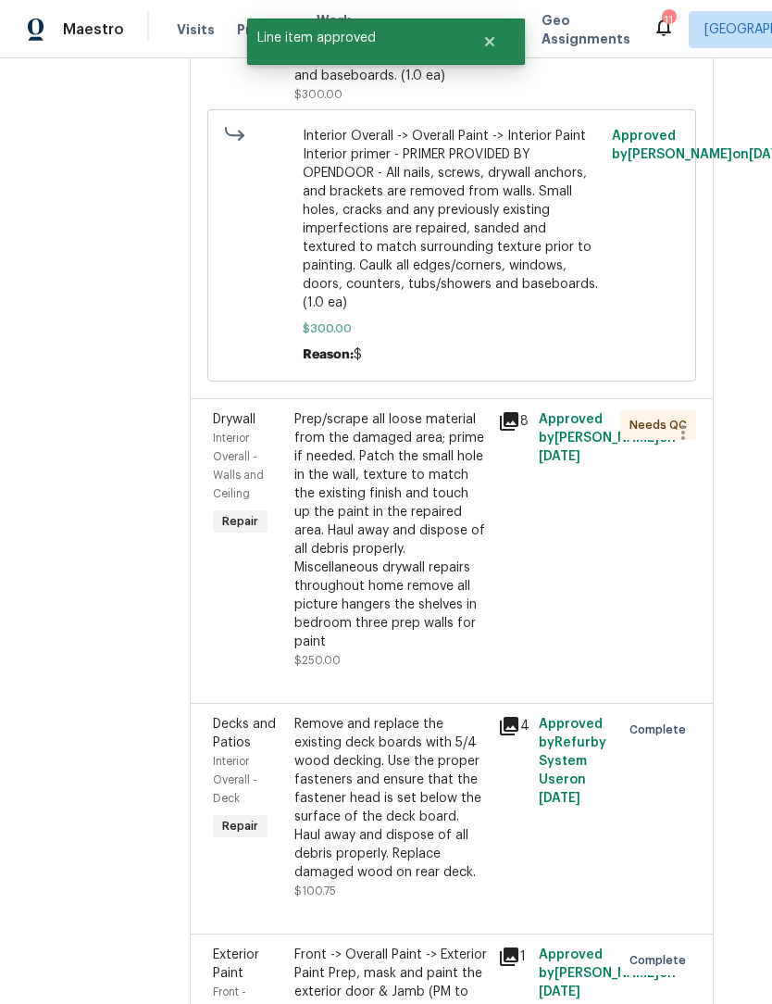
click at [423, 623] on div "Prep/scrape all loose material from the damaged area; prime if needed. Patch th…" at bounding box center [390, 530] width 193 height 241
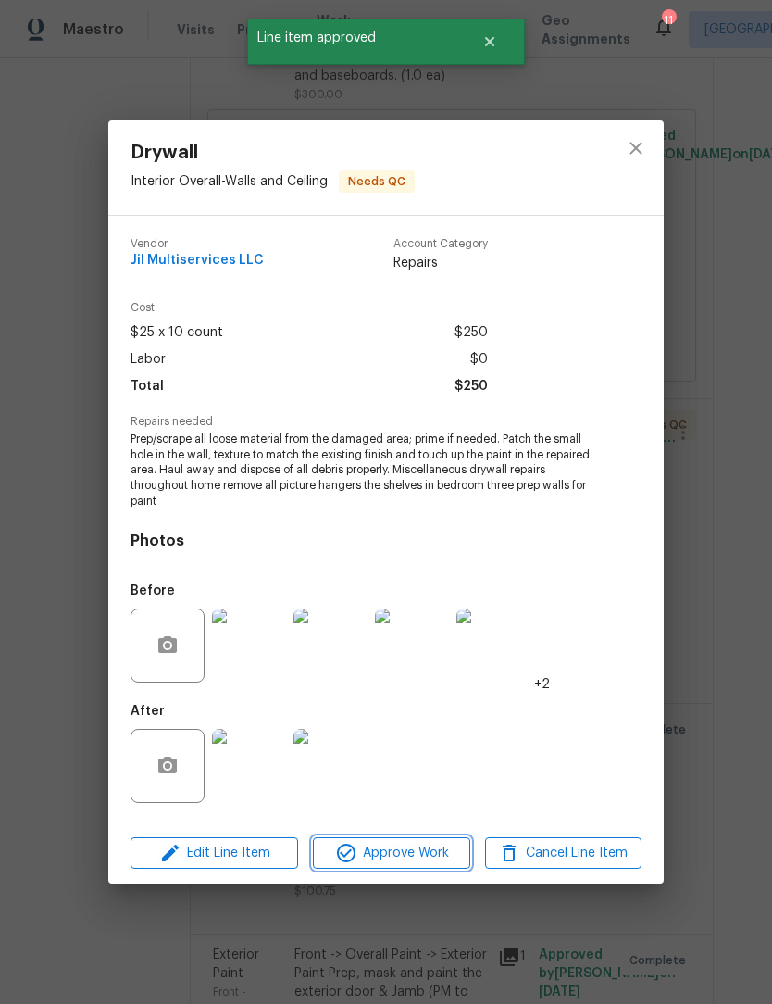
click at [412, 867] on button "Approve Work" at bounding box center [391, 853] width 156 height 32
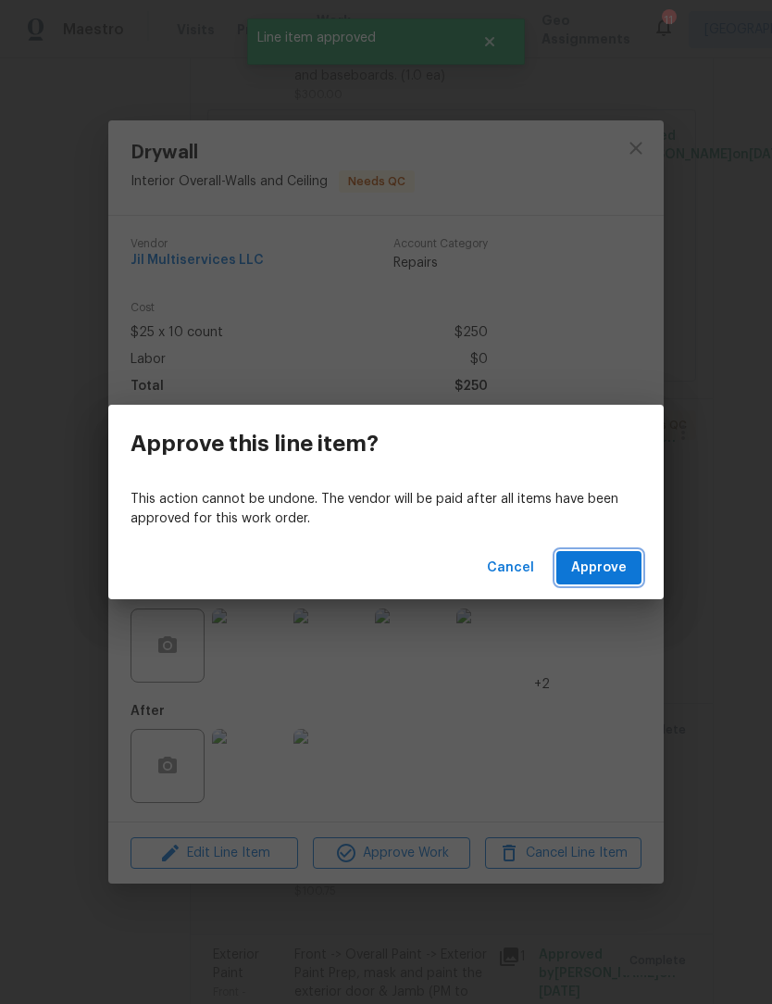
click at [613, 568] on span "Approve" at bounding box center [599, 567] width 56 height 23
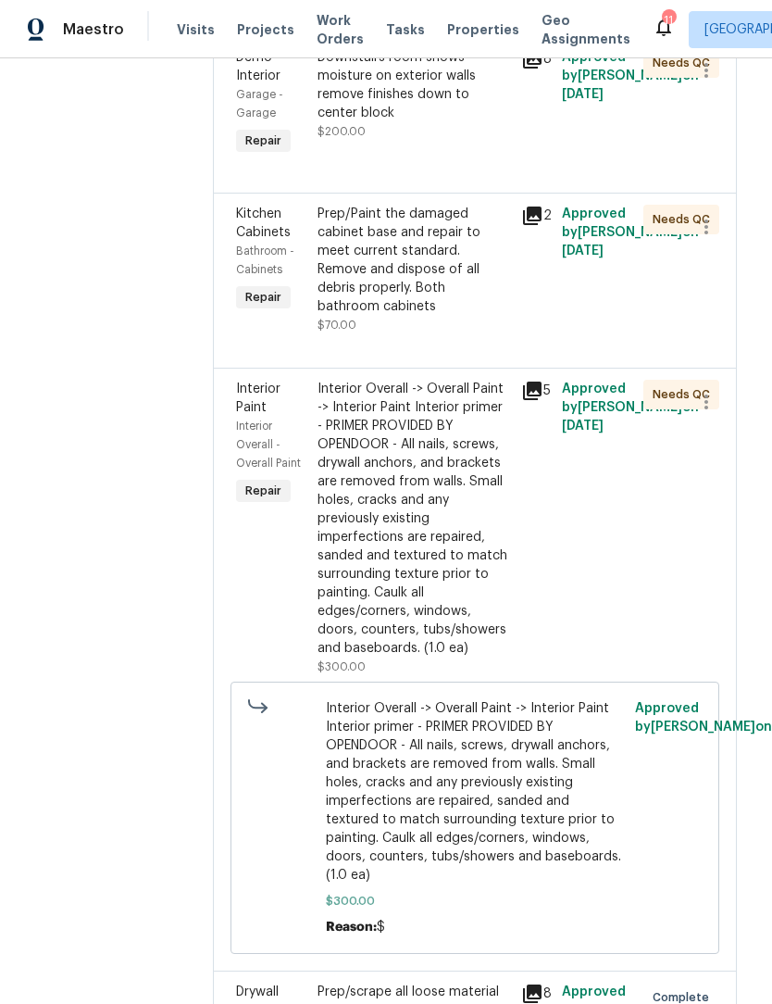
scroll to position [1873, 8]
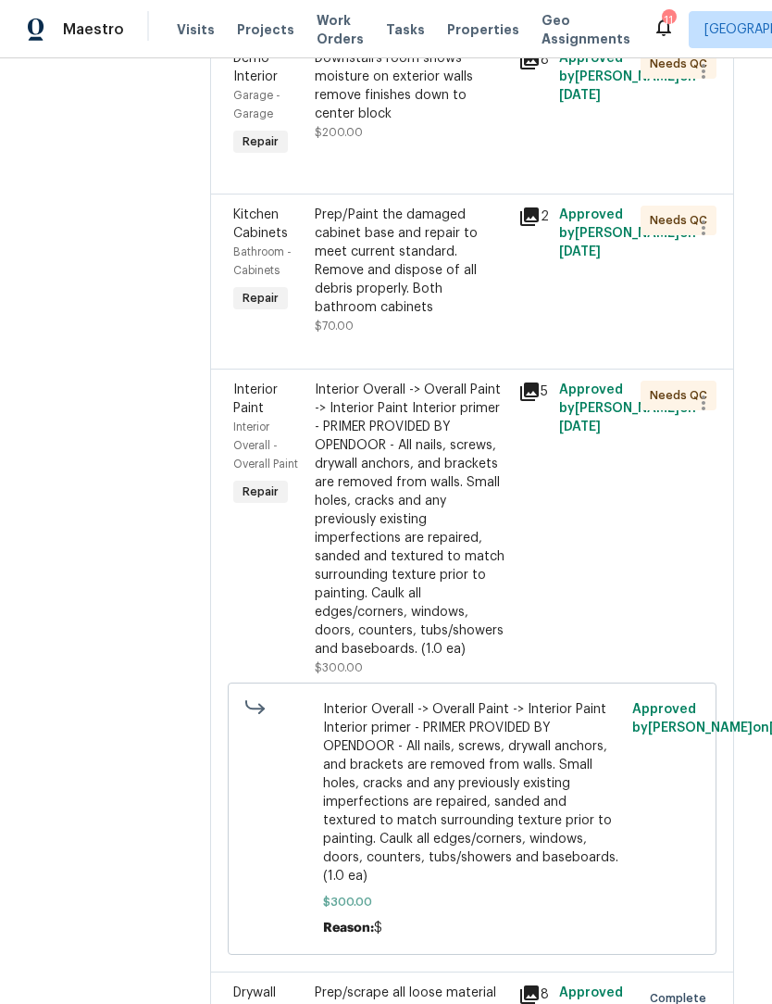
click at [448, 643] on div "Interior Overall -> Overall Paint -> Interior Paint Interior primer - PRIMER PR…" at bounding box center [411, 520] width 193 height 278
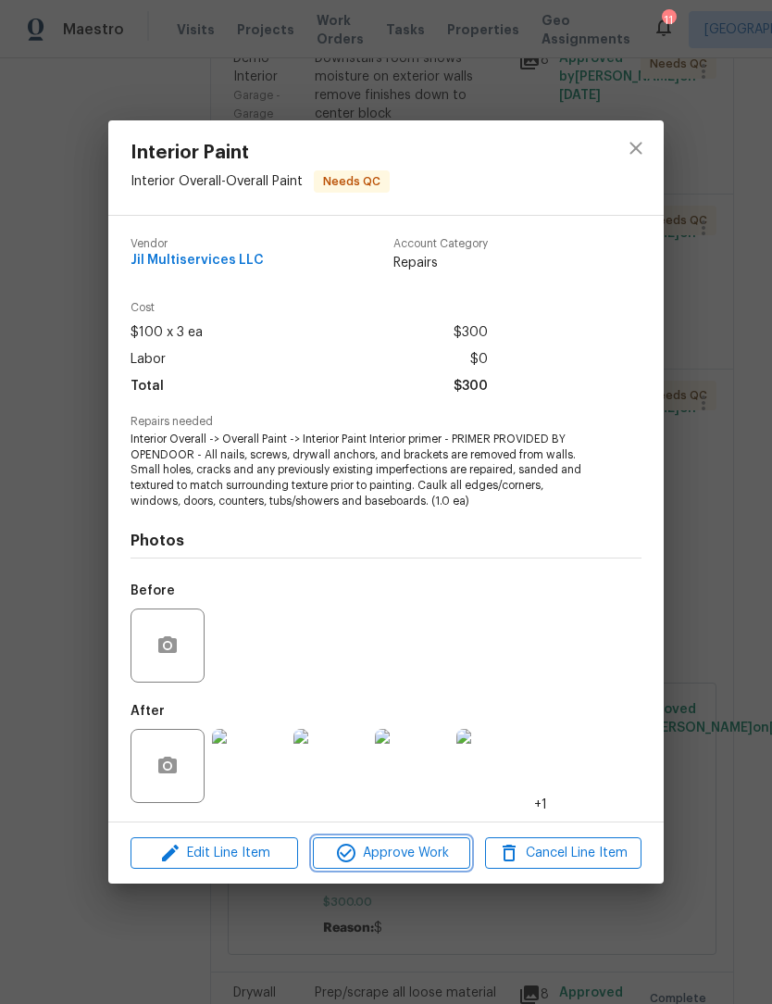
click at [423, 854] on span "Approve Work" at bounding box center [390, 853] width 145 height 23
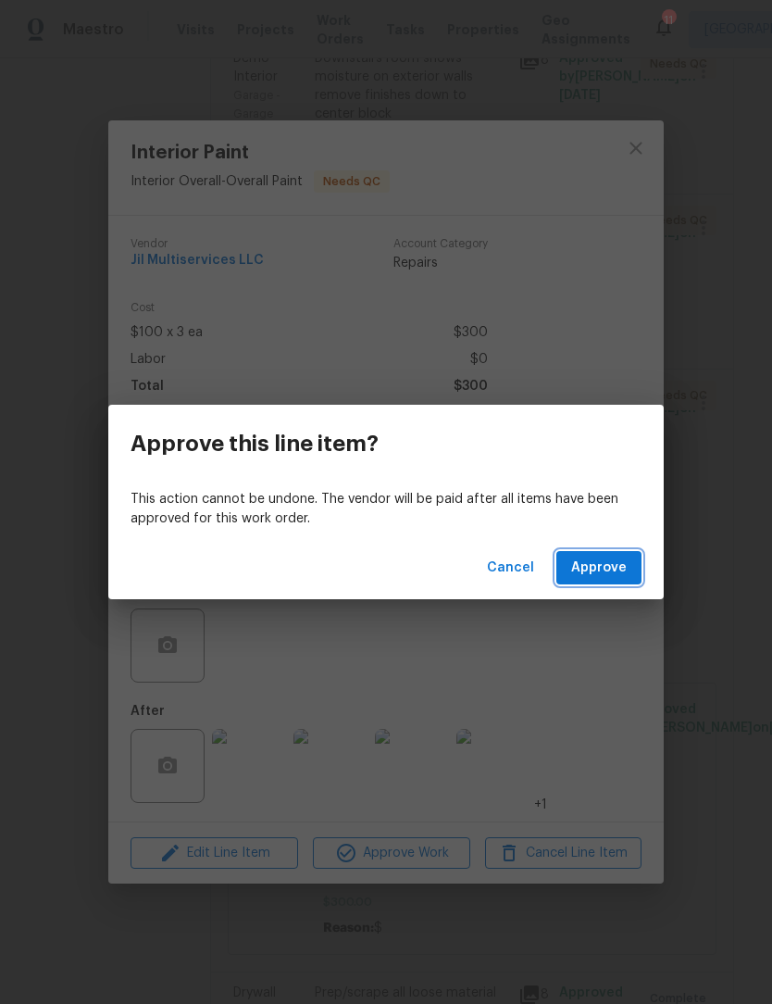
click at [617, 566] on span "Approve" at bounding box center [599, 567] width 56 height 23
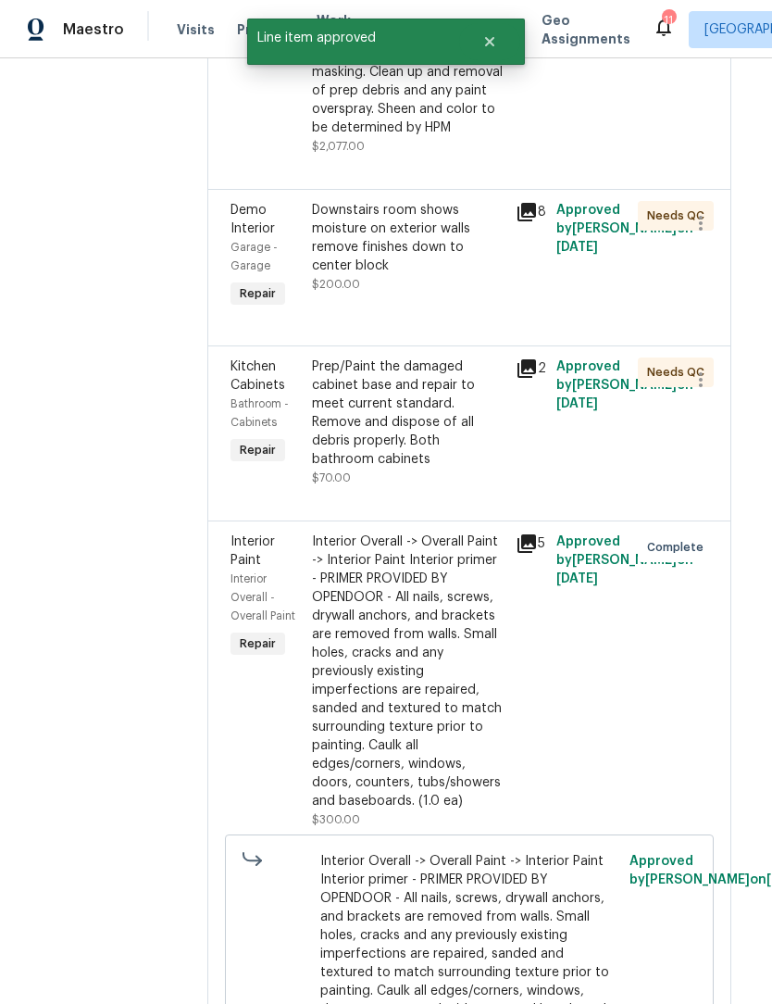
scroll to position [1681, 13]
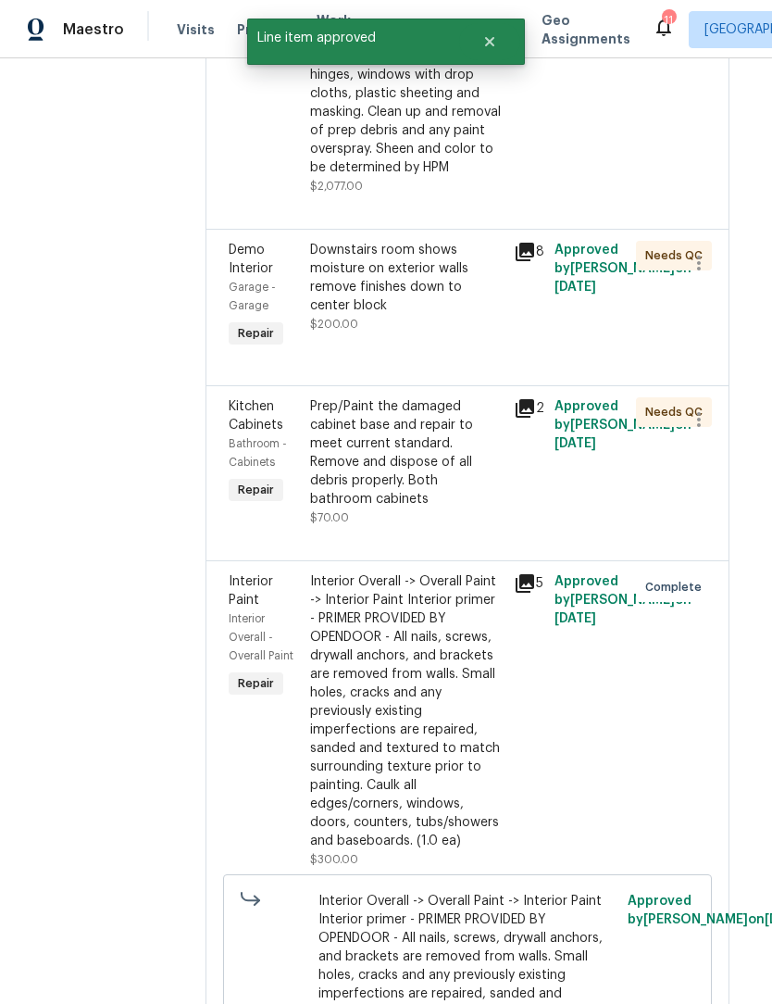
click at [430, 508] on div "Prep/Paint the damaged cabinet base and repair to meet current standard. Remove…" at bounding box center [406, 452] width 193 height 111
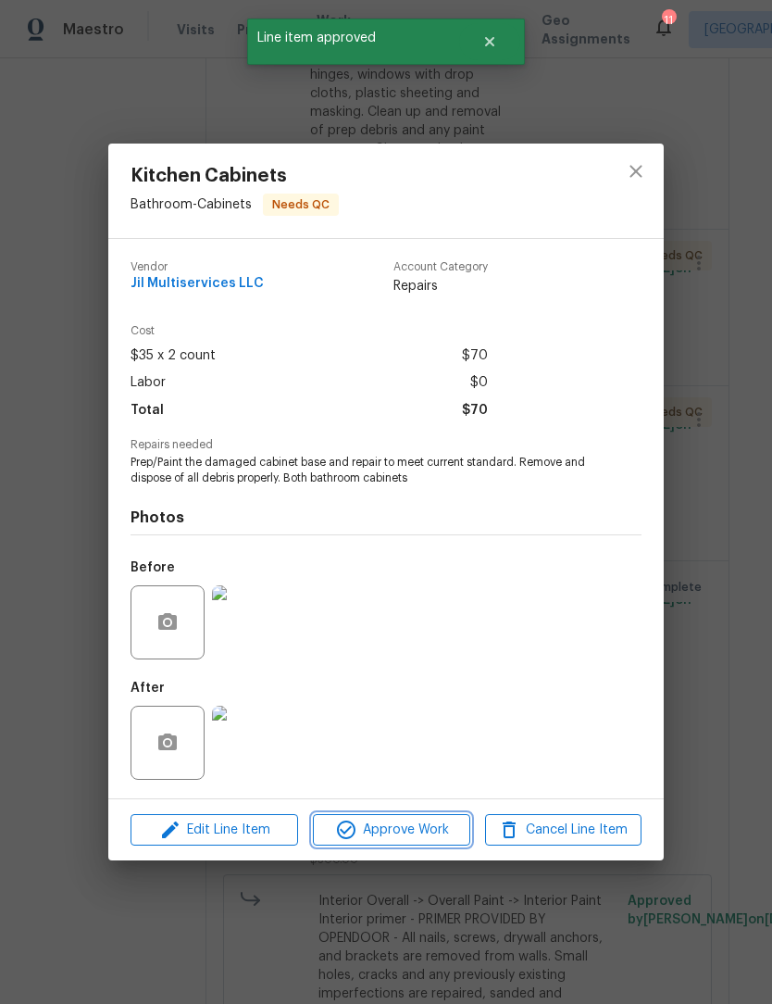
click at [431, 839] on span "Approve Work" at bounding box center [390, 829] width 145 height 23
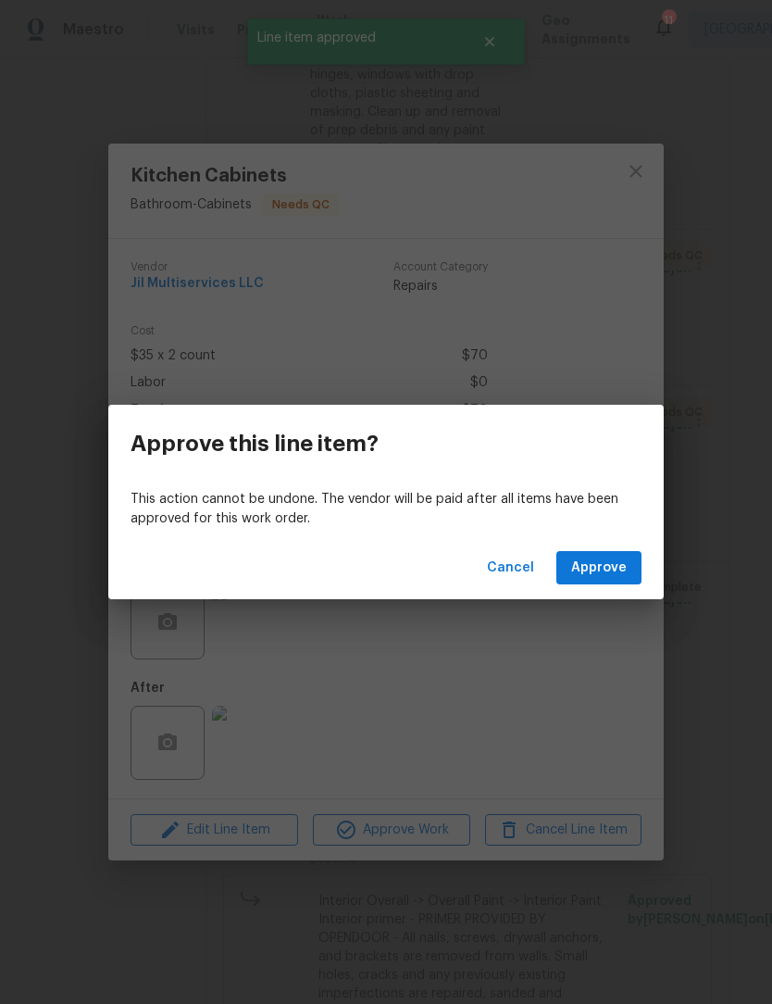
click at [601, 575] on span "Approve" at bounding box center [599, 567] width 56 height 23
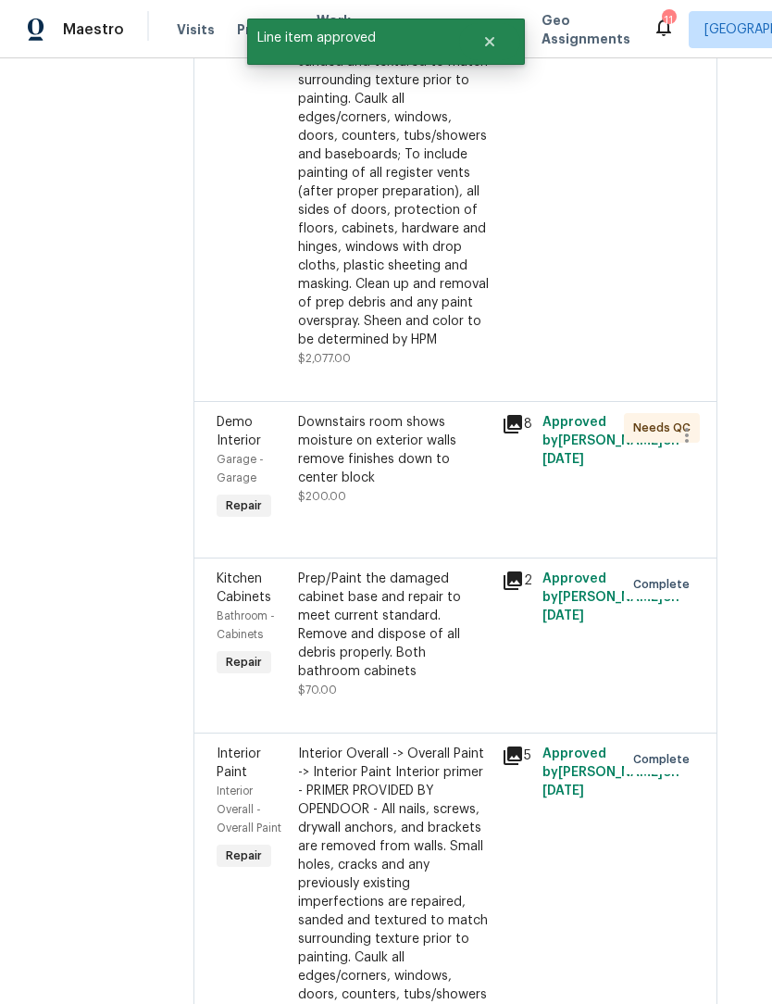
scroll to position [1498, 28]
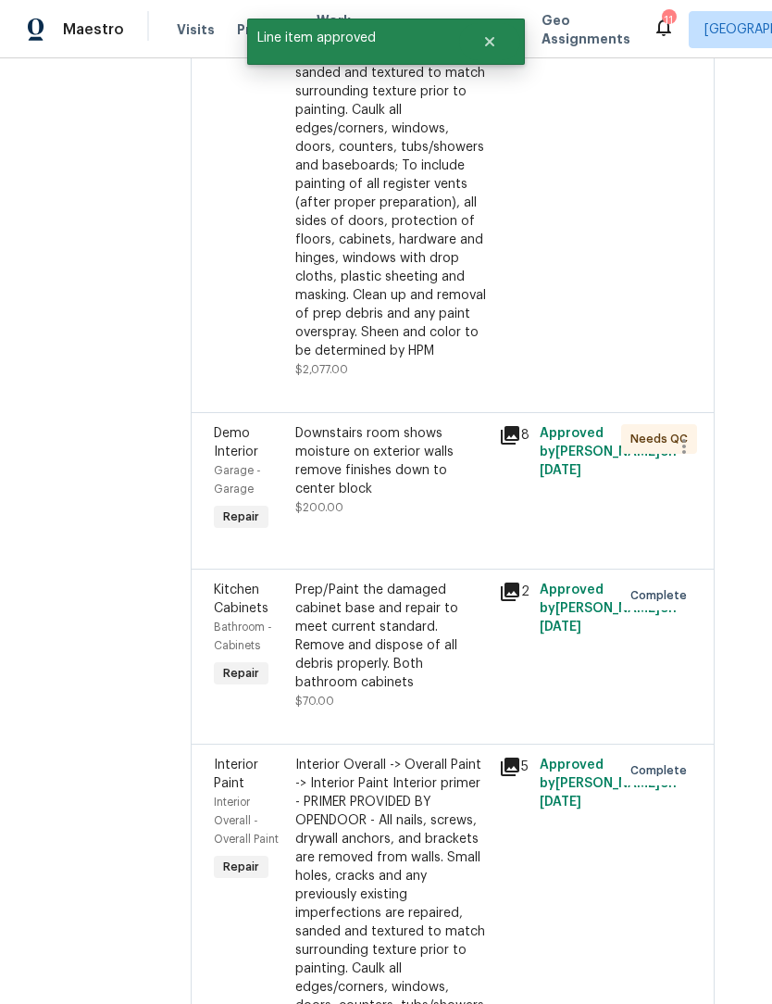
click at [381, 498] on div "Downstairs room shows moisture on exterior walls remove finishes down to center…" at bounding box center [391, 461] width 193 height 74
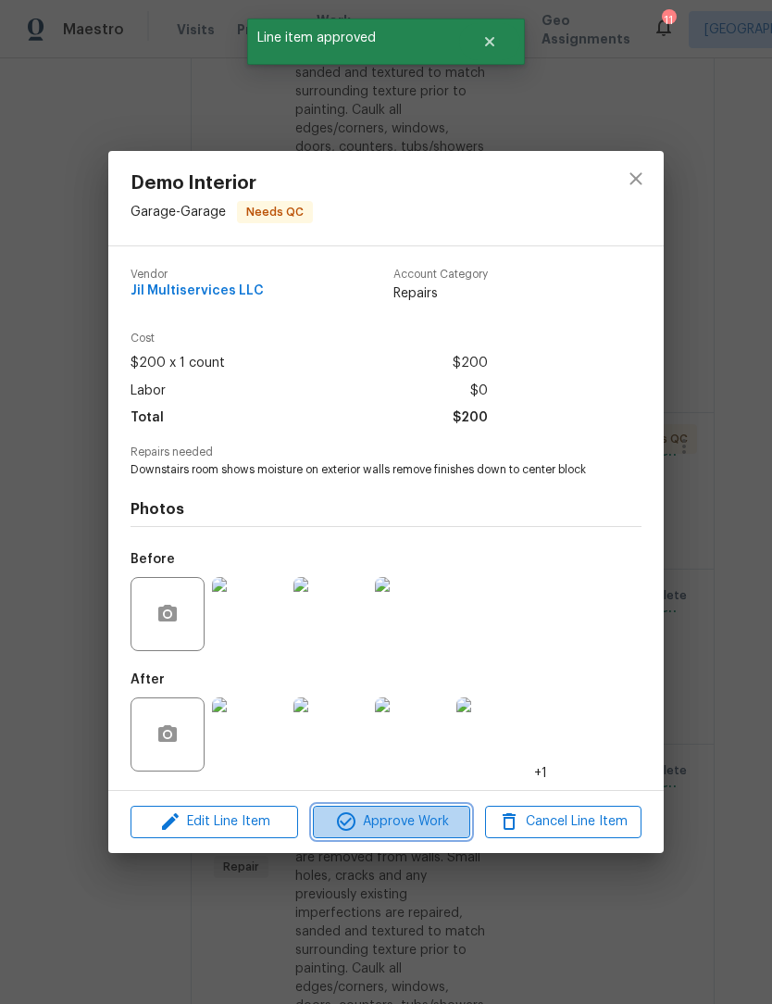
click at [419, 820] on span "Approve Work" at bounding box center [390, 821] width 145 height 23
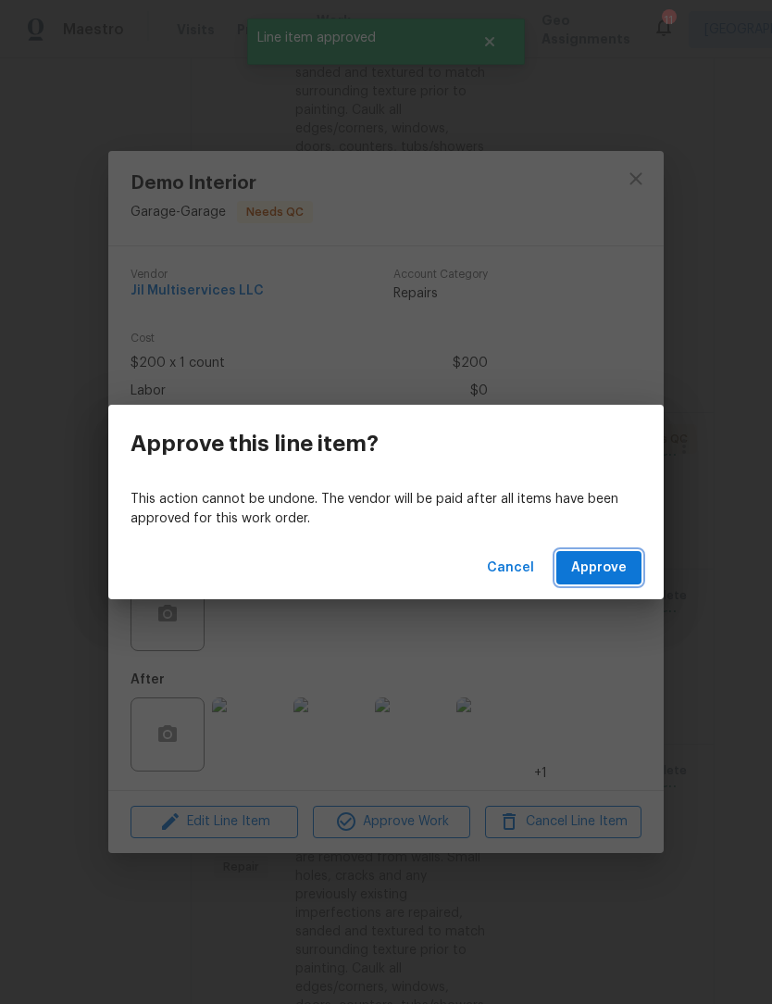
click at [598, 564] on span "Approve" at bounding box center [599, 567] width 56 height 23
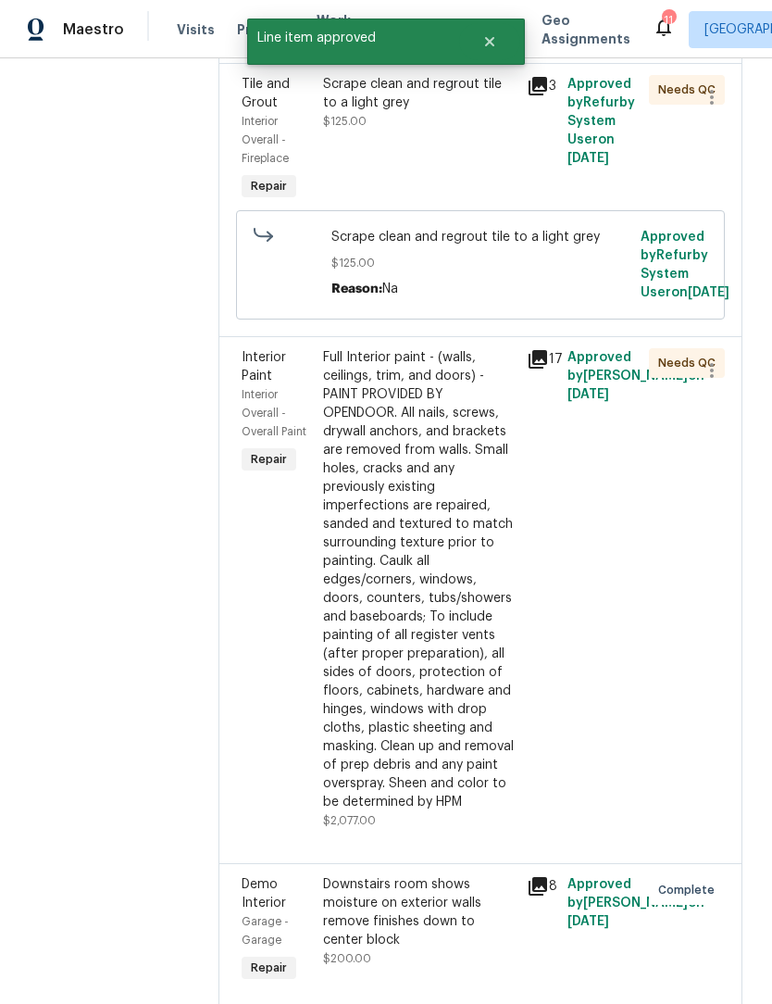
scroll to position [1045, 0]
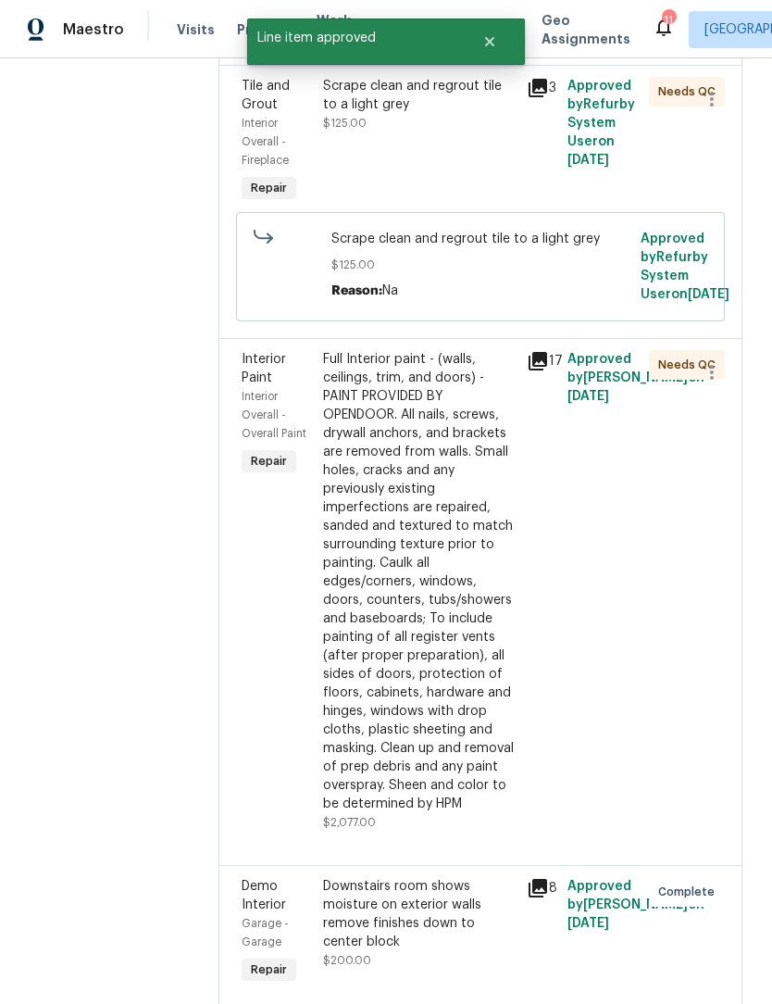
click at [445, 697] on div "Full Interior paint - (walls, ceilings, trim, and doors) - PAINT PROVIDED BY OP…" at bounding box center [419, 581] width 193 height 463
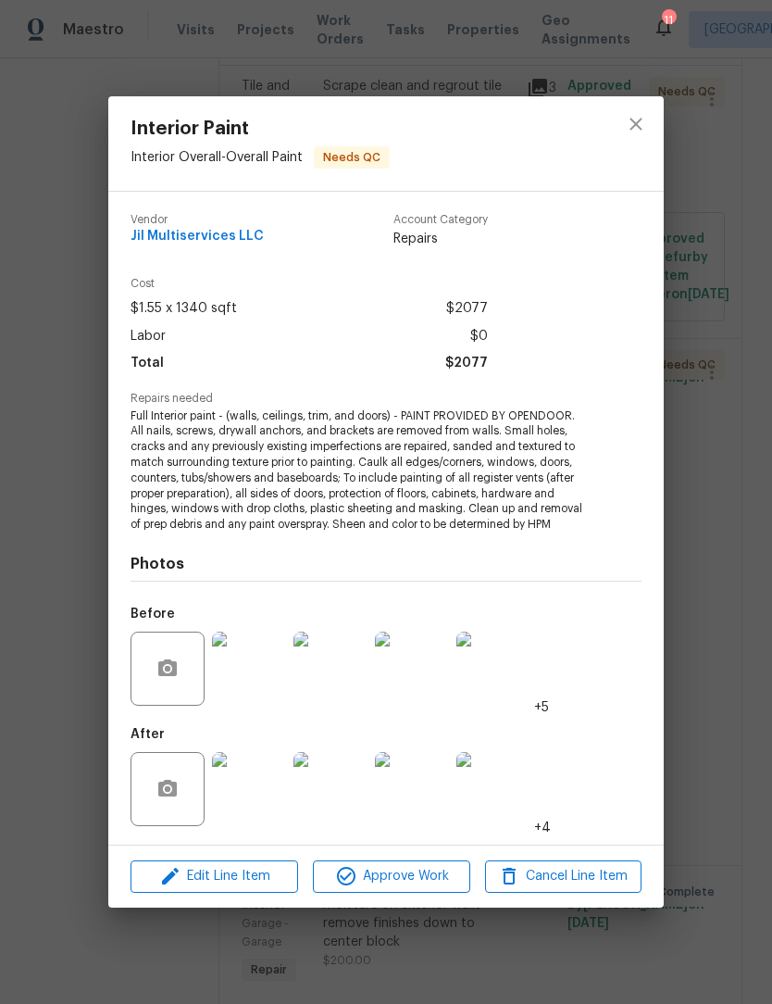
click at [436, 883] on span "Approve Work" at bounding box center [390, 876] width 145 height 23
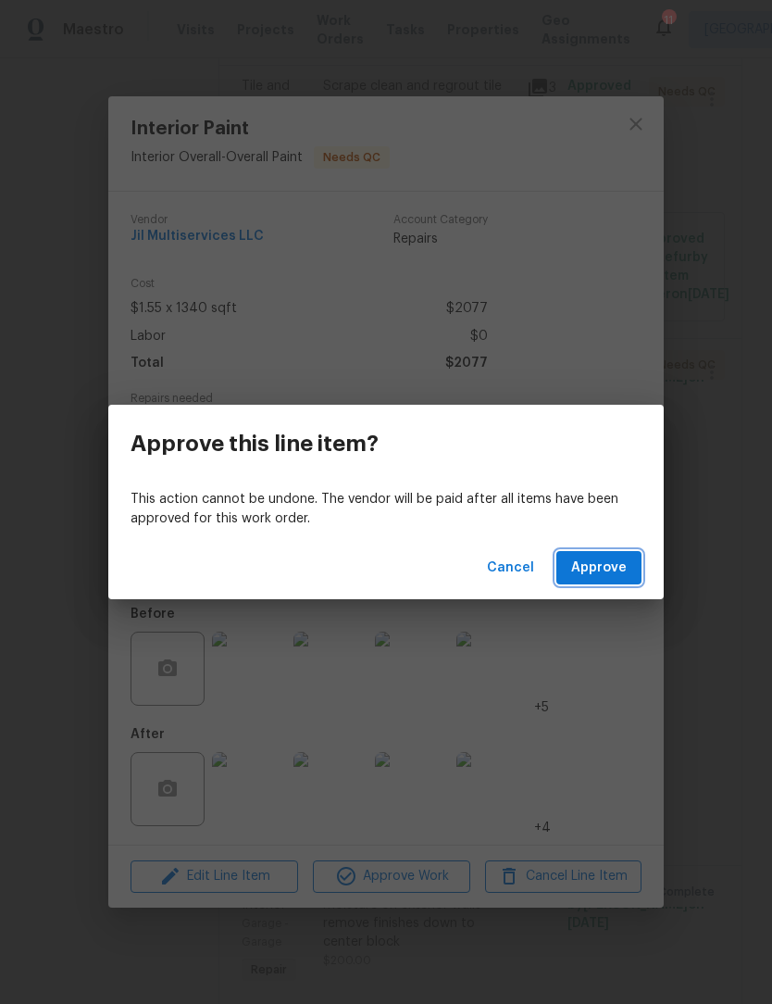
click at [612, 569] on span "Approve" at bounding box center [599, 567] width 56 height 23
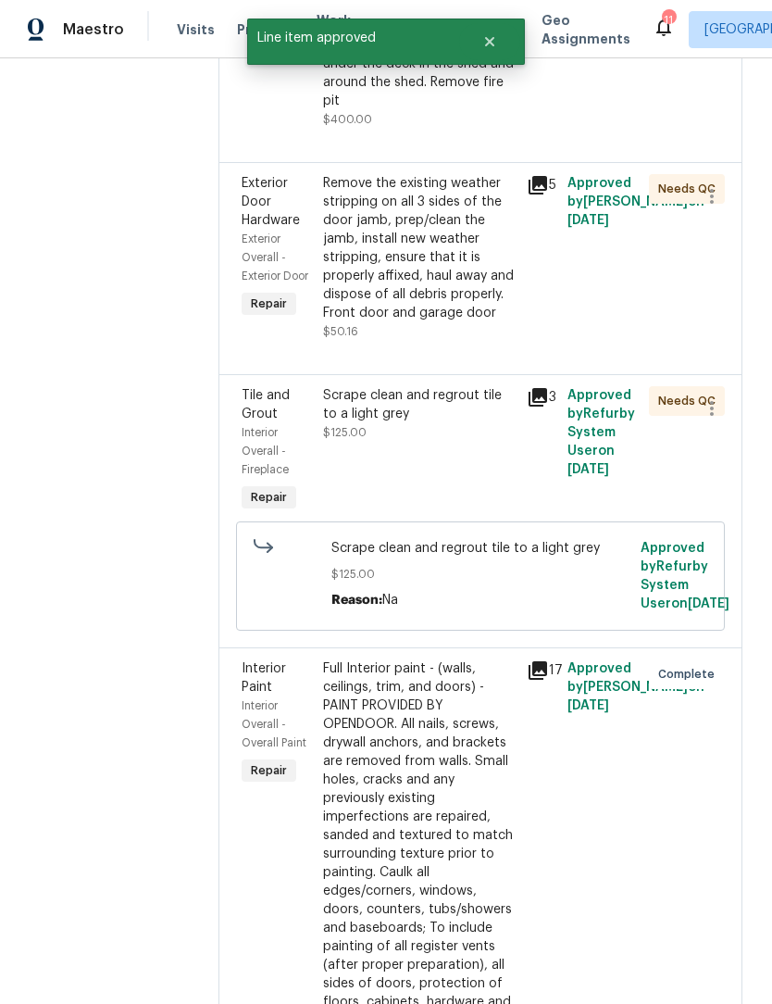
scroll to position [726, 0]
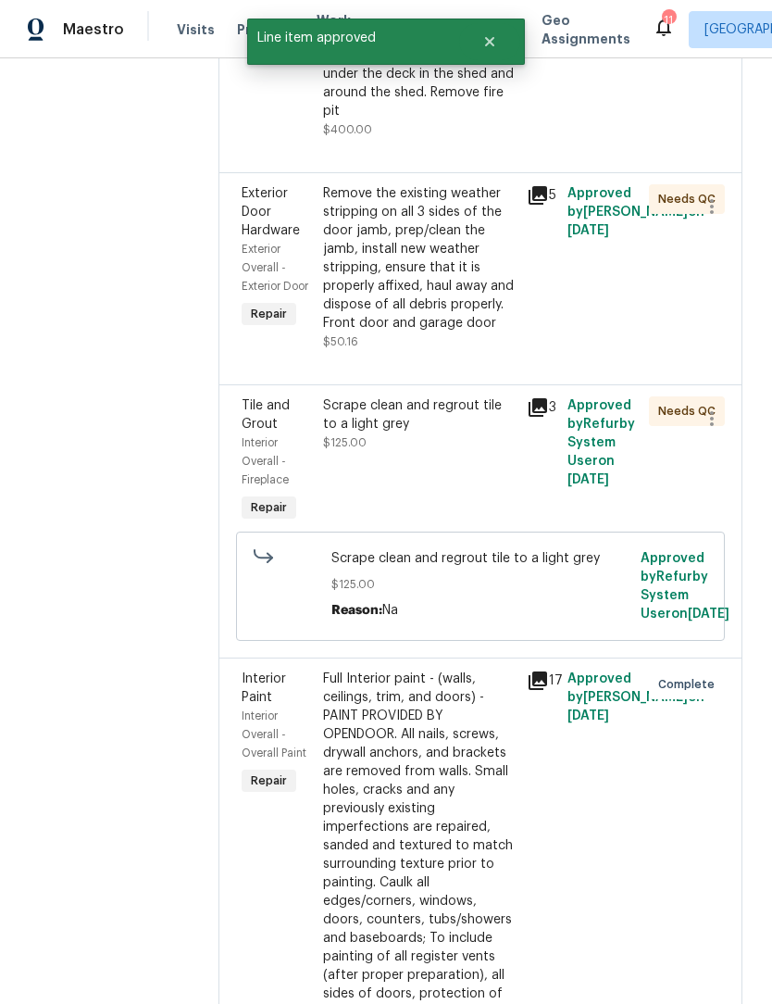
click at [401, 433] on div "Scrape clean and regrout tile to a light grey" at bounding box center [419, 414] width 193 height 37
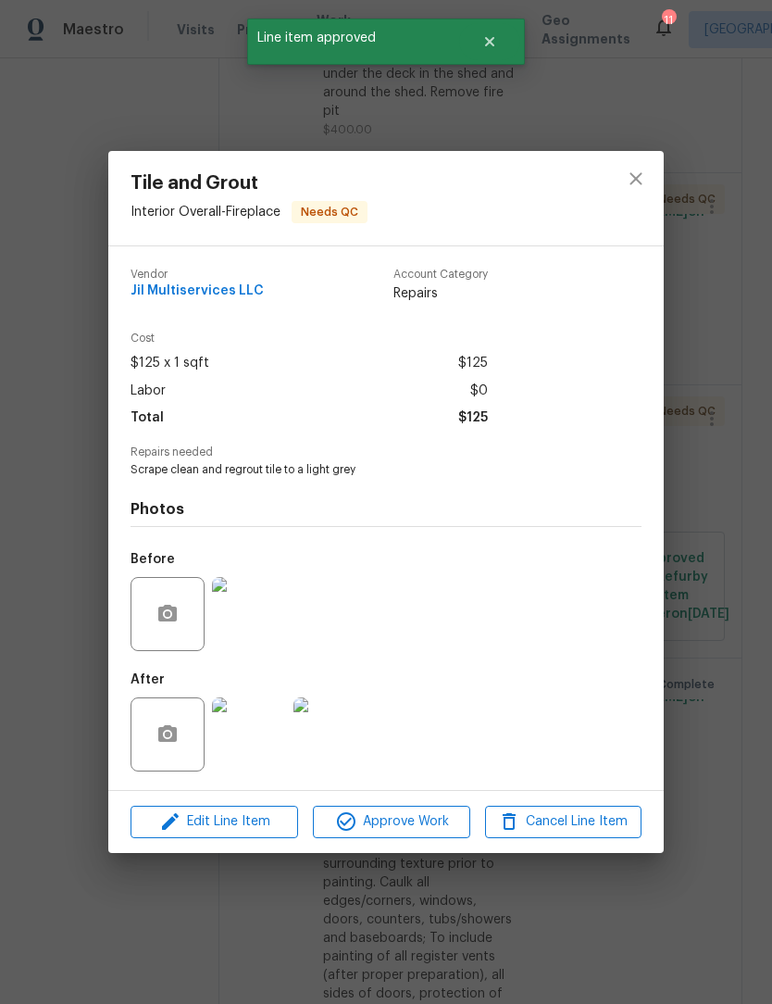
click at [258, 743] on img at bounding box center [249, 734] width 74 height 74
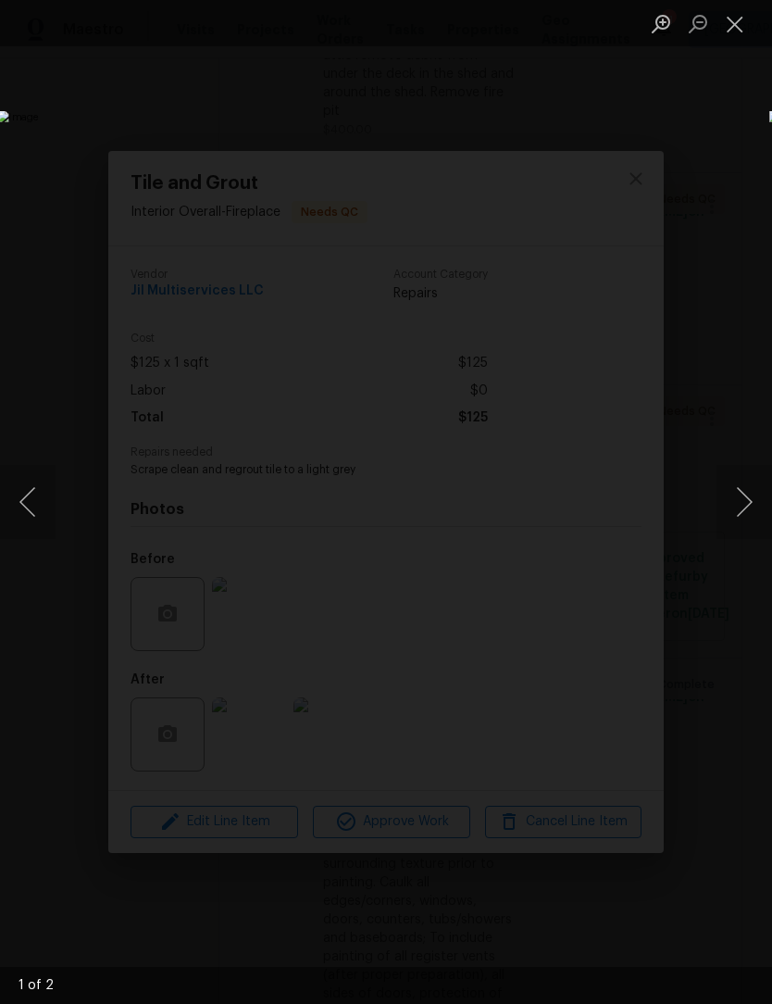
click at [751, 508] on button "Next image" at bounding box center [745, 502] width 56 height 74
click at [732, 33] on button "Close lightbox" at bounding box center [735, 23] width 37 height 32
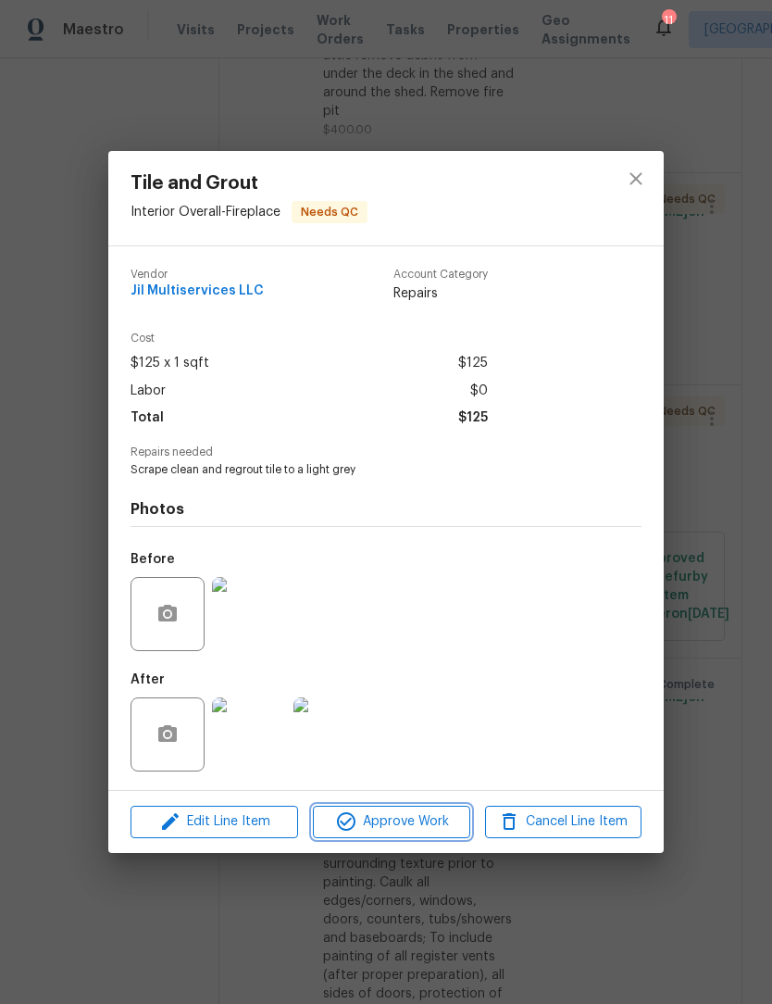
click at [394, 837] on button "Approve Work" at bounding box center [391, 821] width 156 height 32
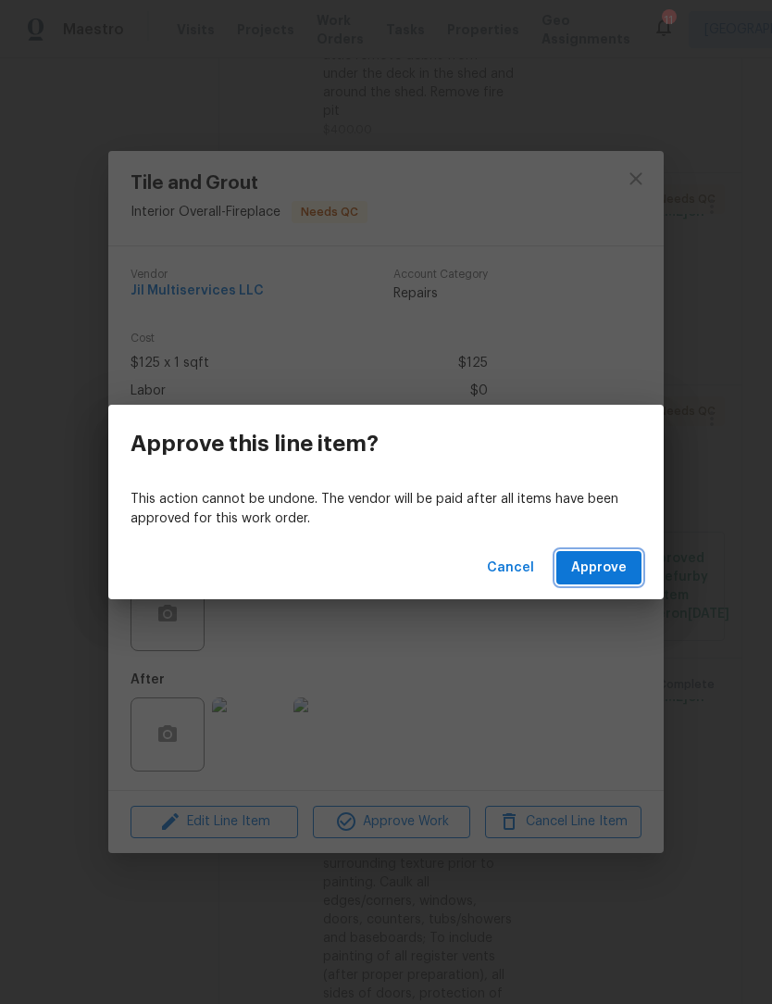
click at [619, 580] on button "Approve" at bounding box center [598, 568] width 85 height 34
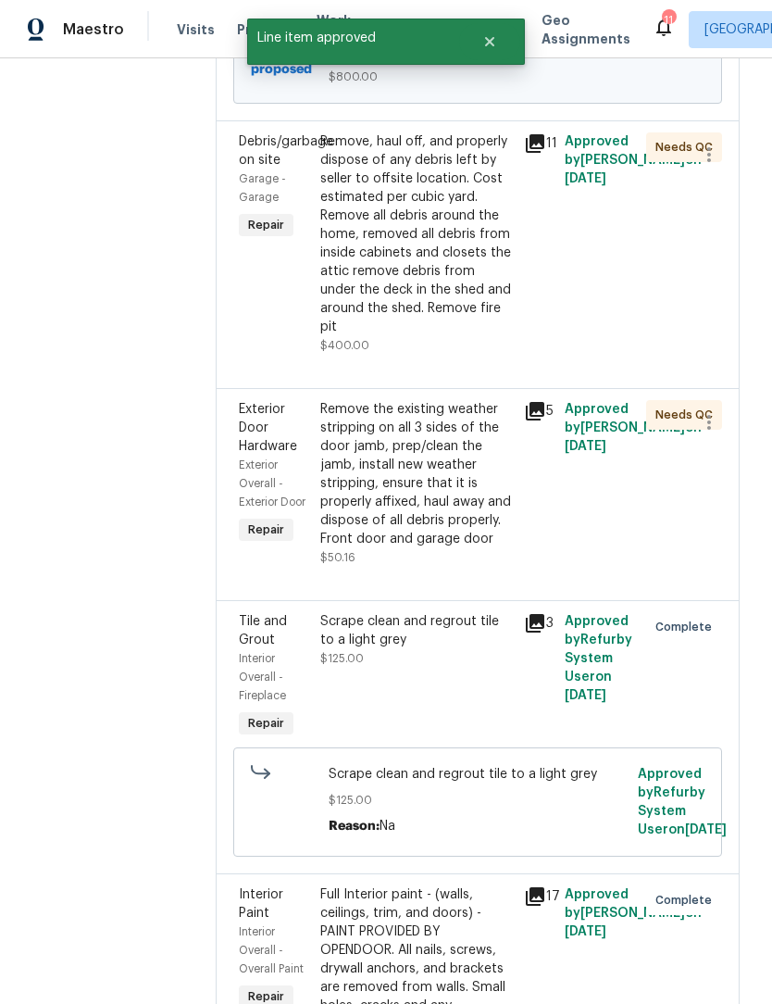
scroll to position [510, 5]
click at [445, 527] on div "Remove the existing weather stripping on all 3 sides of the door jamb, prep/cle…" at bounding box center [414, 474] width 193 height 148
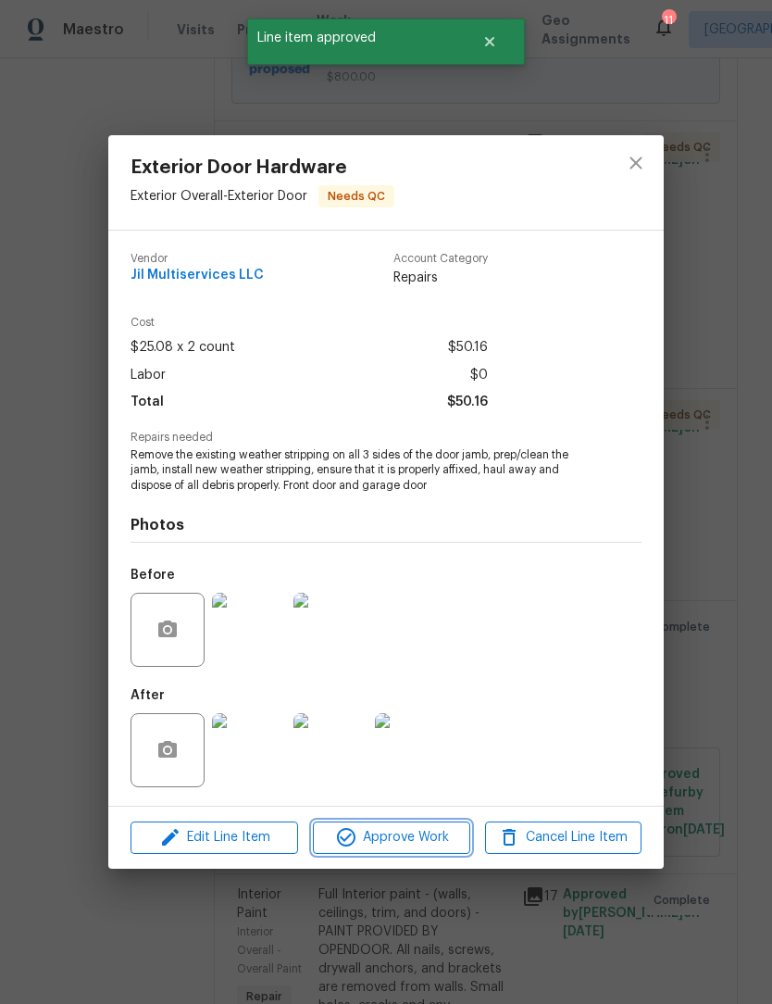
click at [421, 847] on span "Approve Work" at bounding box center [390, 837] width 145 height 23
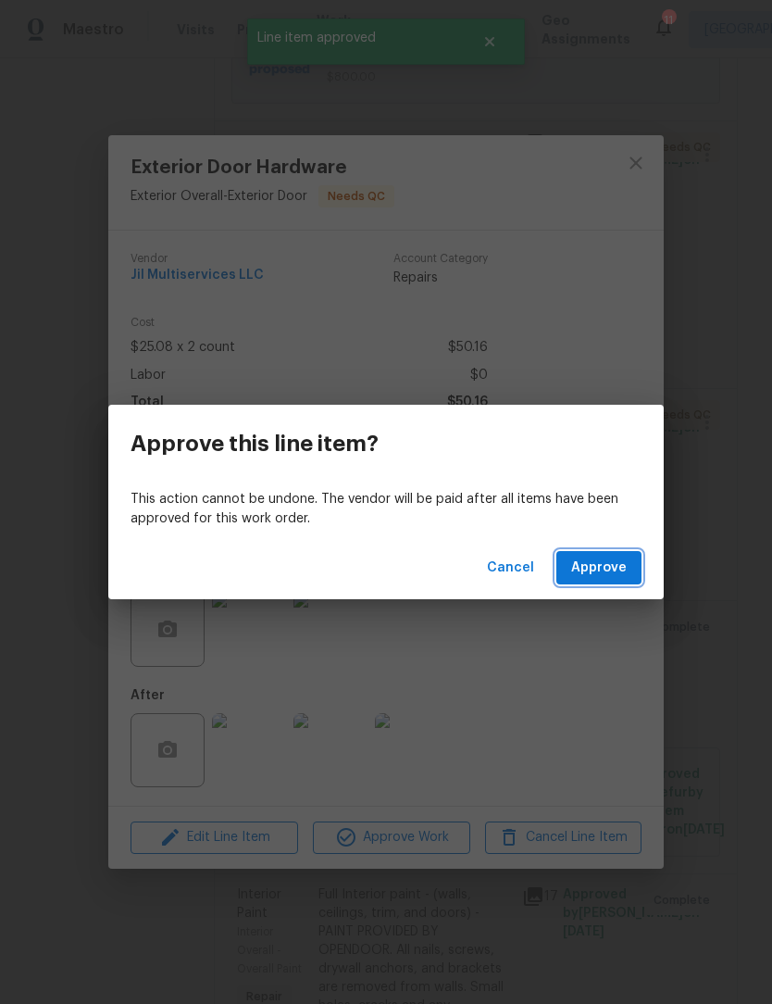
click at [621, 563] on span "Approve" at bounding box center [599, 567] width 56 height 23
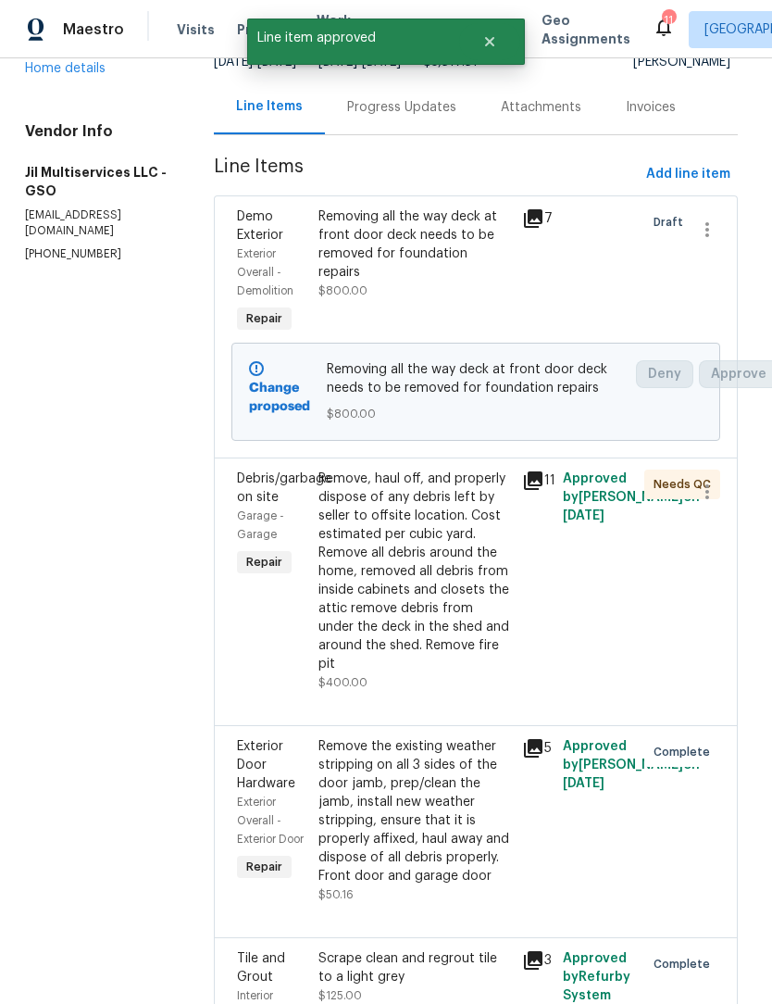
scroll to position [173, 6]
click at [434, 590] on div "Remove, haul off, and properly dispose of any debris left by seller to offsite …" at bounding box center [414, 571] width 193 height 204
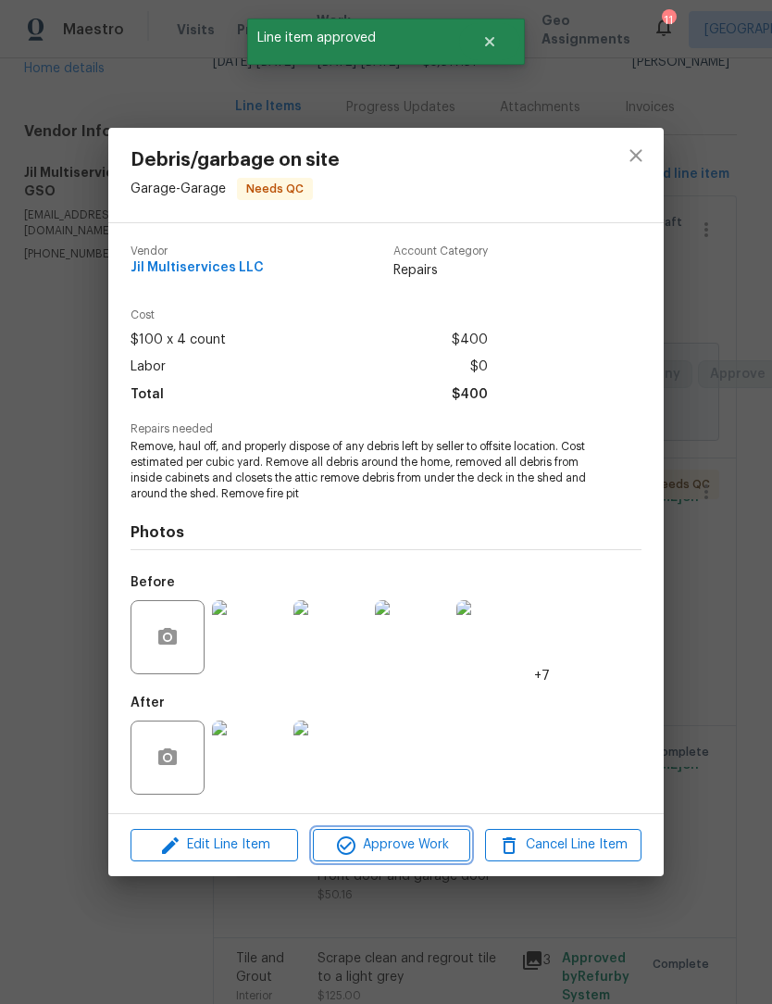
click at [421, 850] on span "Approve Work" at bounding box center [390, 844] width 145 height 23
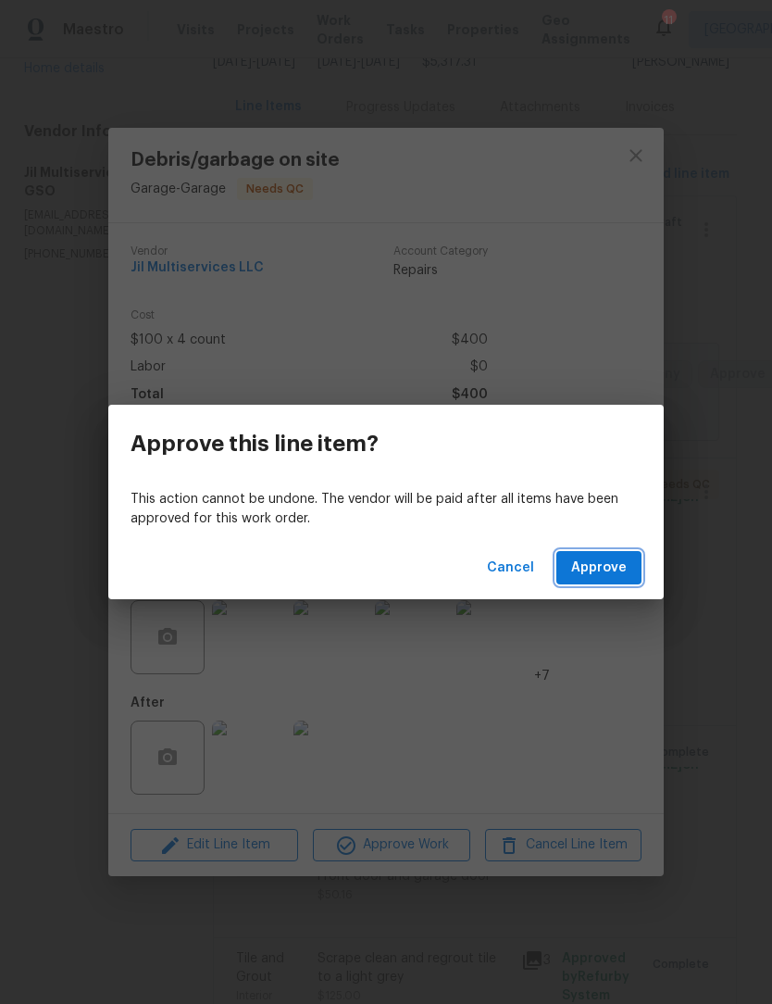
click at [611, 569] on span "Approve" at bounding box center [599, 567] width 56 height 23
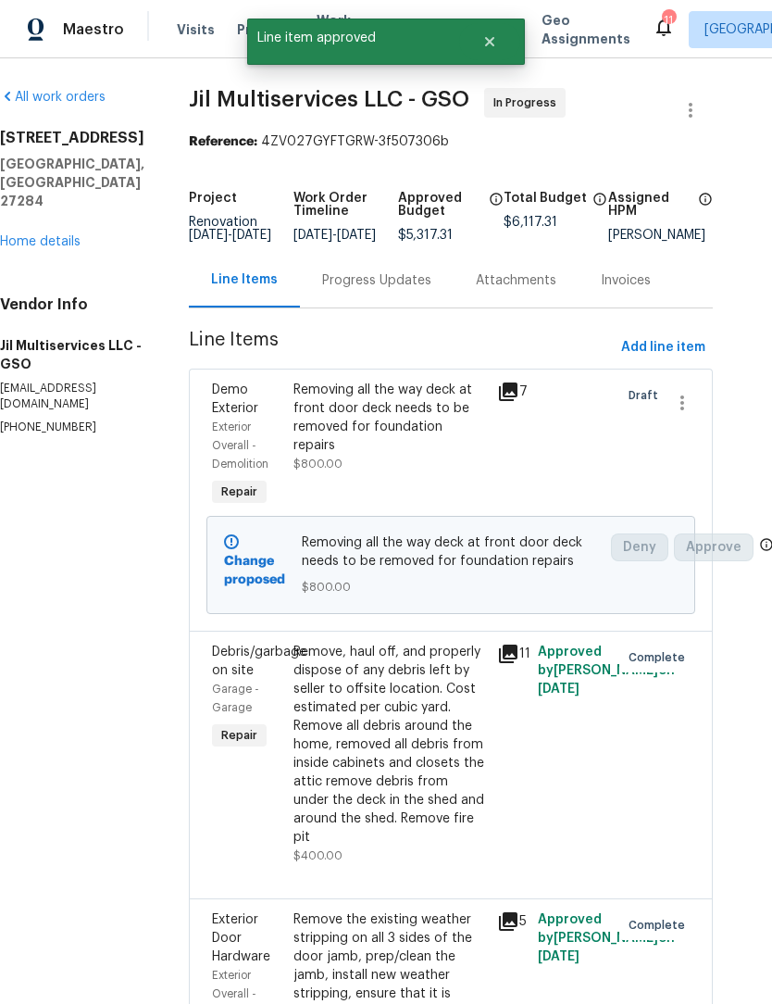
scroll to position [0, 29]
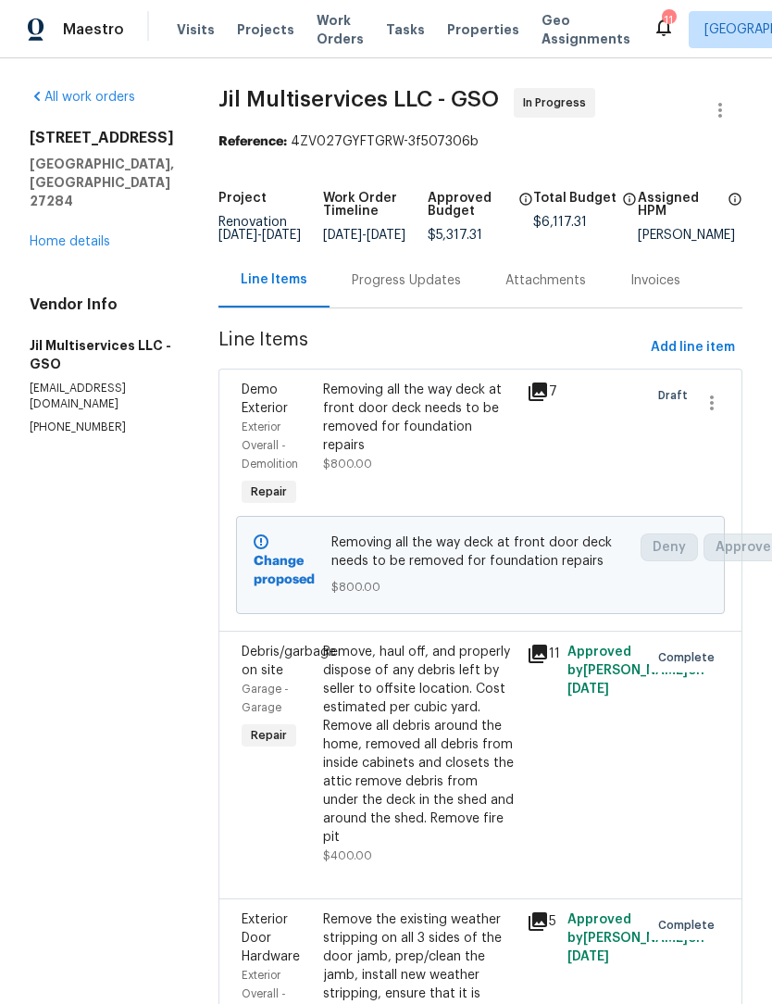
click at [57, 235] on link "Home details" at bounding box center [70, 241] width 81 height 13
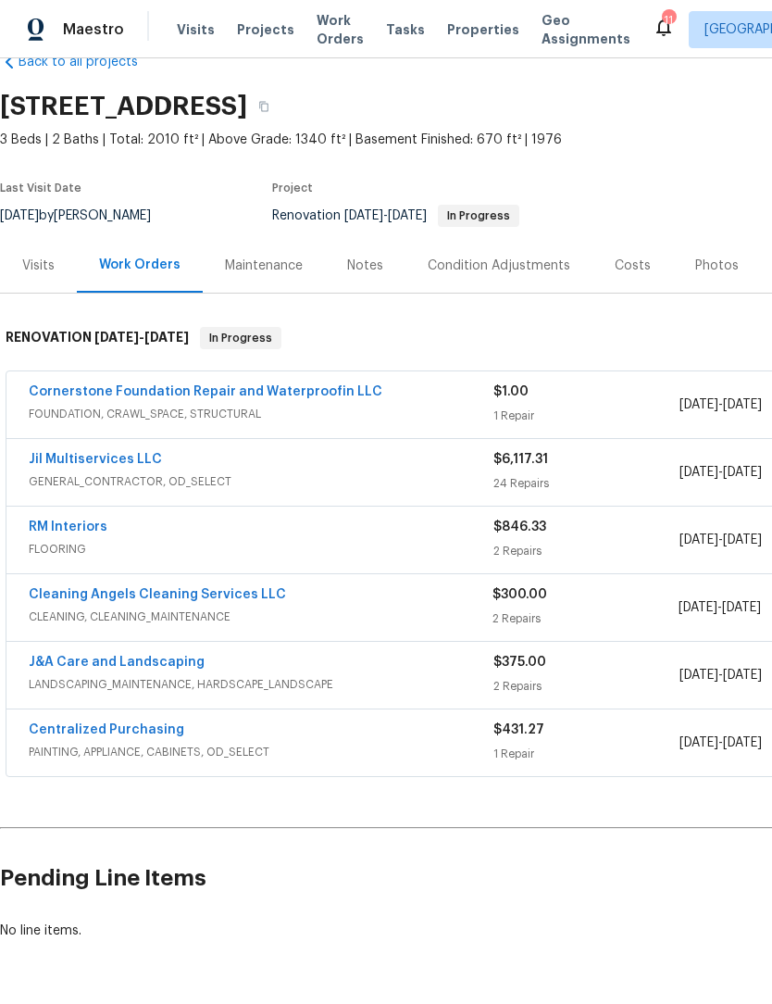
scroll to position [43, 0]
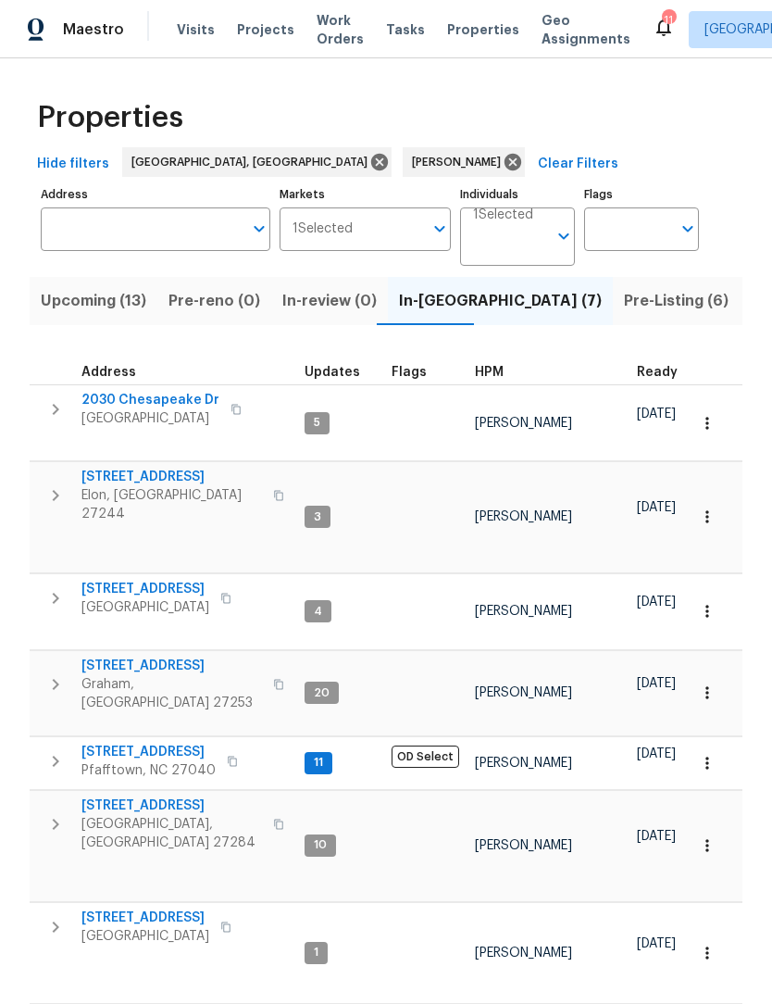
click at [105, 743] on span "[STREET_ADDRESS]" at bounding box center [148, 752] width 134 height 19
click at [105, 302] on span "Upcoming (13)" at bounding box center [94, 301] width 106 height 26
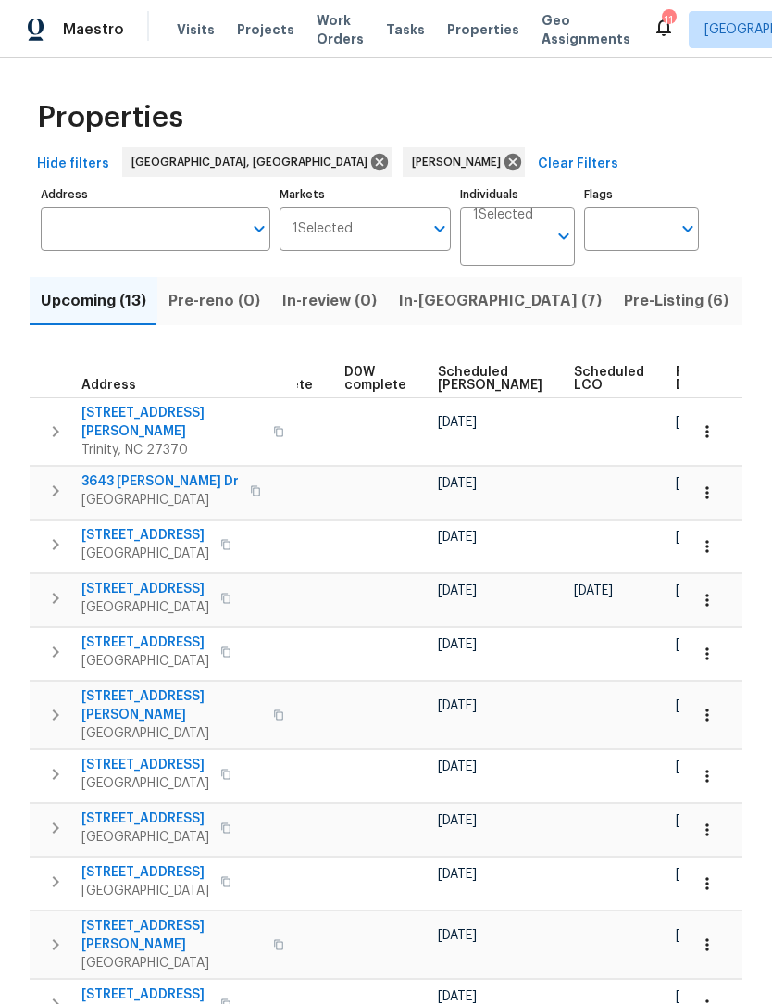
scroll to position [0, 464]
click at [677, 376] on span "Ready Date" at bounding box center [697, 379] width 41 height 26
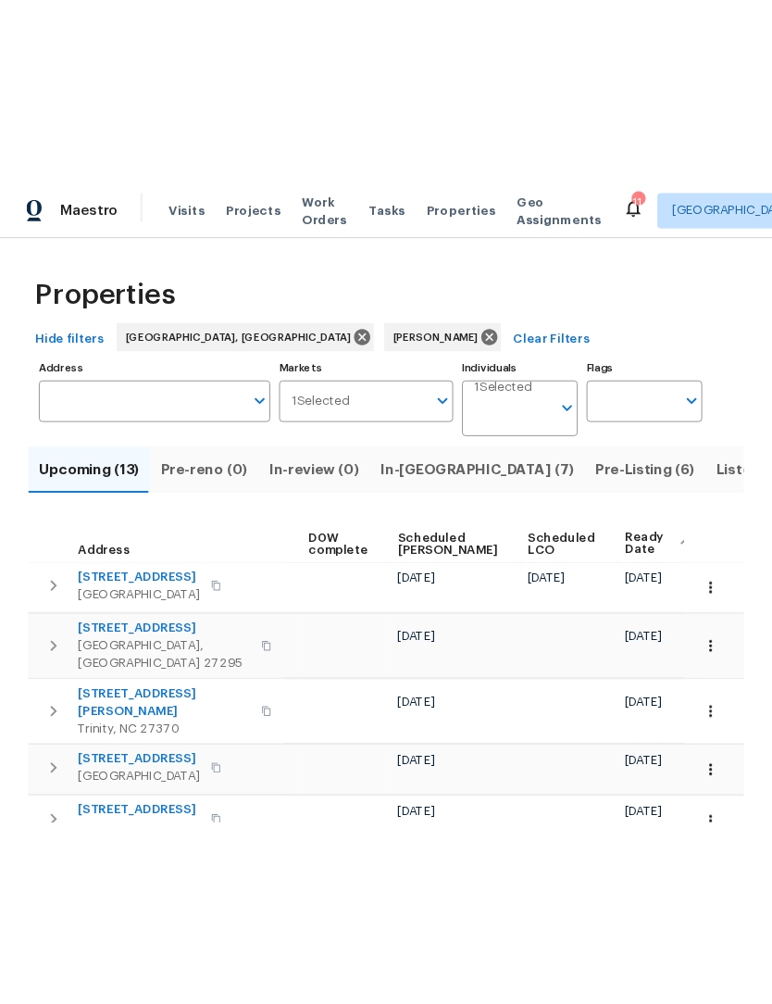
scroll to position [0, 449]
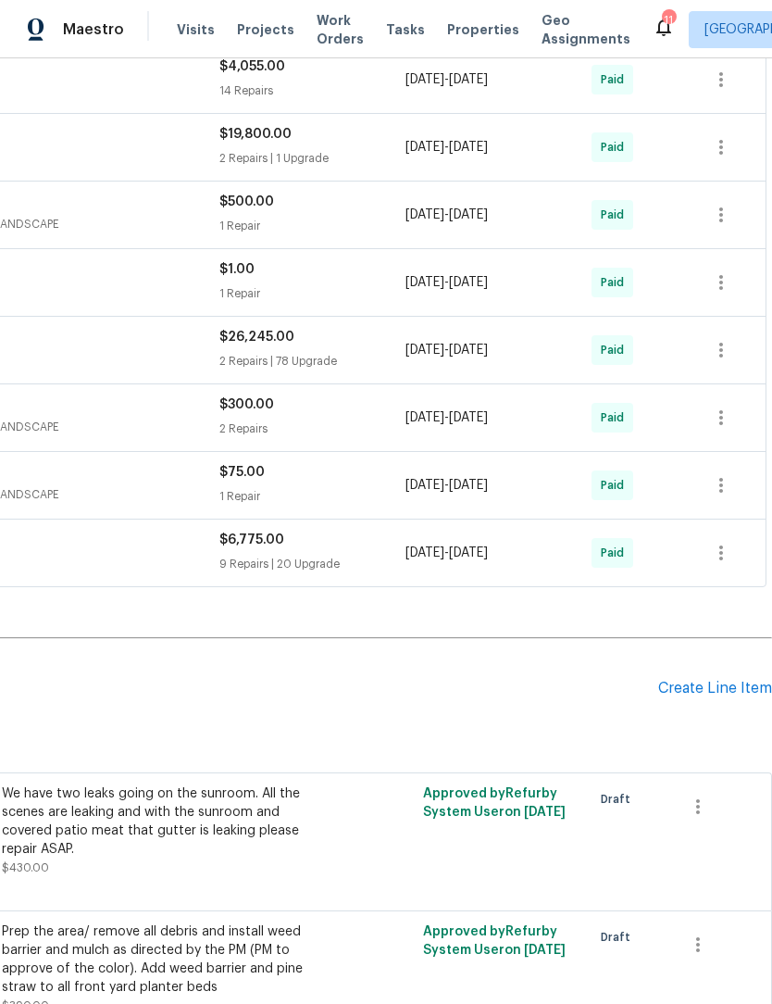
scroll to position [722, 274]
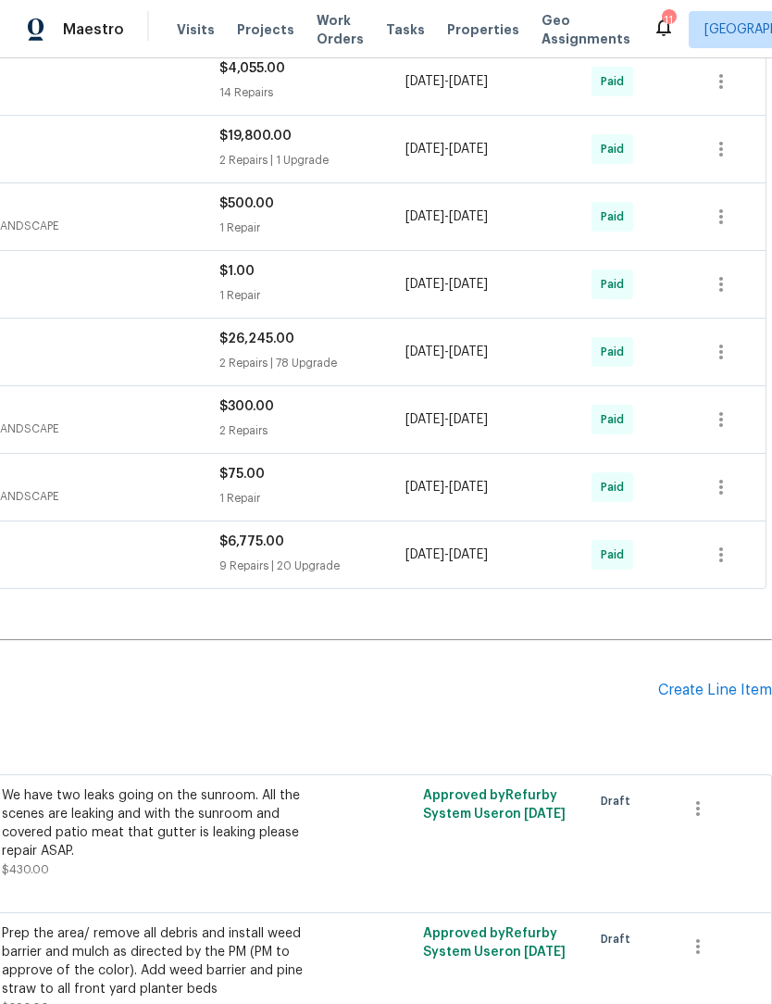
click at [700, 681] on div "Create Line Item" at bounding box center [715, 690] width 114 height 18
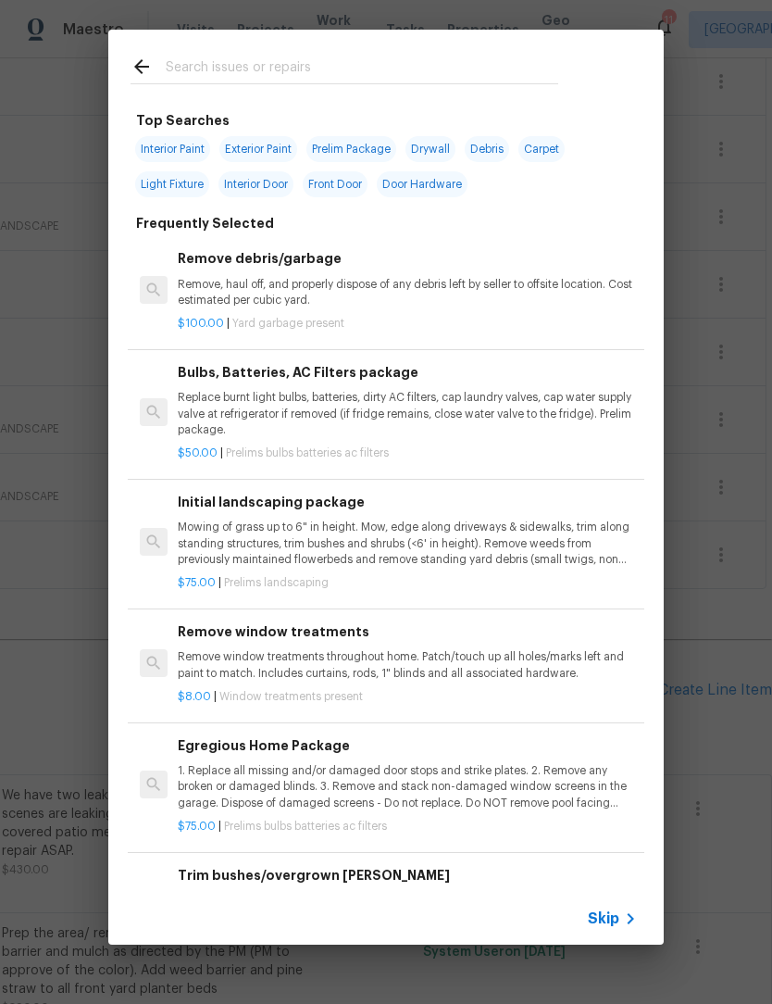
click at [219, 60] on input "text" at bounding box center [362, 70] width 393 height 28
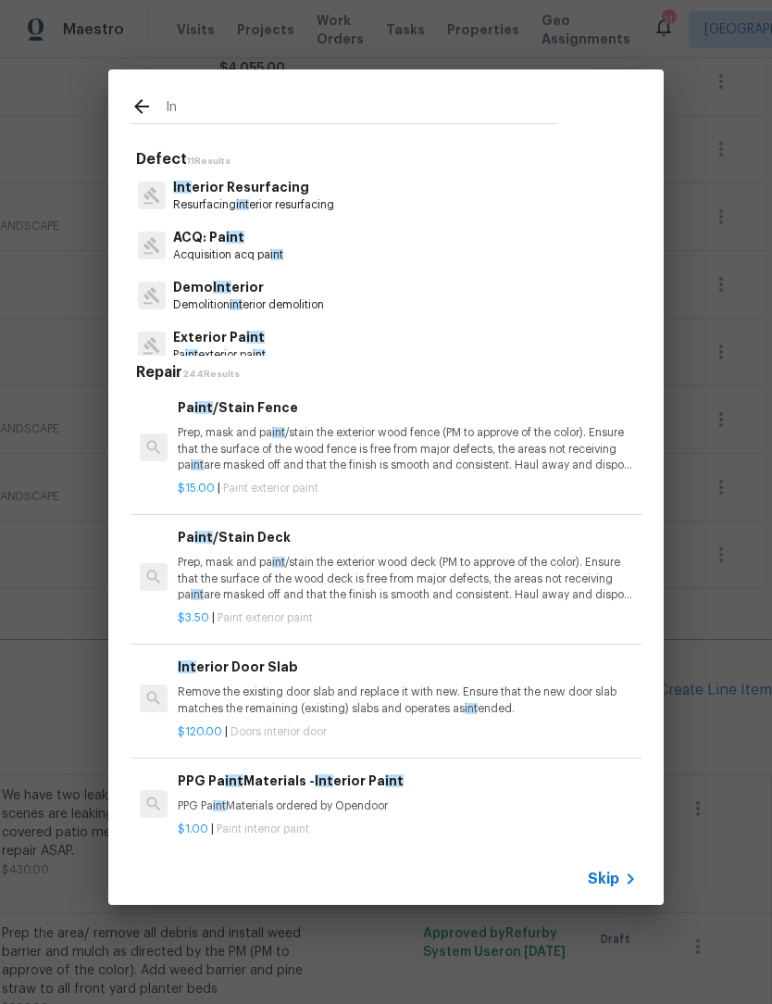
type input "I"
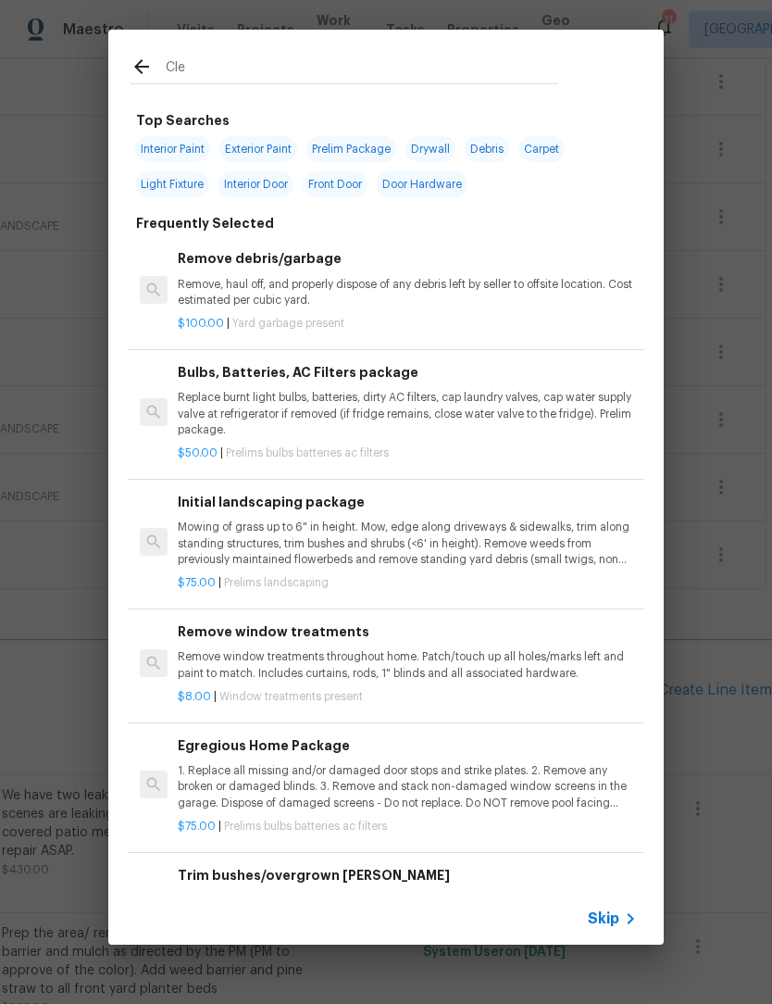
type input "Clea"
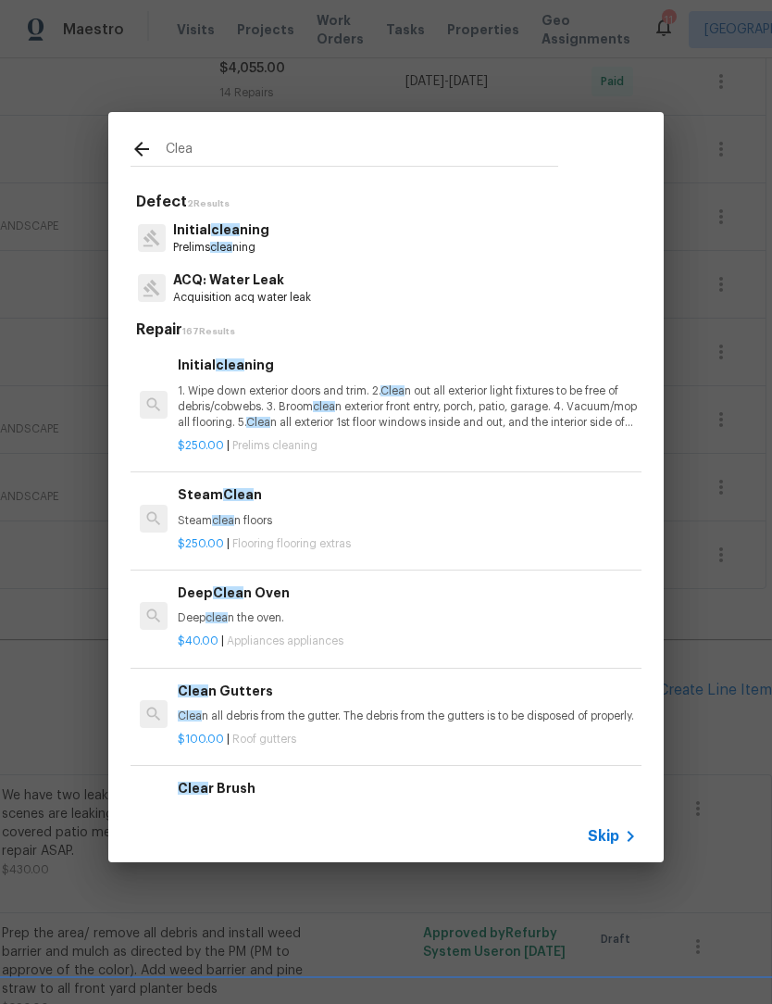
click at [247, 233] on p "Initial clea ning" at bounding box center [221, 229] width 96 height 19
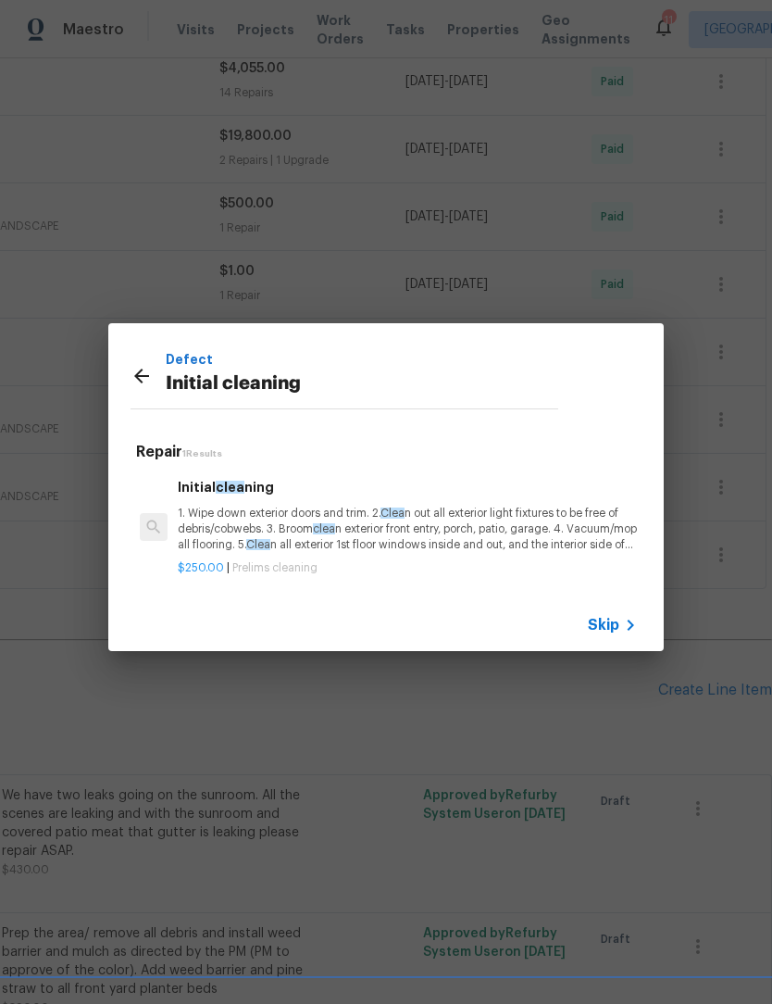
click at [294, 524] on p "1. Wipe down exterior doors and trim. 2. Clea n out all exterior light fixtures…" at bounding box center [407, 529] width 459 height 47
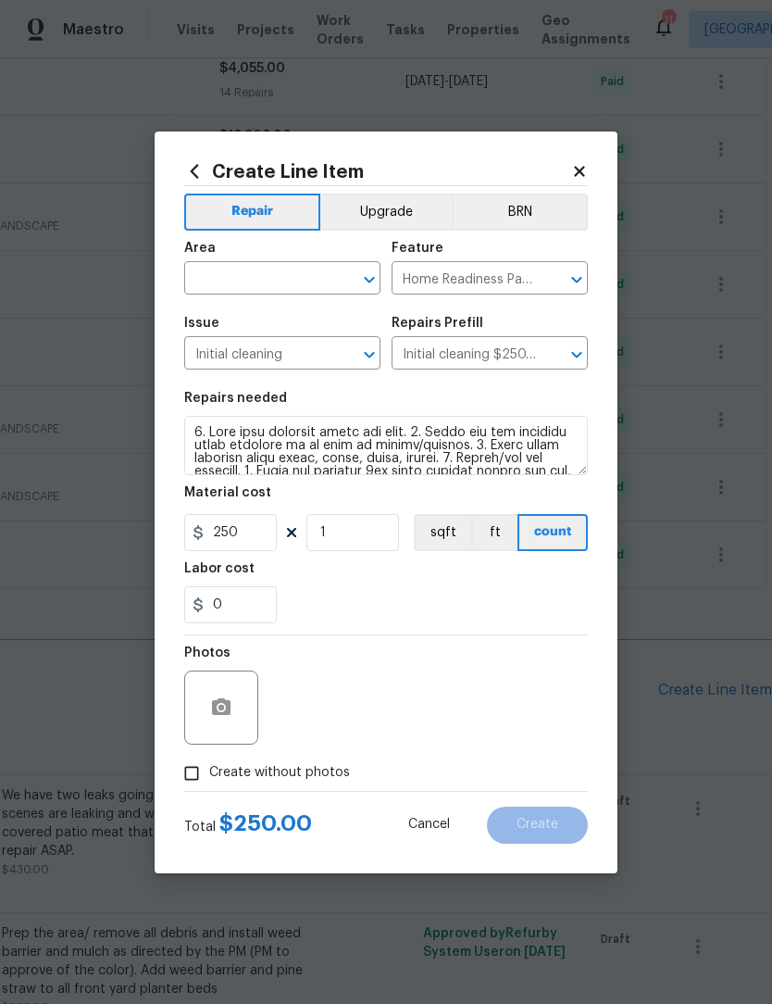
click at [241, 275] on input "text" at bounding box center [256, 280] width 144 height 29
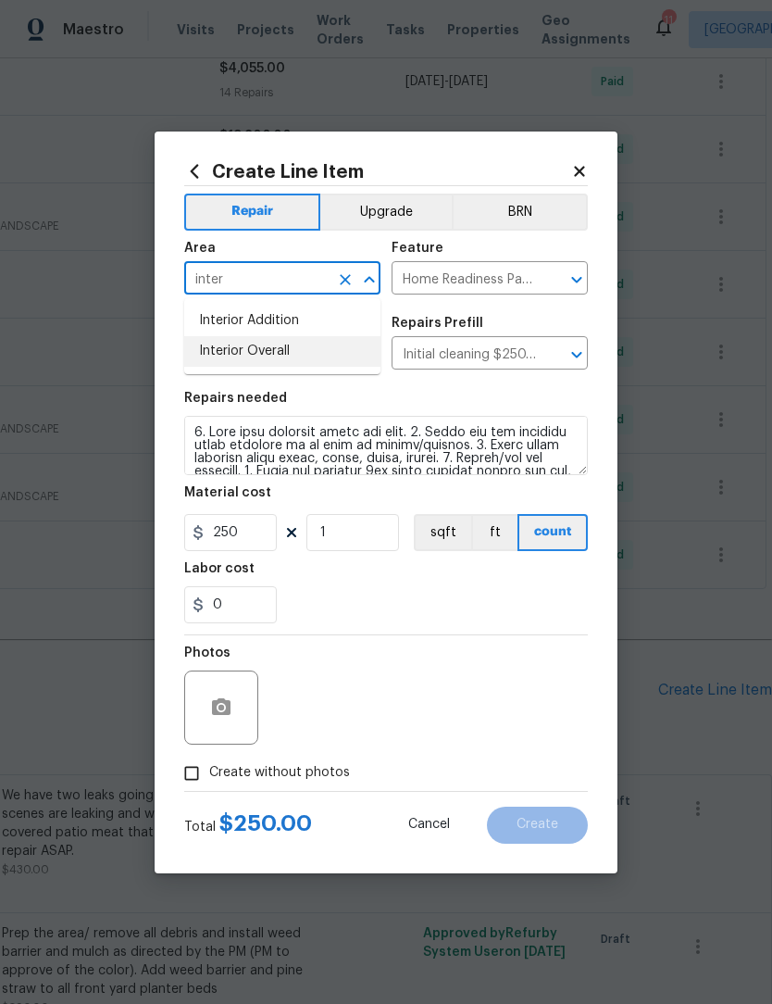
click at [266, 352] on li "Interior Overall" at bounding box center [282, 351] width 196 height 31
type input "Interior Overall"
click at [208, 772] on input "Create without photos" at bounding box center [191, 772] width 35 height 35
checkbox input "true"
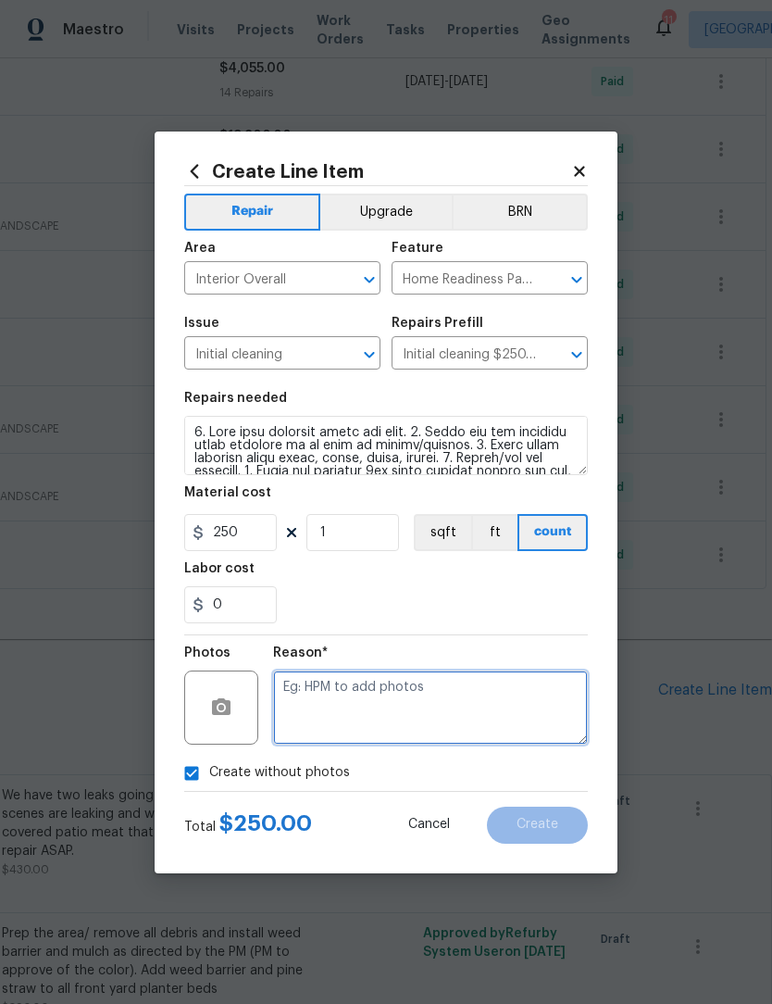
click at [318, 710] on textarea at bounding box center [430, 707] width 315 height 74
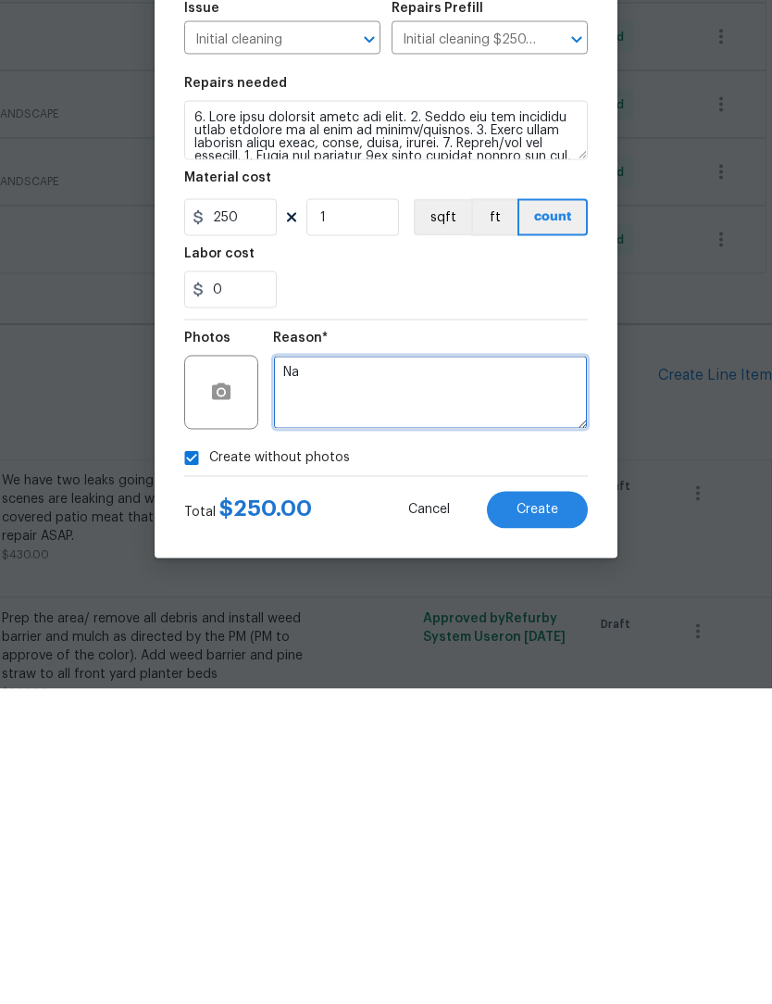
type textarea "Na"
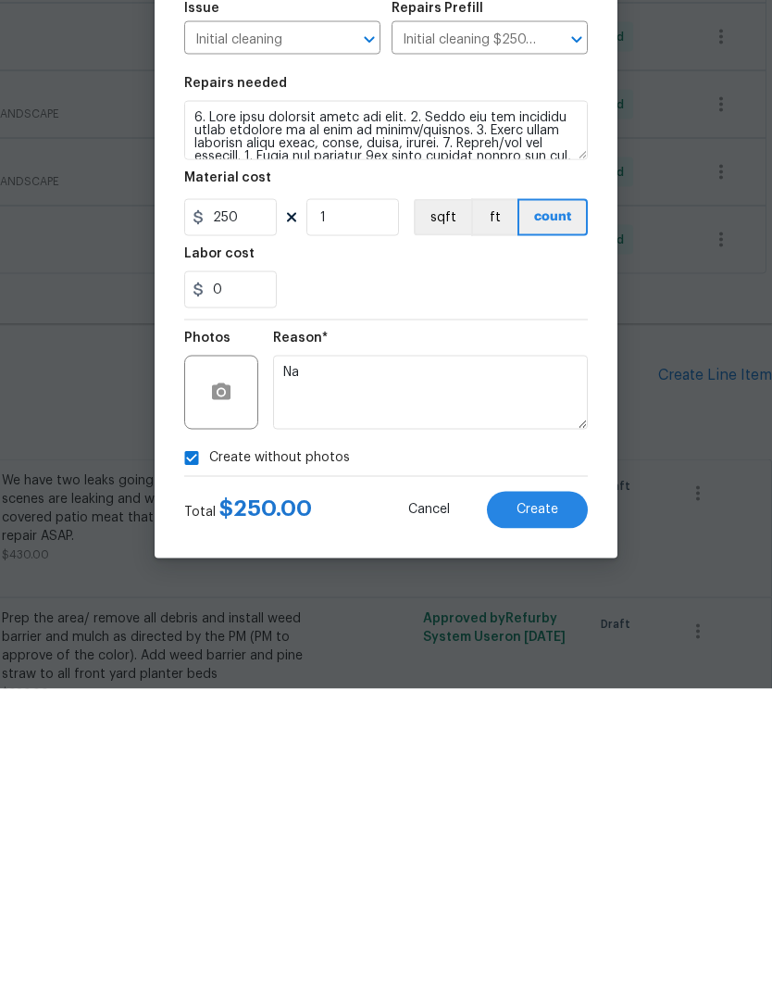
click at [522, 818] on span "Create" at bounding box center [538, 825] width 42 height 14
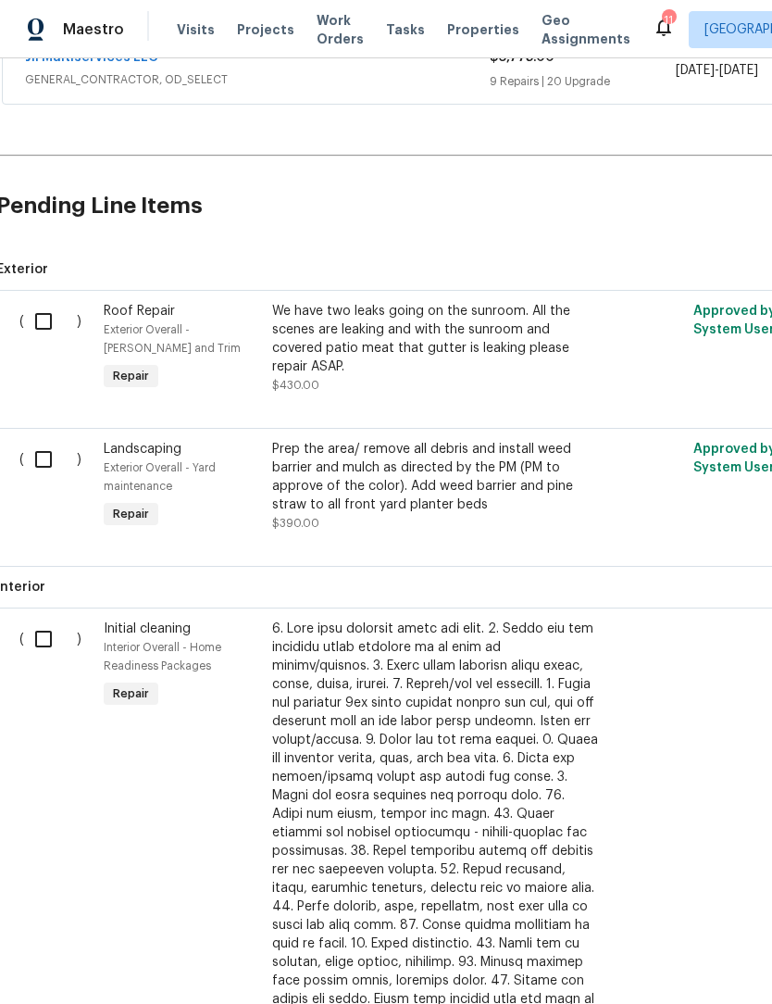
scroll to position [1192, 2]
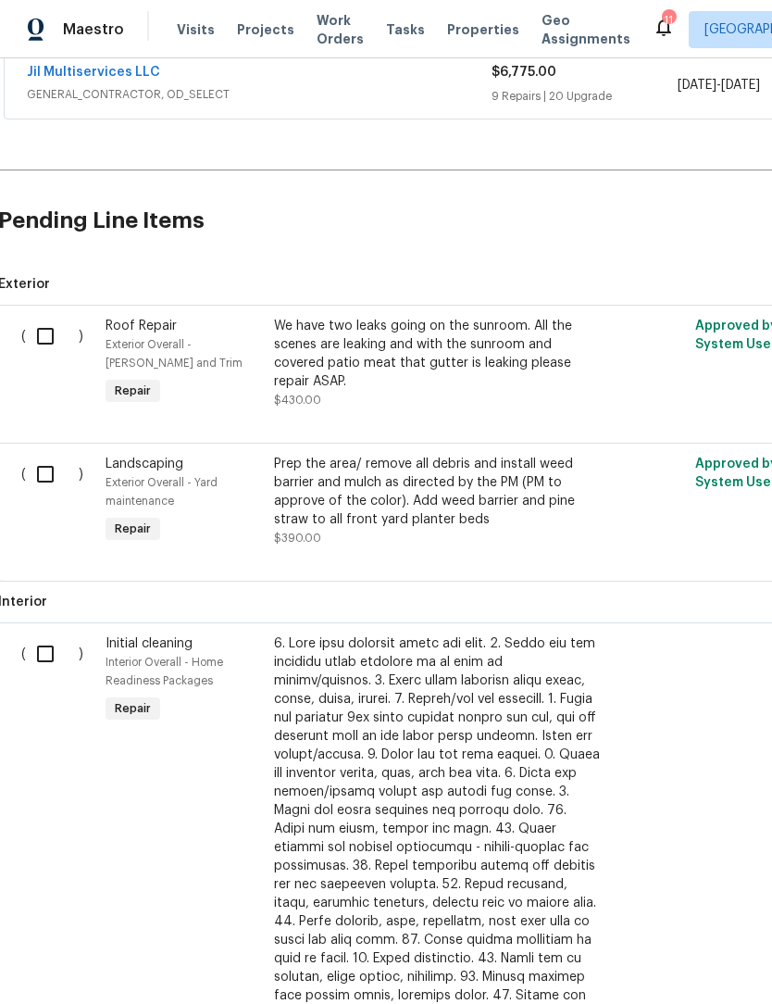
click at [49, 634] on input "checkbox" at bounding box center [52, 653] width 53 height 39
checkbox input "true"
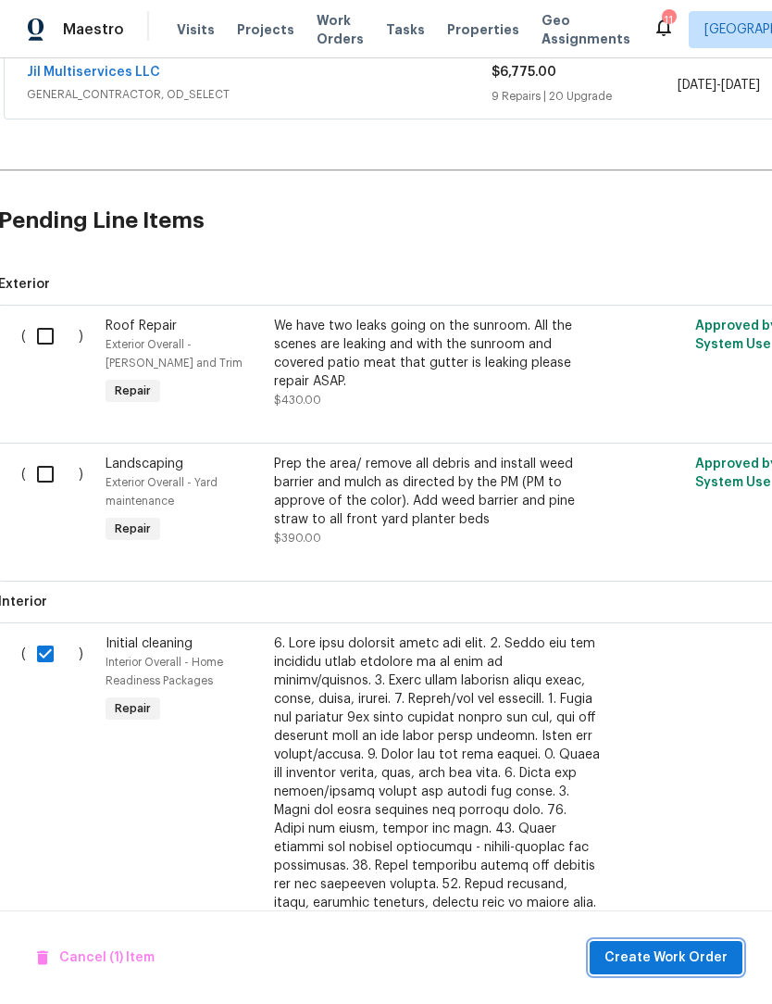
click at [662, 957] on span "Create Work Order" at bounding box center [666, 957] width 123 height 23
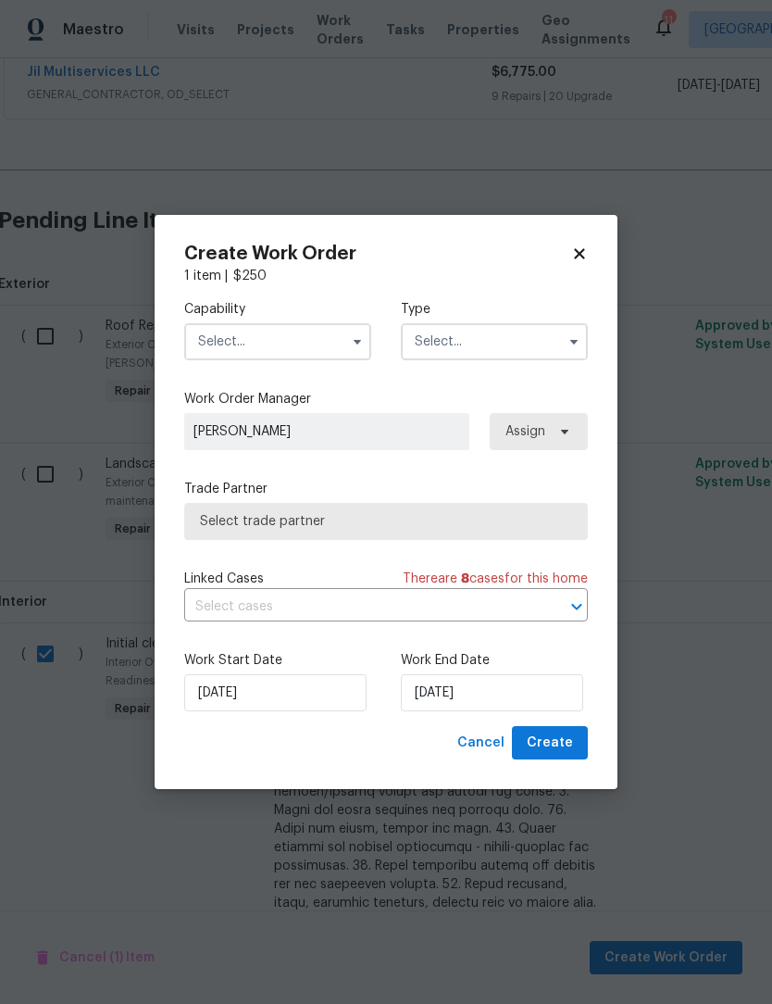
click at [286, 333] on input "text" at bounding box center [277, 341] width 187 height 37
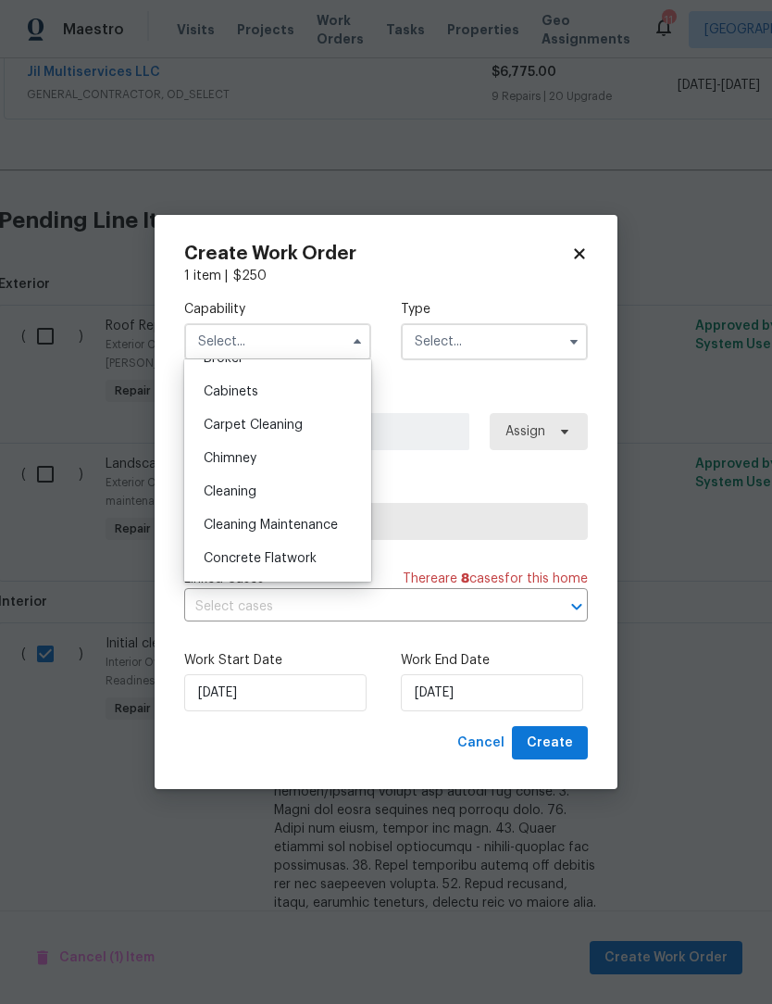
scroll to position [165, 0]
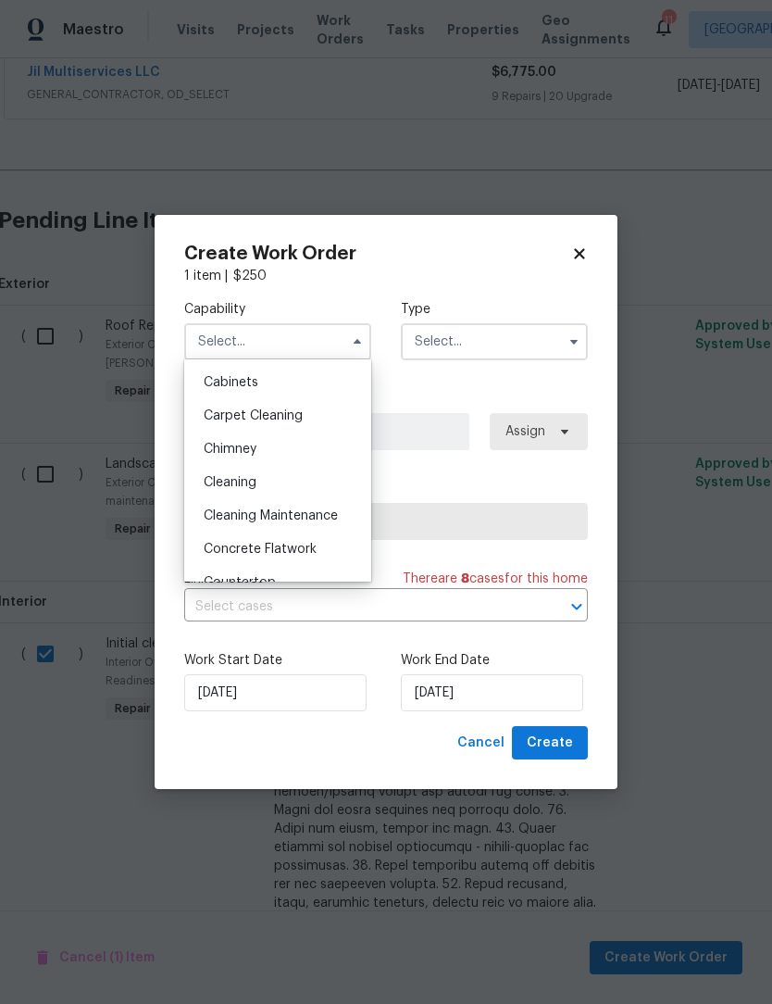
click at [252, 481] on span "Cleaning" at bounding box center [230, 482] width 53 height 13
type input "Cleaning"
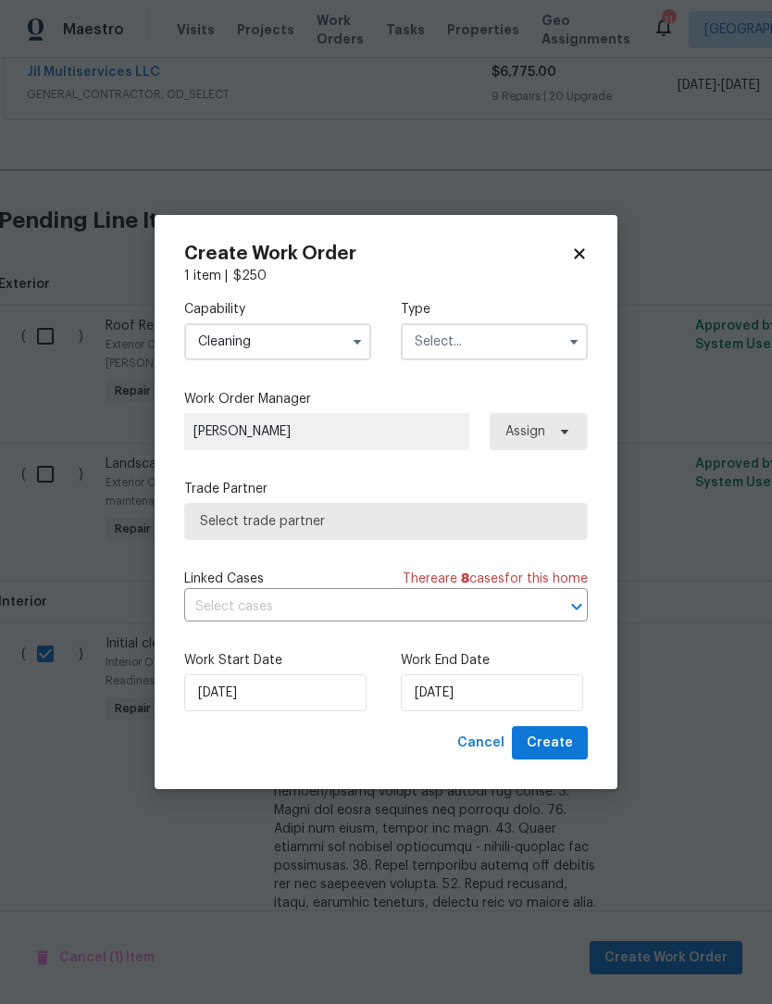
click at [485, 341] on input "text" at bounding box center [494, 341] width 187 height 37
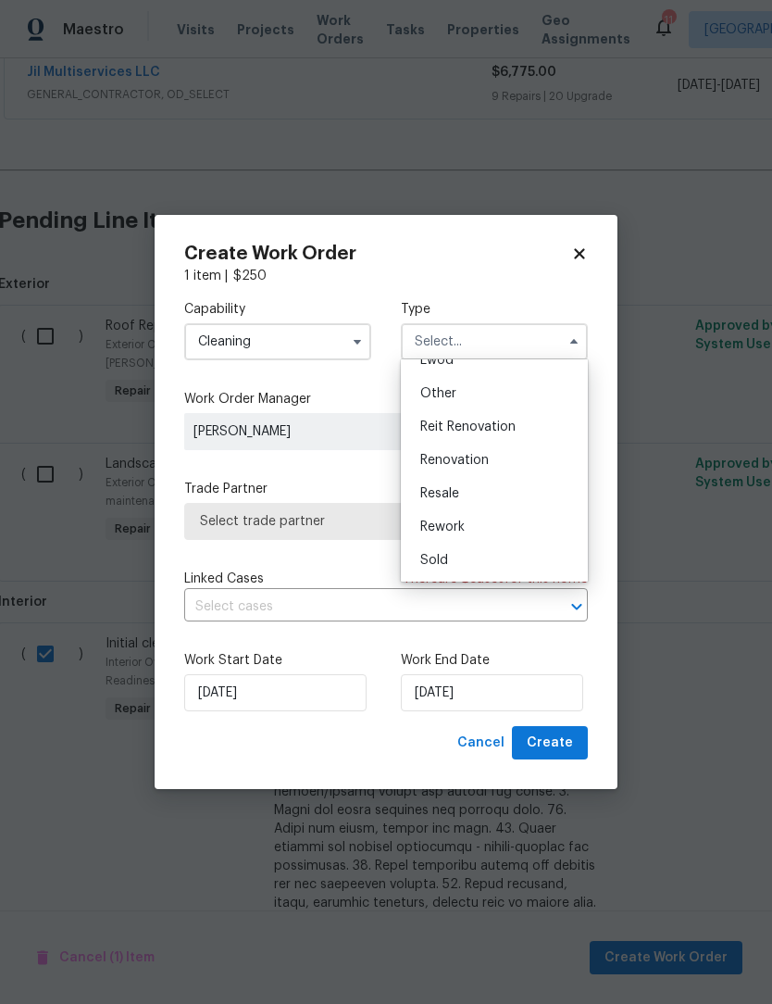
scroll to position [220, 0]
click at [479, 460] on span "Renovation" at bounding box center [454, 460] width 69 height 13
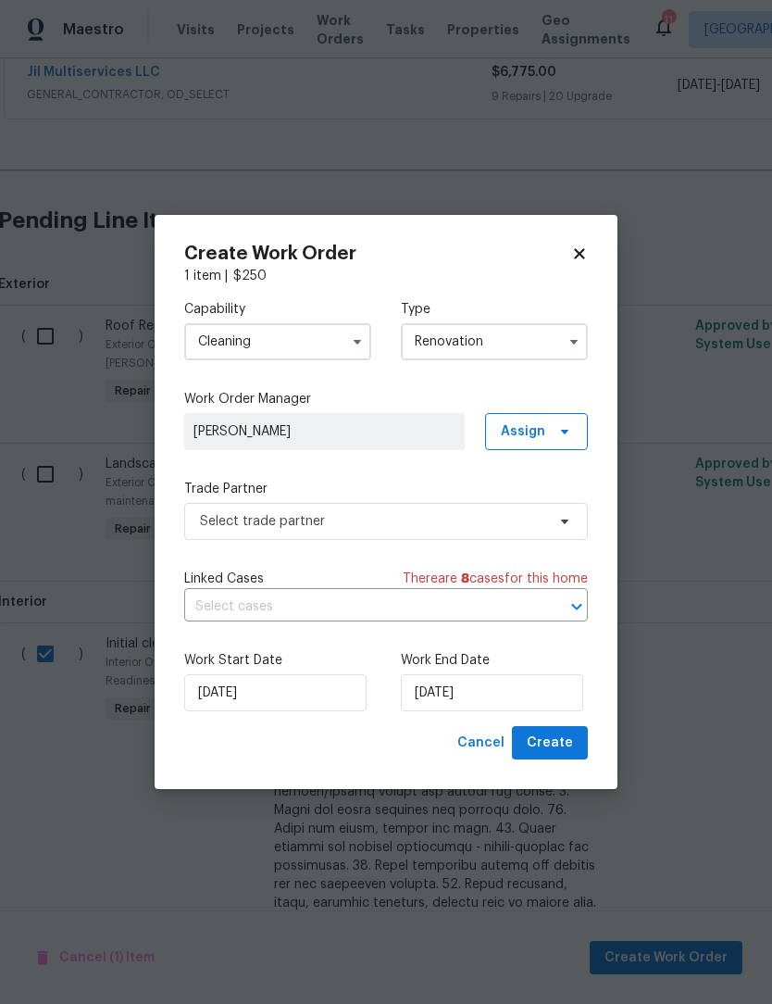
type input "Renovation"
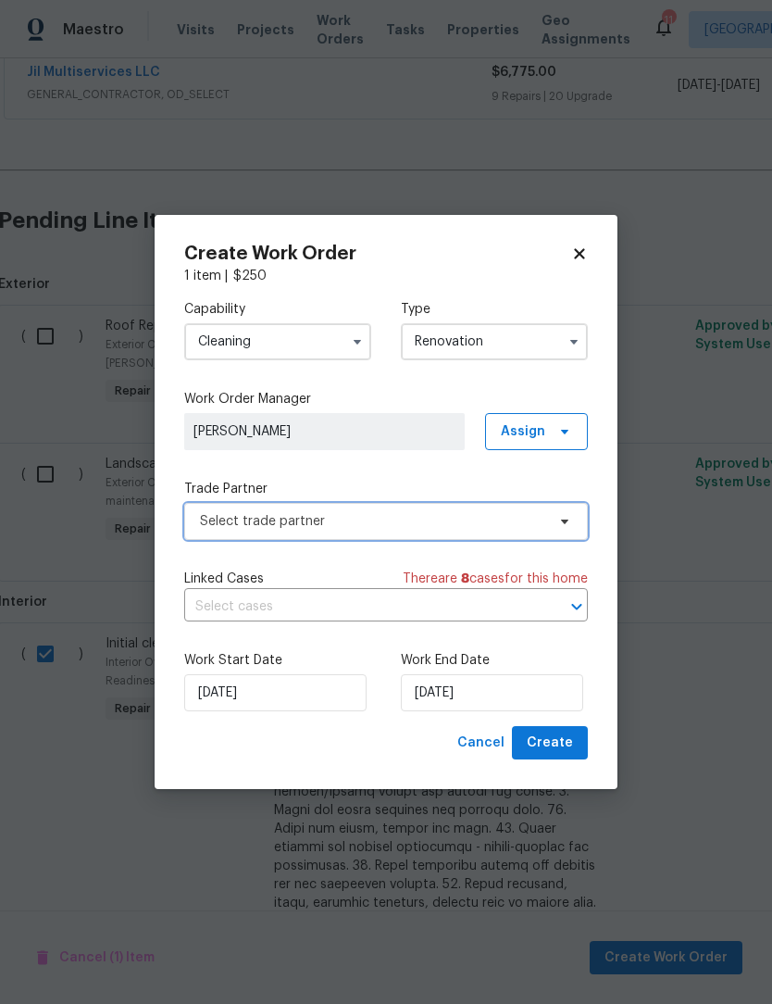
click at [326, 519] on span "Select trade partner" at bounding box center [372, 521] width 345 height 19
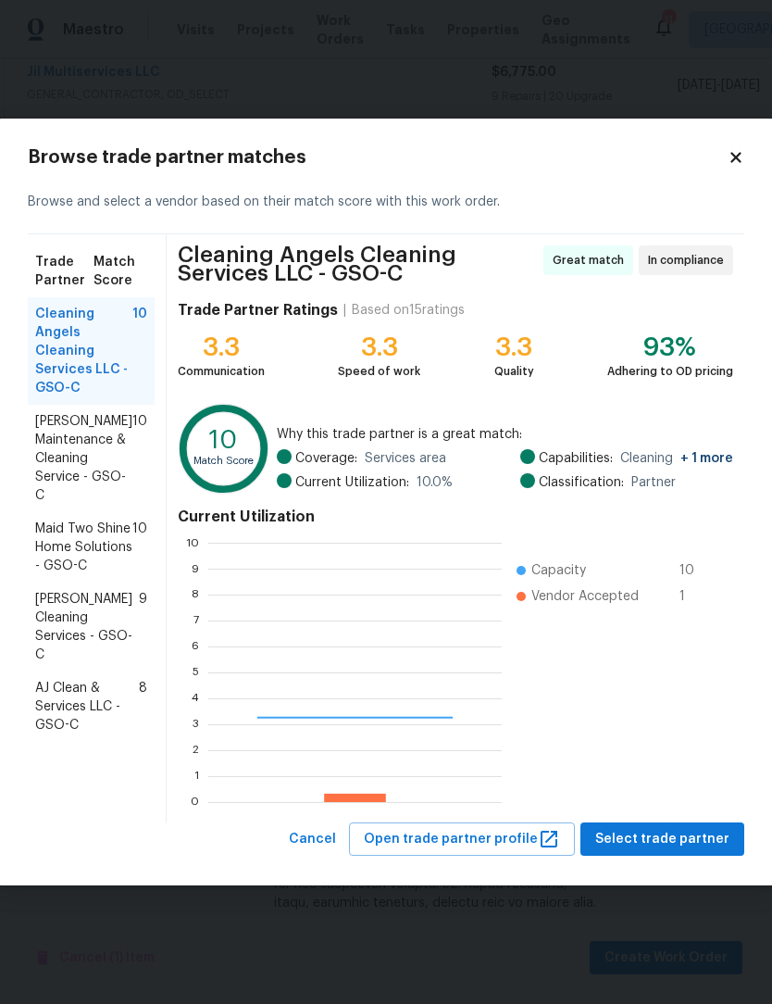
scroll to position [259, 293]
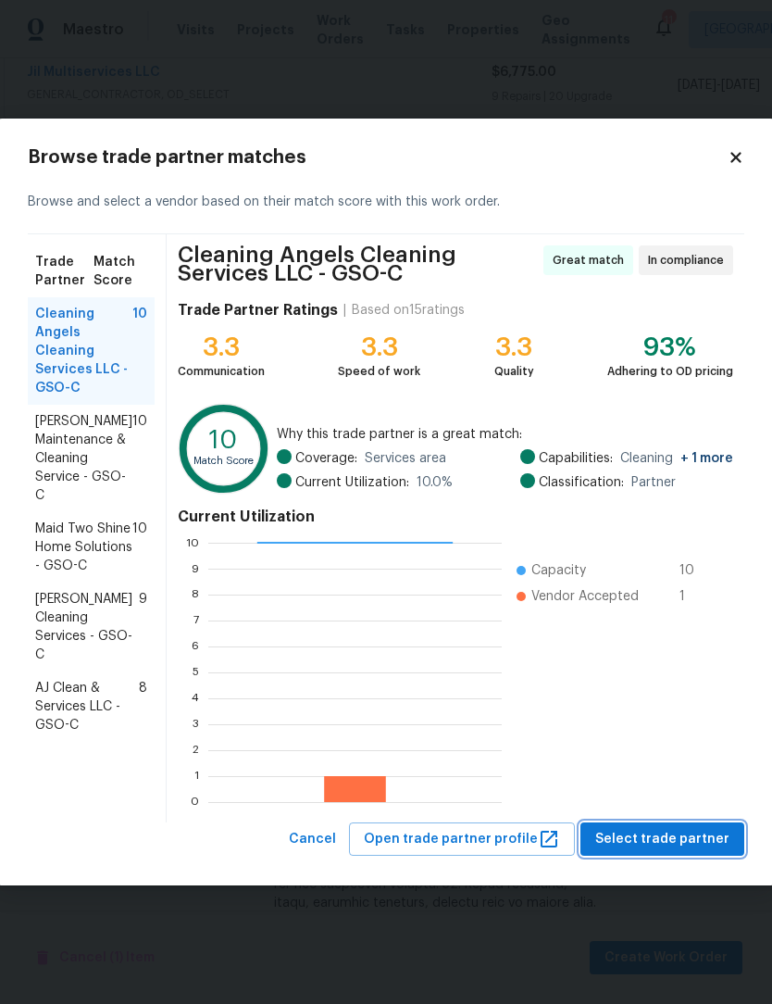
click at [700, 833] on span "Select trade partner" at bounding box center [662, 839] width 134 height 23
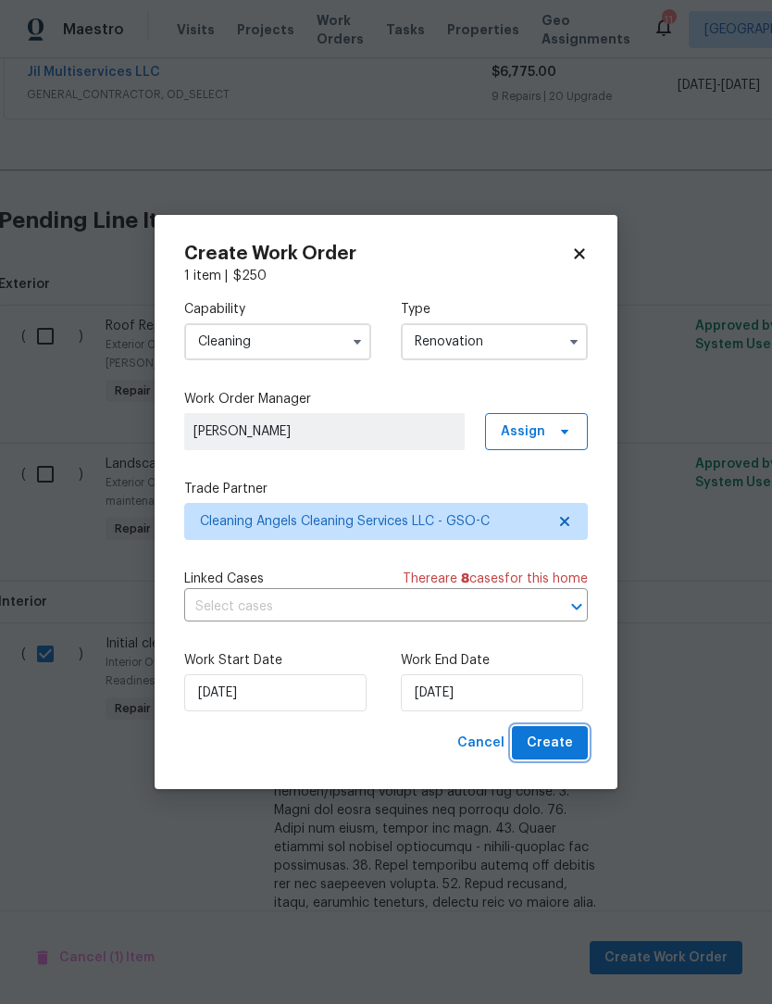
click at [574, 747] on button "Create" at bounding box center [550, 743] width 76 height 34
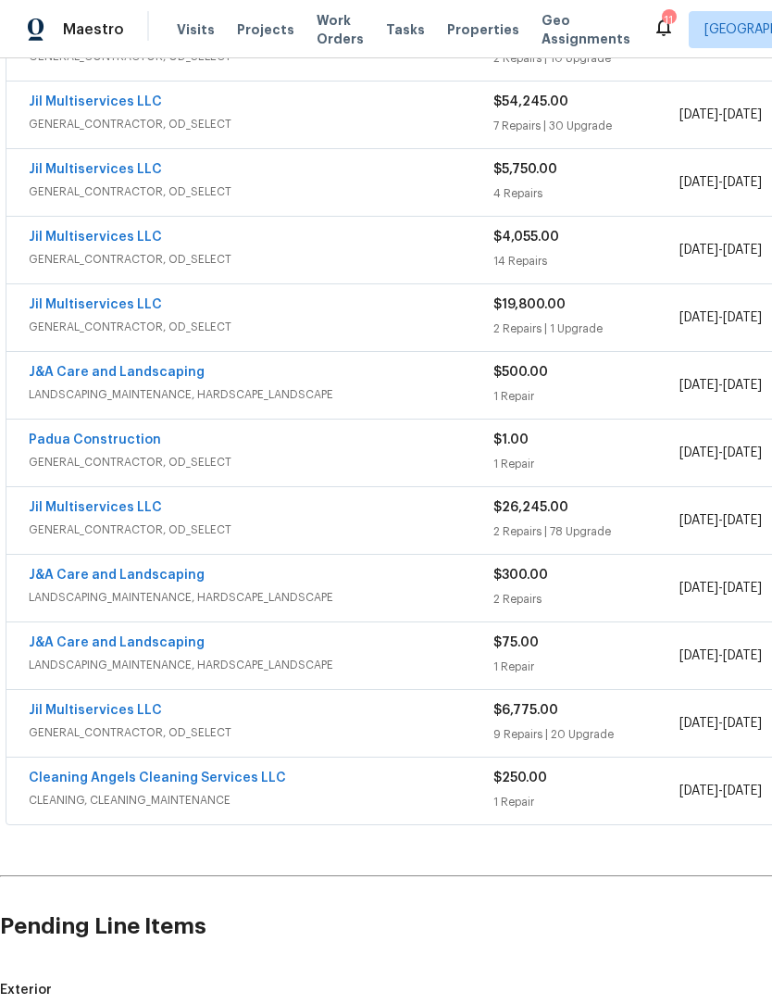
scroll to position [555, 0]
click at [231, 770] on link "Cleaning Angels Cleaning Services LLC" at bounding box center [157, 776] width 257 height 13
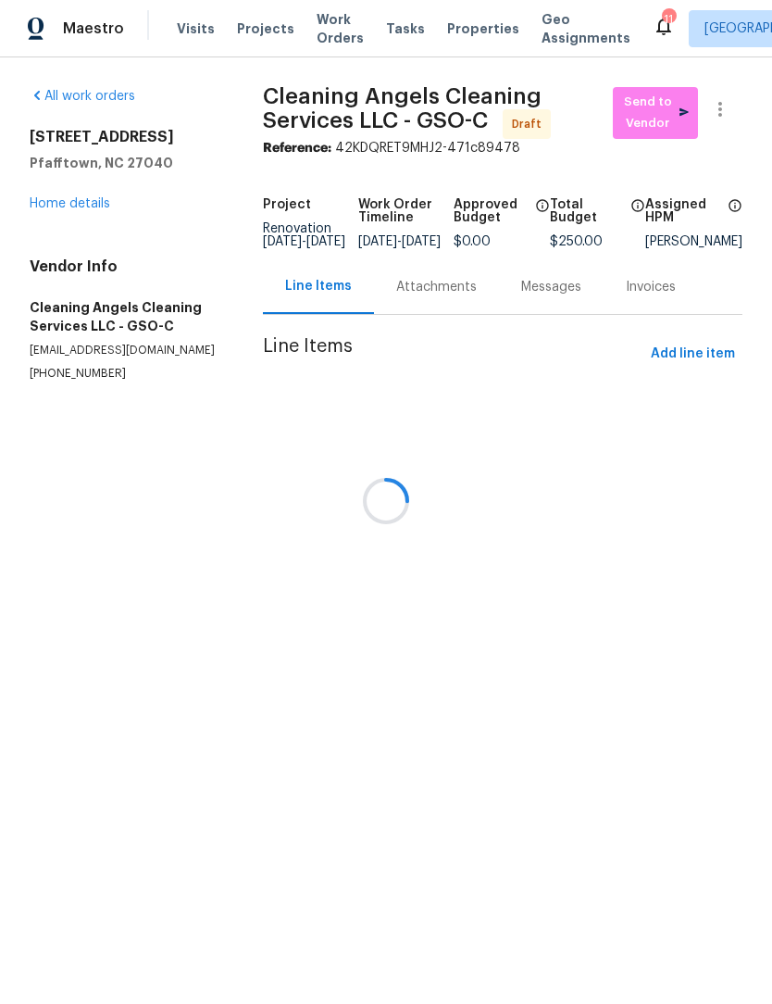
scroll to position [1, 0]
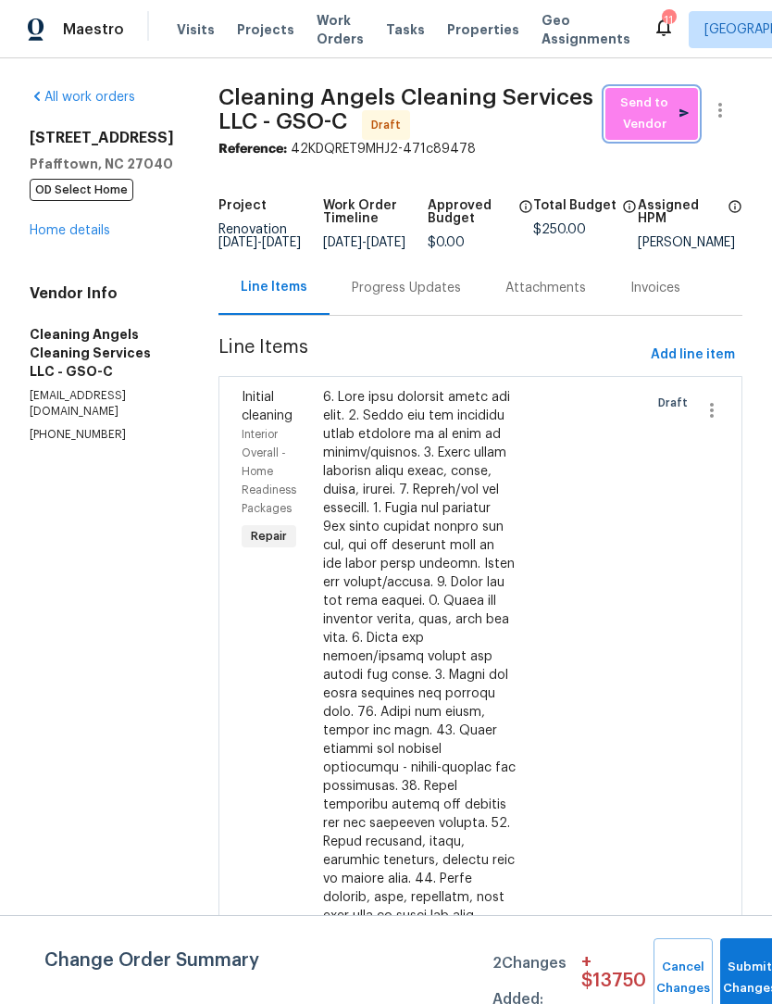
click at [657, 115] on span "Send to Vendor" at bounding box center [652, 114] width 74 height 43
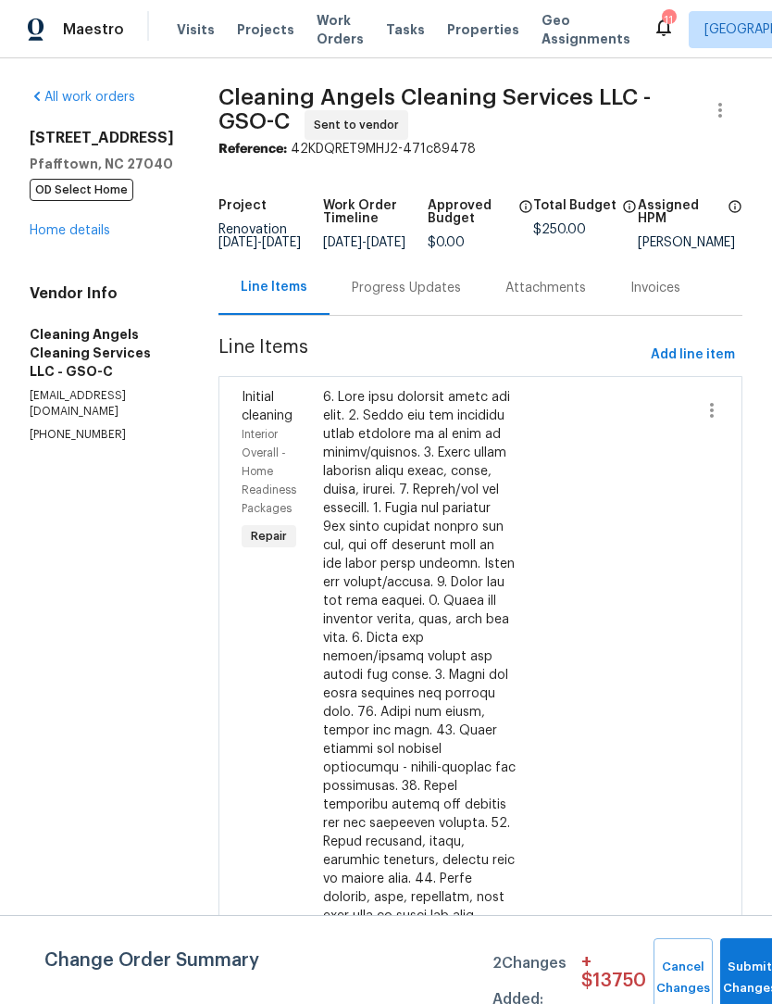
click at [416, 297] on div "Progress Updates" at bounding box center [406, 288] width 109 height 19
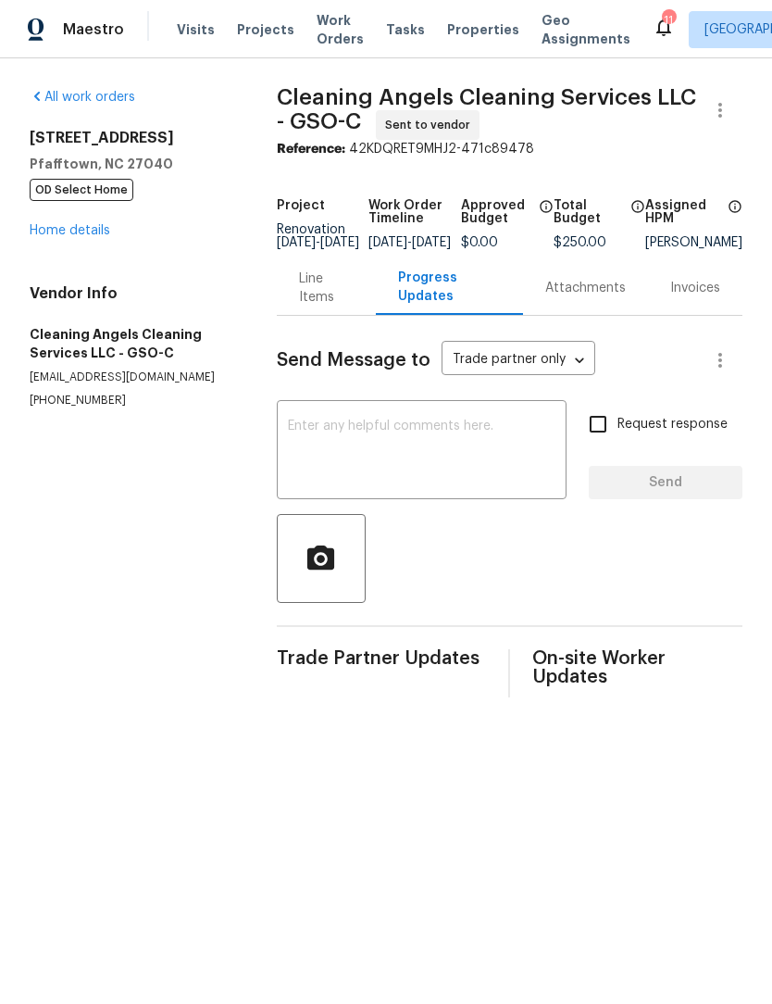
click at [348, 468] on textarea at bounding box center [422, 451] width 268 height 65
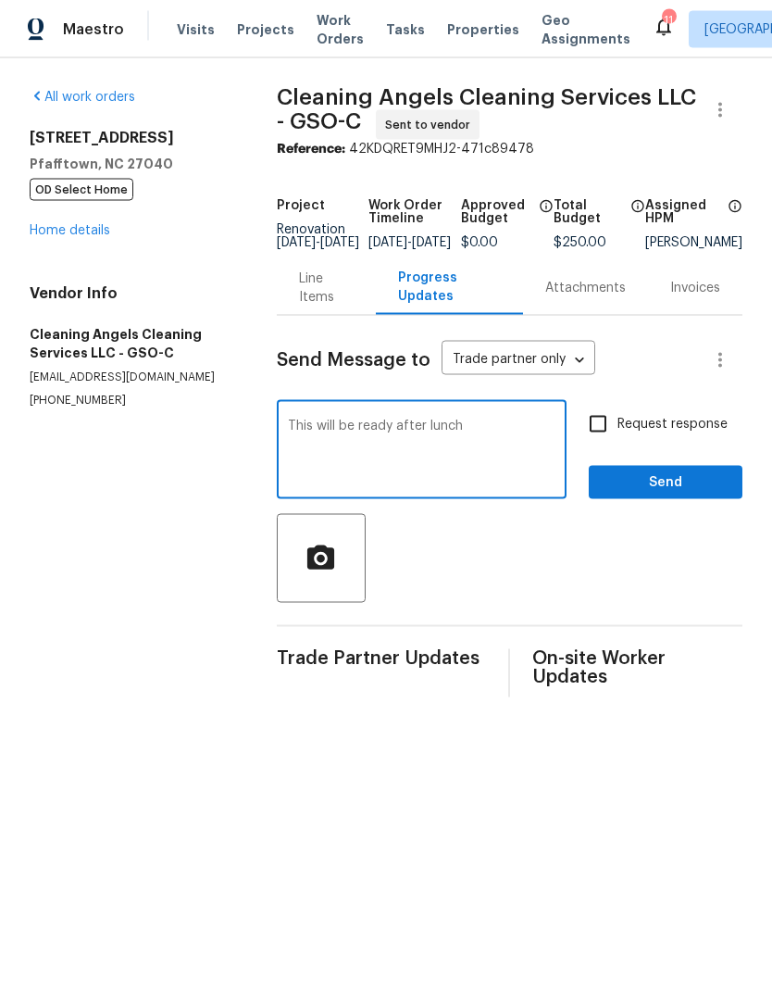
type textarea "This will be ready after lunch"
click at [612, 443] on input "Request response" at bounding box center [598, 424] width 39 height 39
checkbox input "true"
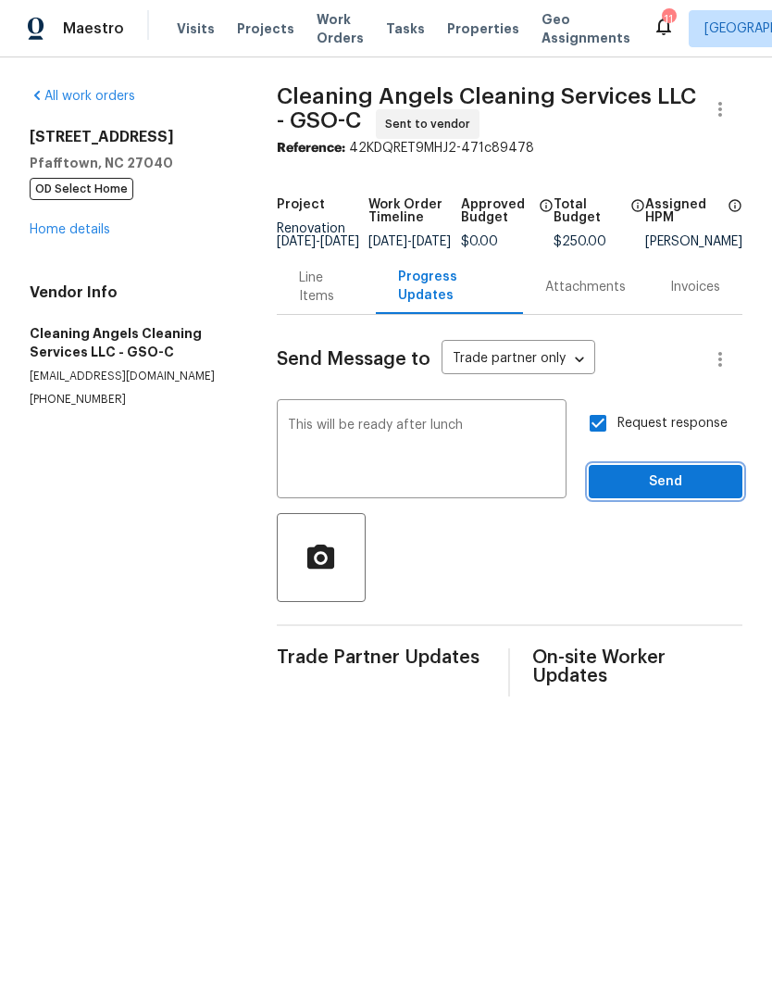
click at [654, 494] on span "Send" at bounding box center [666, 482] width 124 height 23
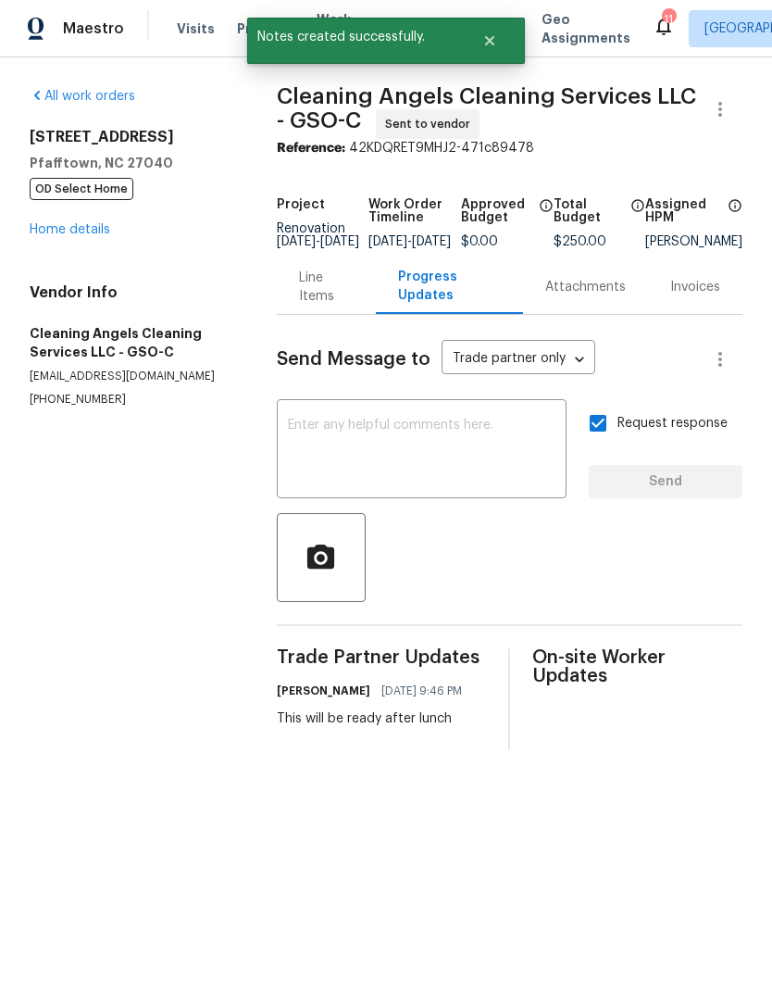
click at [43, 225] on link "Home details" at bounding box center [70, 230] width 81 height 13
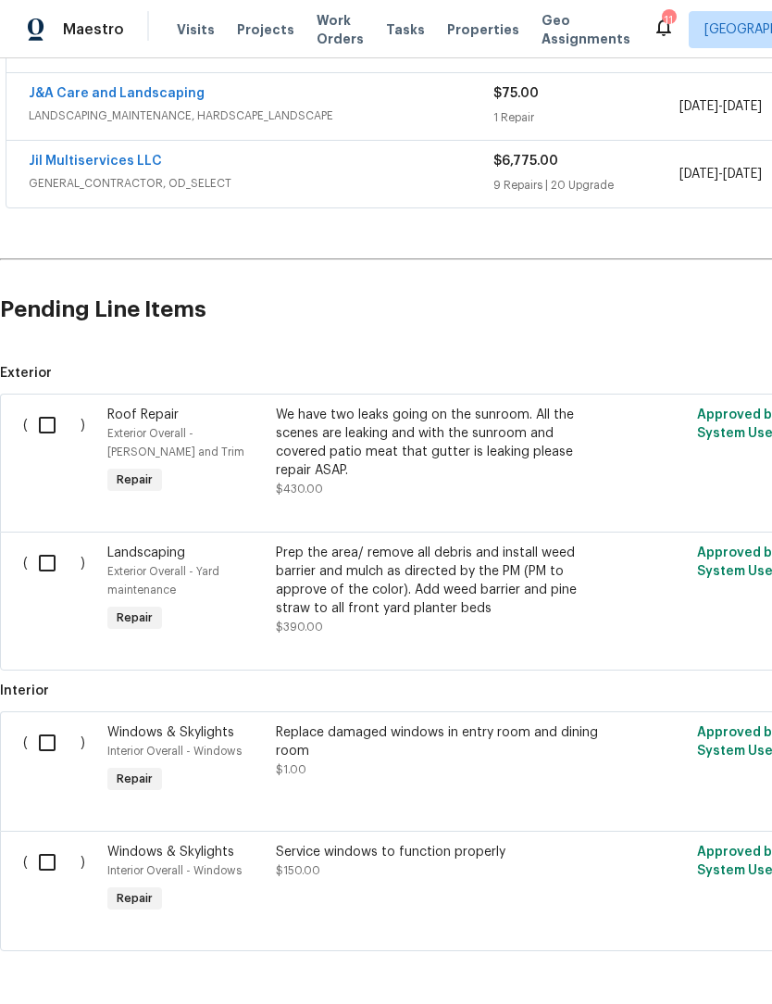
scroll to position [1169, 0]
click at [58, 852] on input "checkbox" at bounding box center [54, 862] width 53 height 39
checkbox input "true"
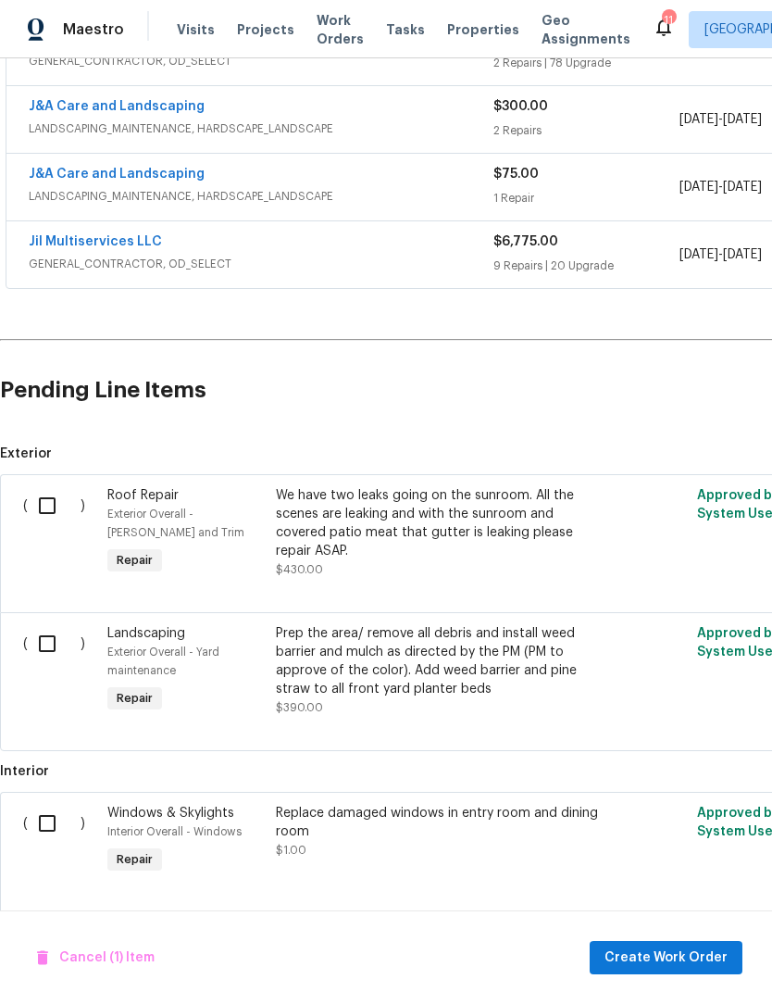
scroll to position [1089, 0]
click at [53, 805] on input "checkbox" at bounding box center [54, 824] width 53 height 39
checkbox input "true"
click at [57, 625] on input "checkbox" at bounding box center [54, 644] width 53 height 39
checkbox input "true"
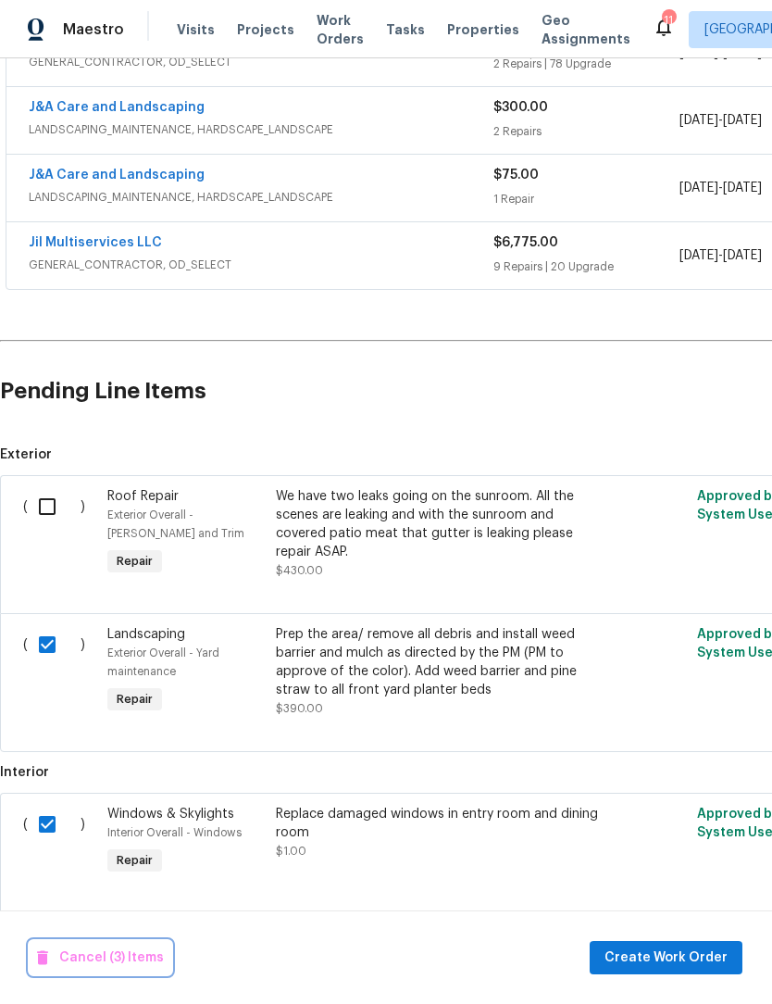
click at [114, 953] on span "Cancel (3) Items" at bounding box center [100, 957] width 127 height 23
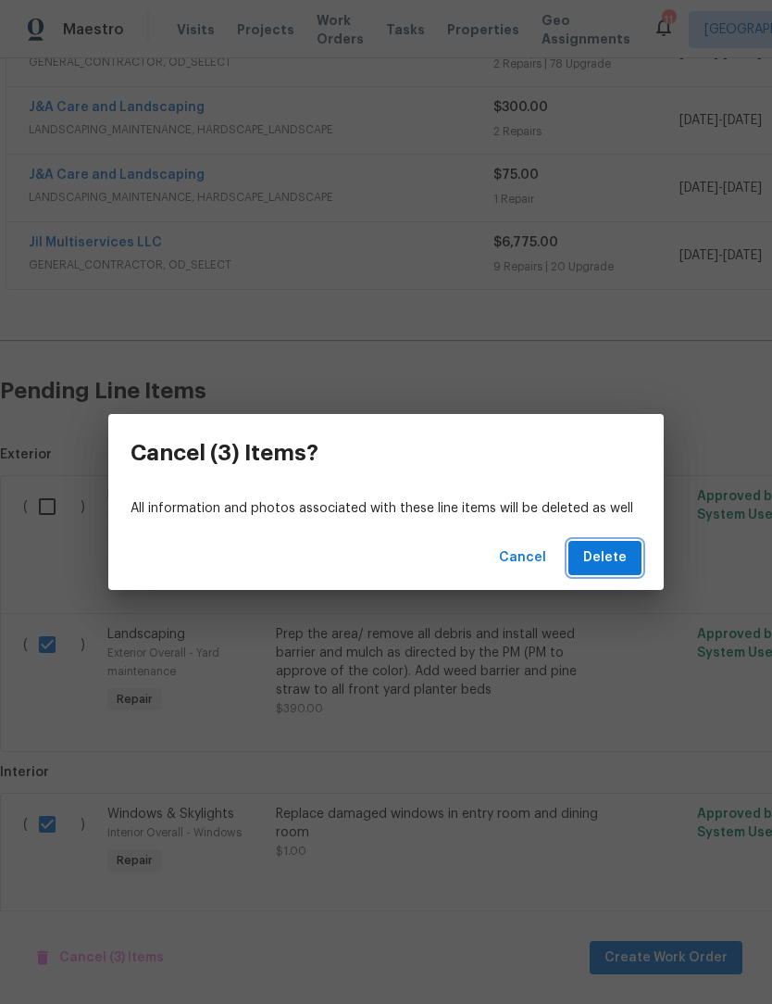
click at [621, 555] on span "Delete" at bounding box center [605, 557] width 44 height 23
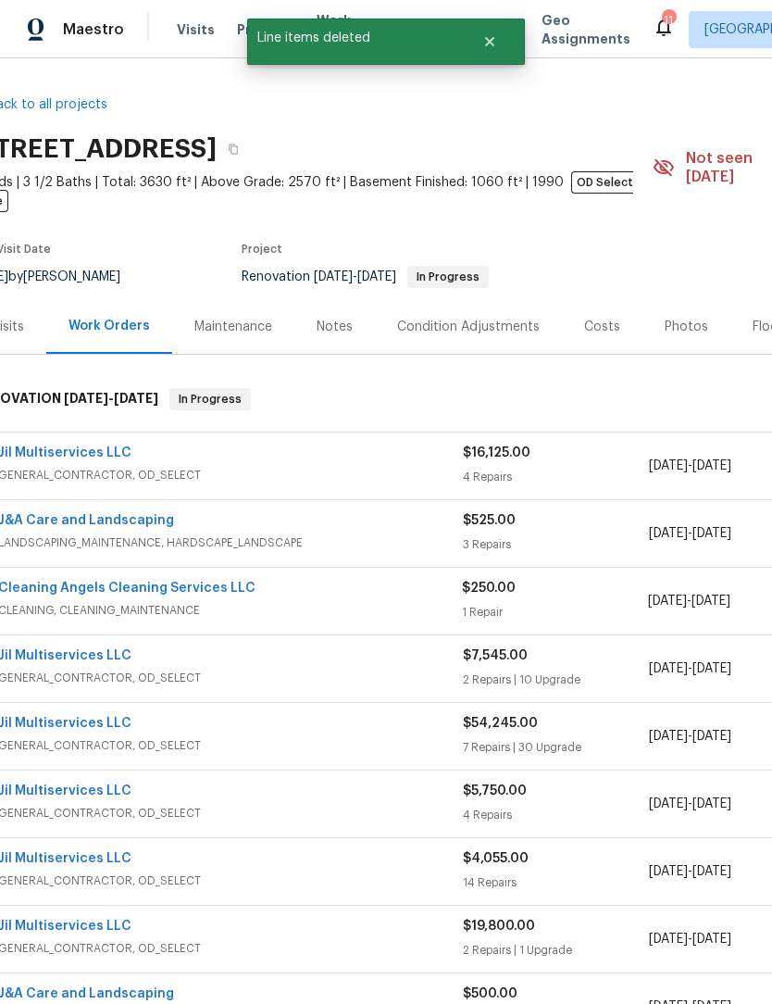
scroll to position [0, 36]
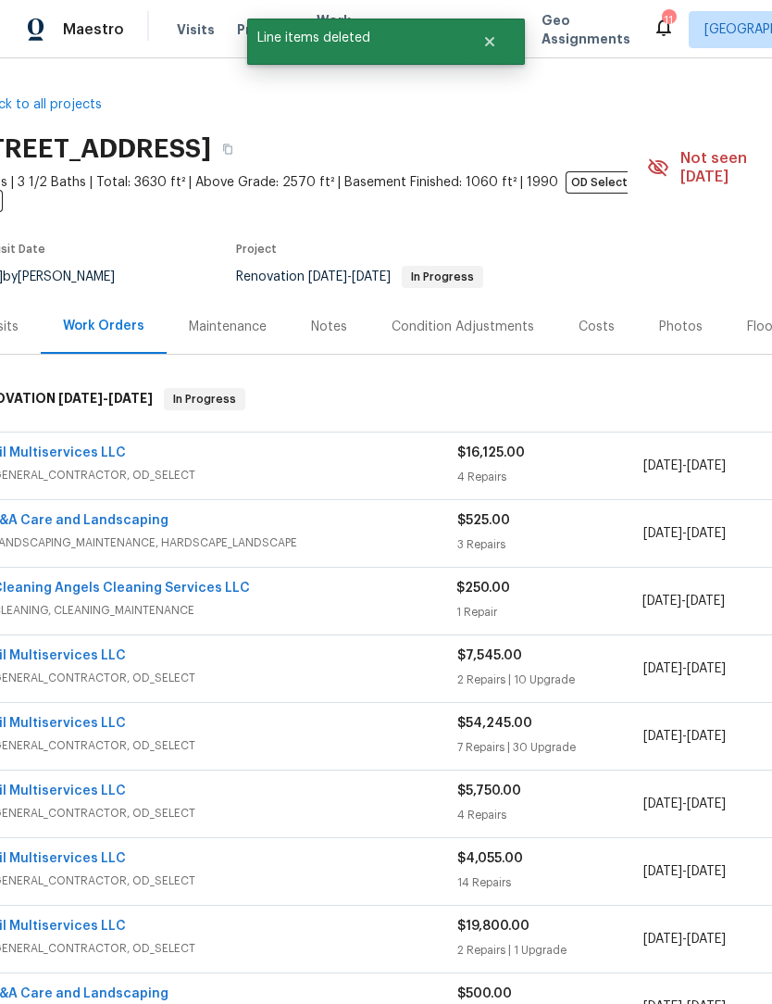
click at [63, 446] on link "Jil Multiservices LLC" at bounding box center [59, 452] width 133 height 13
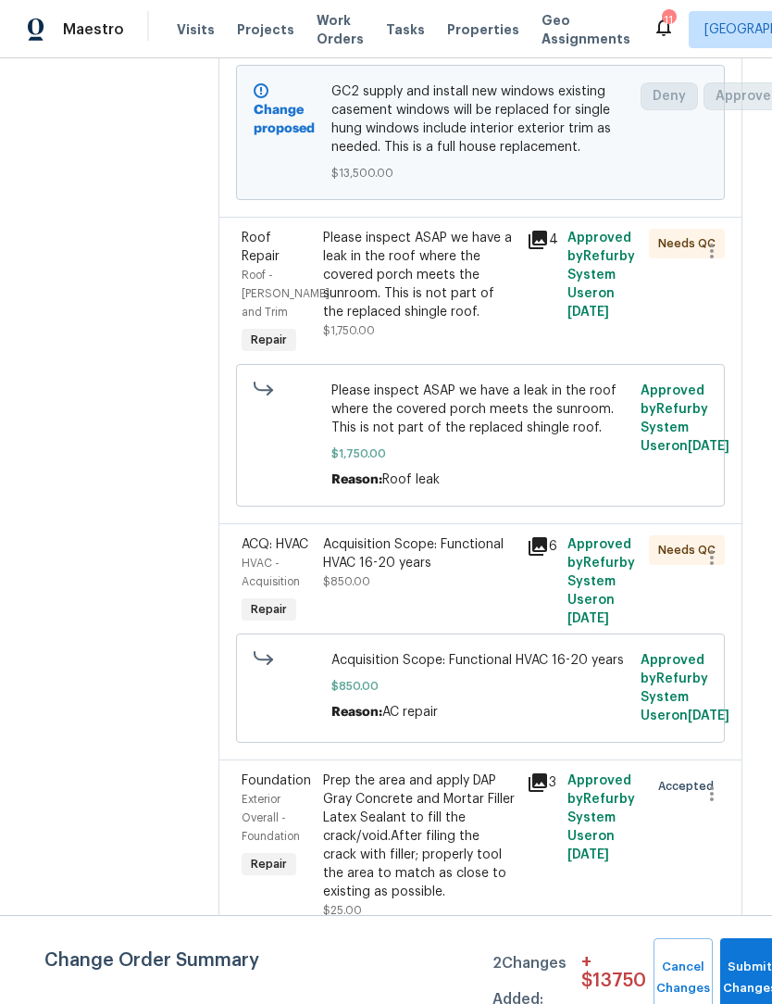
scroll to position [61, 0]
